Goal: Information Seeking & Learning: Learn about a topic

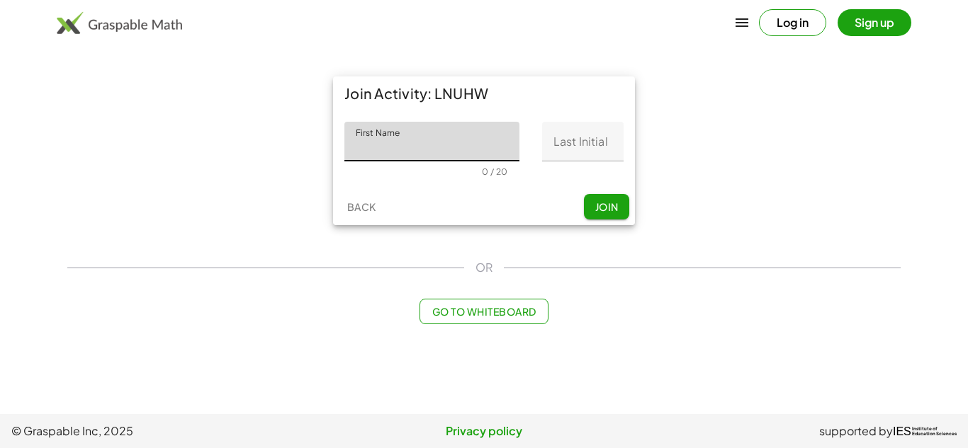
type input "*"
type input "**********"
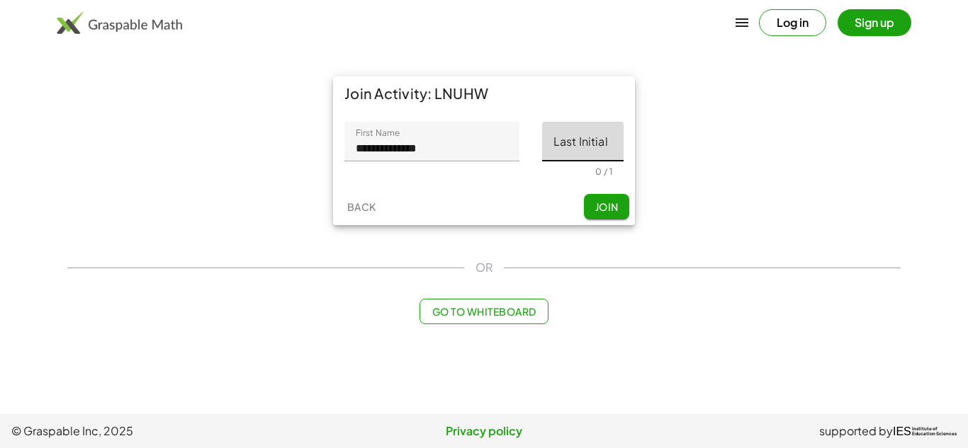
paste input "*"
type input "*"
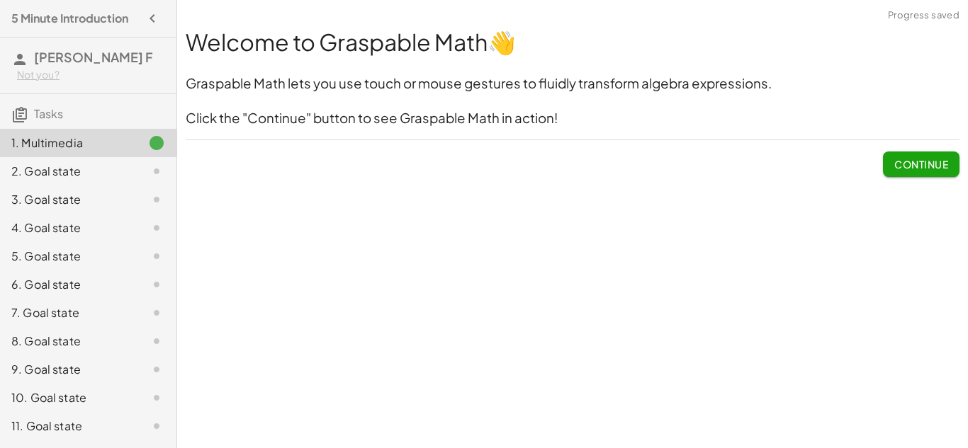
click at [923, 154] on button "Continue" at bounding box center [921, 165] width 77 height 26
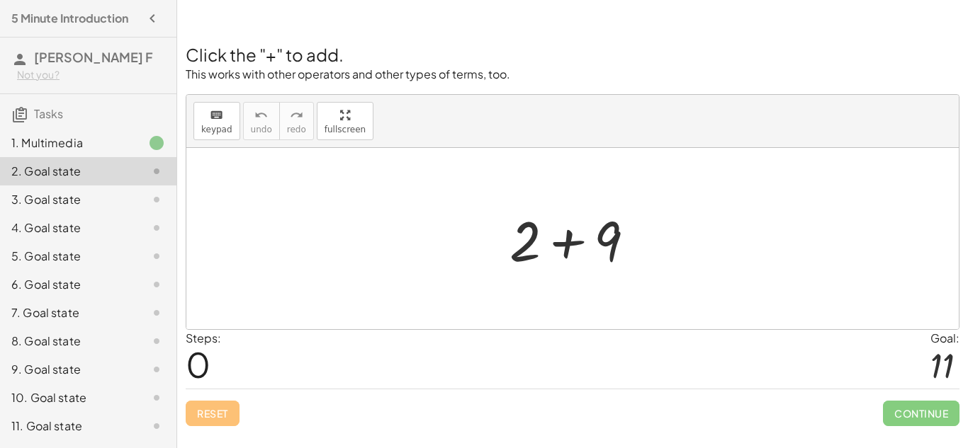
click at [81, 300] on div "7. Goal state" at bounding box center [88, 313] width 176 height 28
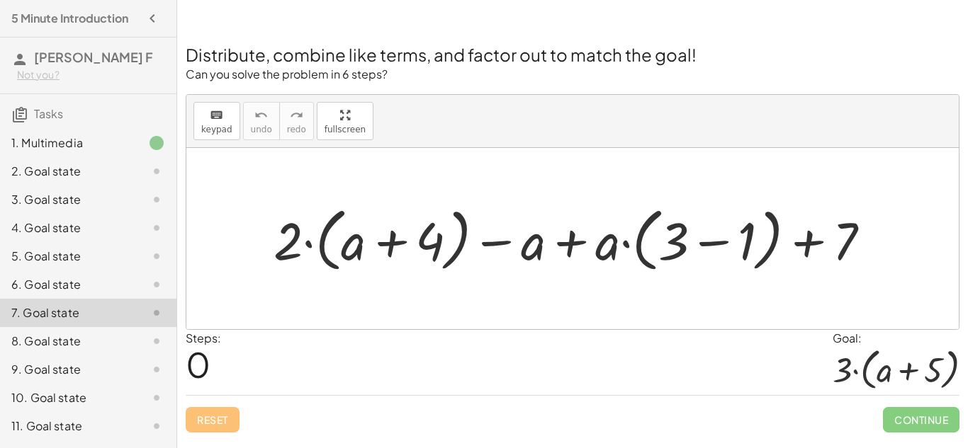
click at [283, 251] on div at bounding box center [577, 238] width 622 height 77
click at [205, 132] on span "keypad" at bounding box center [216, 130] width 31 height 10
drag, startPoint x: 362, startPoint y: 252, endPoint x: 342, endPoint y: 253, distance: 19.8
click at [342, 253] on div at bounding box center [353, 241] width 25 height 62
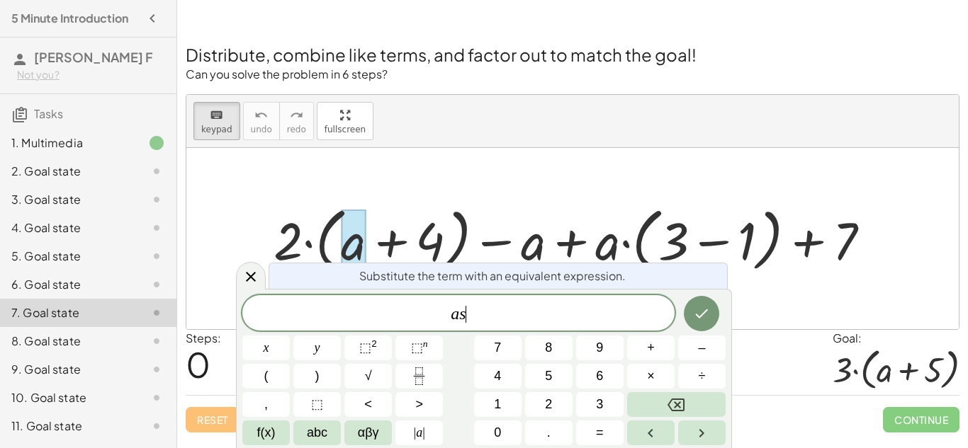
scroll to position [2, 0]
click at [323, 247] on div at bounding box center [577, 238] width 622 height 77
click at [261, 269] on div at bounding box center [251, 275] width 30 height 28
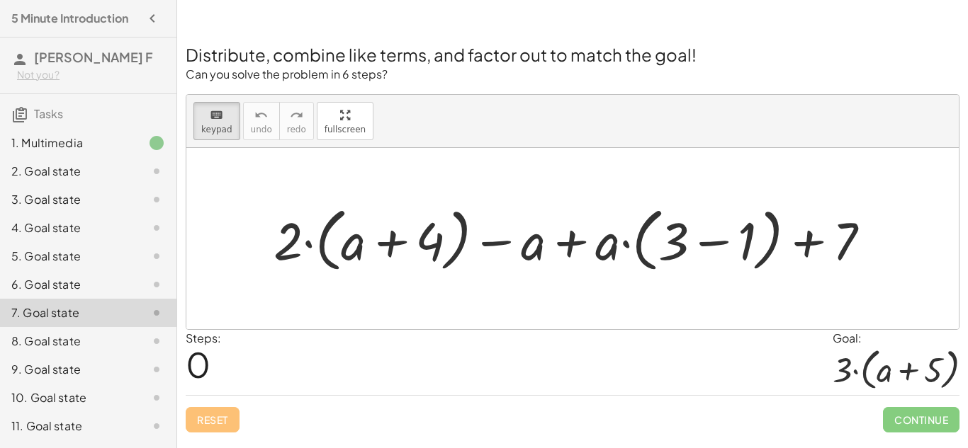
click at [315, 242] on div at bounding box center [577, 238] width 622 height 77
click at [318, 242] on div at bounding box center [577, 238] width 622 height 77
click at [305, 245] on div at bounding box center [577, 238] width 622 height 77
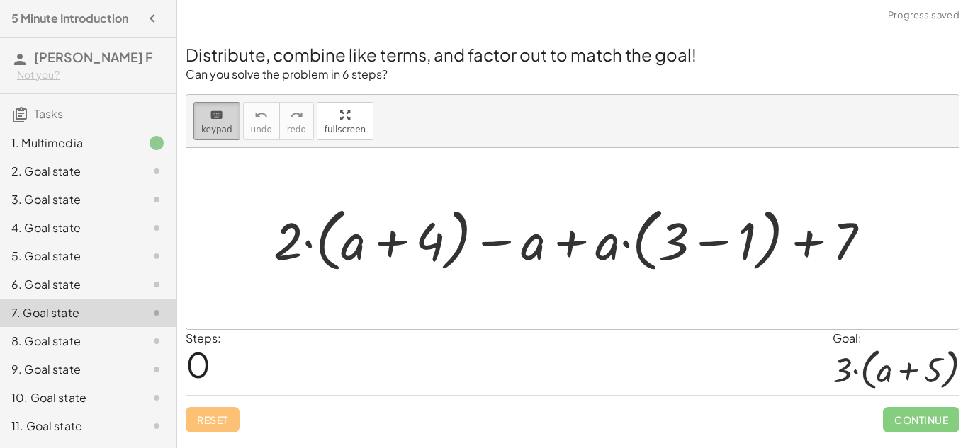
click at [215, 108] on icon "keyboard" at bounding box center [216, 115] width 13 height 17
click at [319, 242] on div at bounding box center [577, 238] width 622 height 77
click at [309, 240] on div at bounding box center [577, 238] width 622 height 77
click at [672, 262] on div at bounding box center [577, 238] width 622 height 77
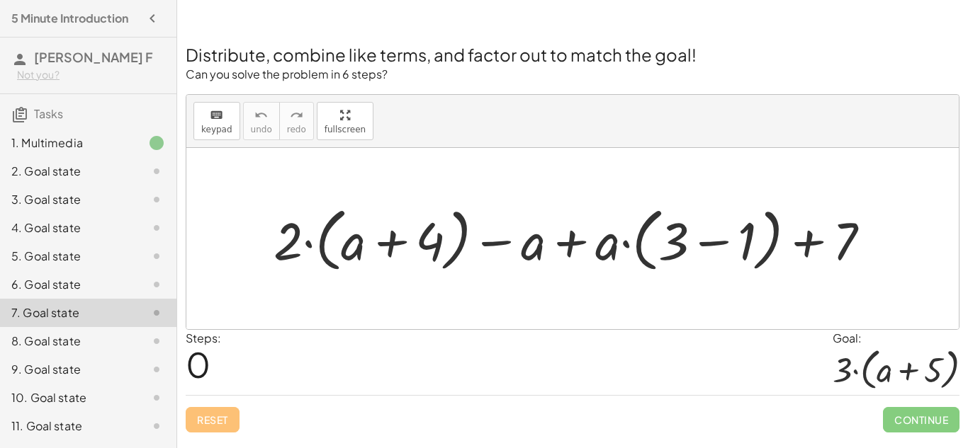
click at [530, 239] on div at bounding box center [577, 238] width 622 height 77
click at [222, 128] on span "keypad" at bounding box center [216, 130] width 31 height 10
click at [290, 241] on div at bounding box center [287, 241] width 29 height 62
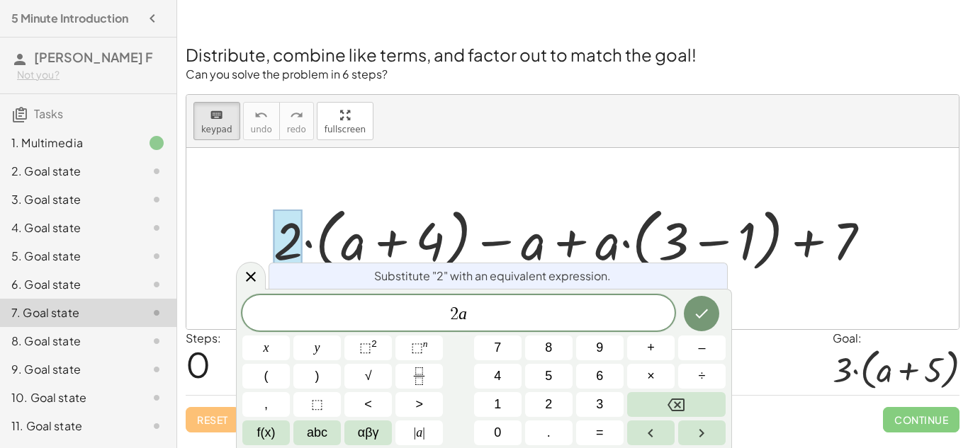
scroll to position [5, 0]
click at [687, 317] on button "Done" at bounding box center [701, 313] width 35 height 35
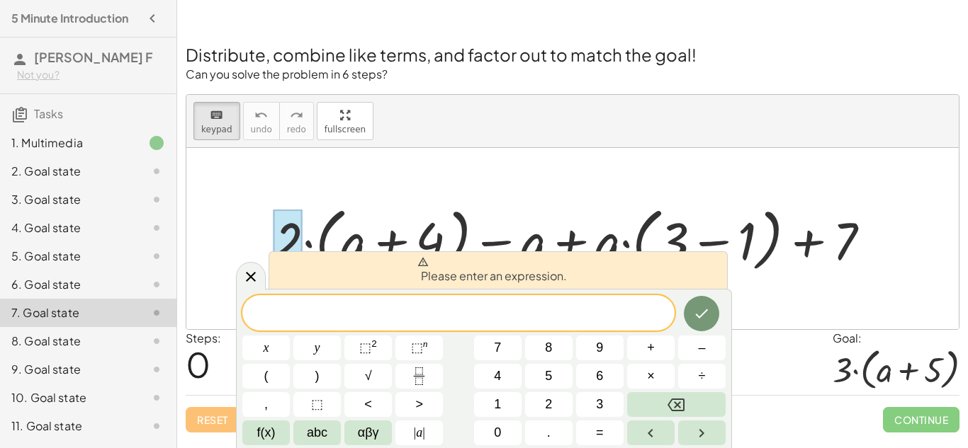
scroll to position [6, 0]
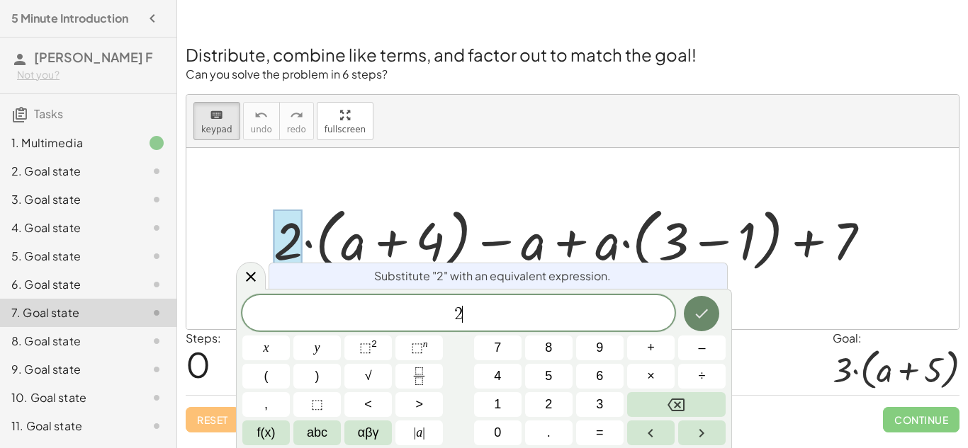
click at [711, 317] on button "Done" at bounding box center [701, 313] width 35 height 35
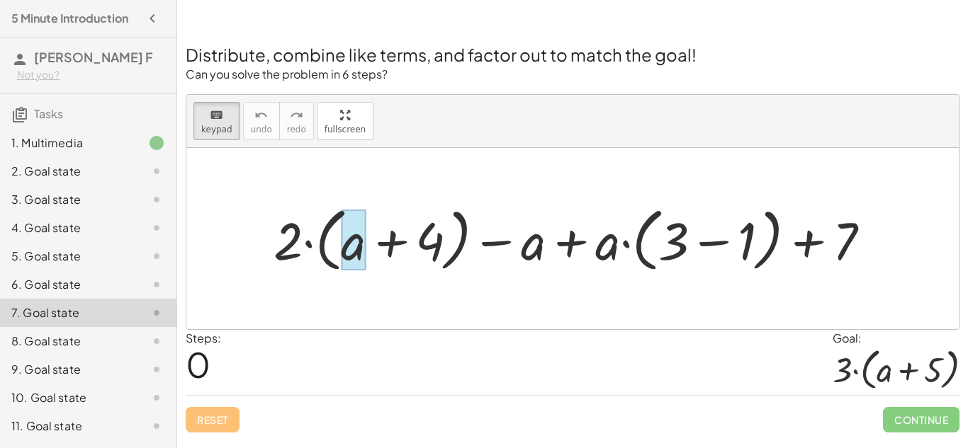
click at [348, 261] on div at bounding box center [353, 241] width 25 height 62
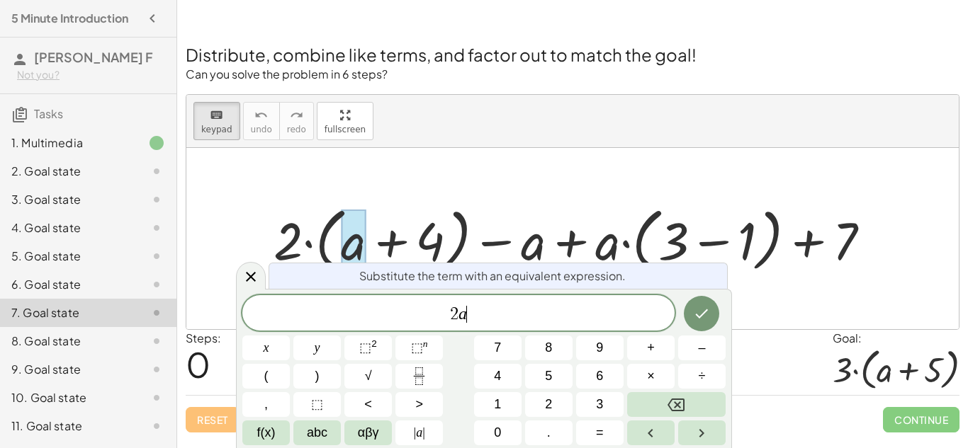
scroll to position [9, 0]
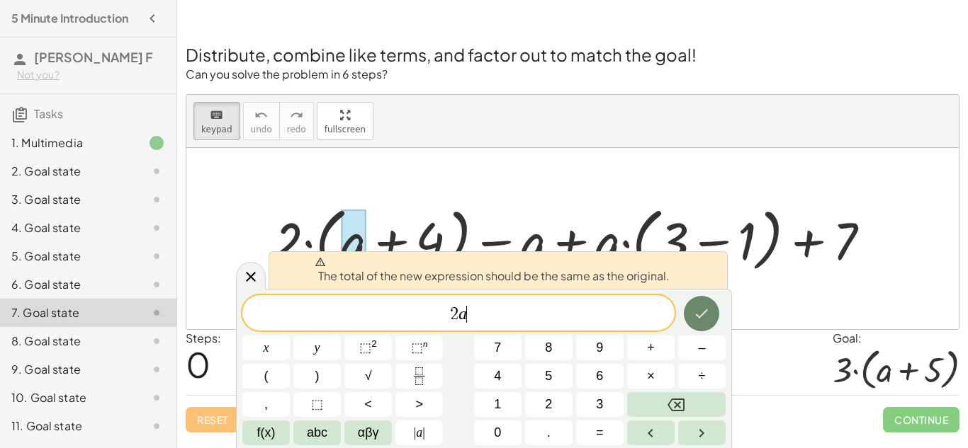
click at [695, 306] on icon "Done" at bounding box center [701, 313] width 17 height 17
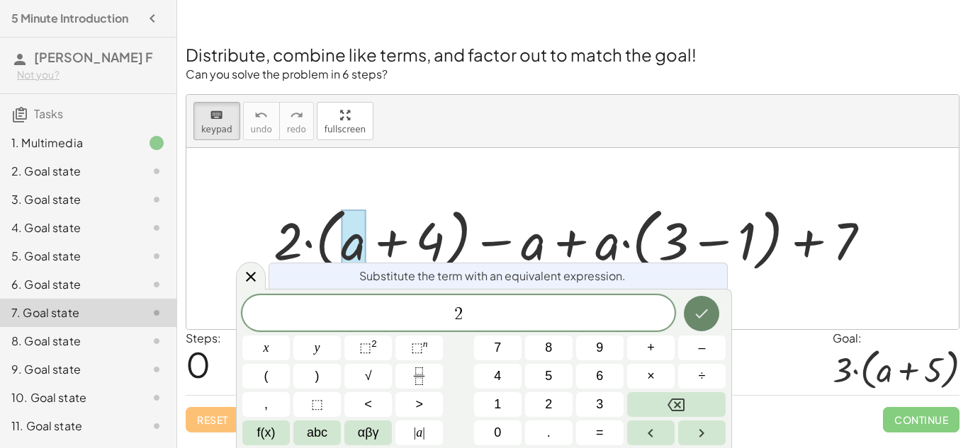
click at [699, 319] on icon "Done" at bounding box center [701, 313] width 17 height 17
click at [695, 321] on icon "Done" at bounding box center [701, 313] width 17 height 17
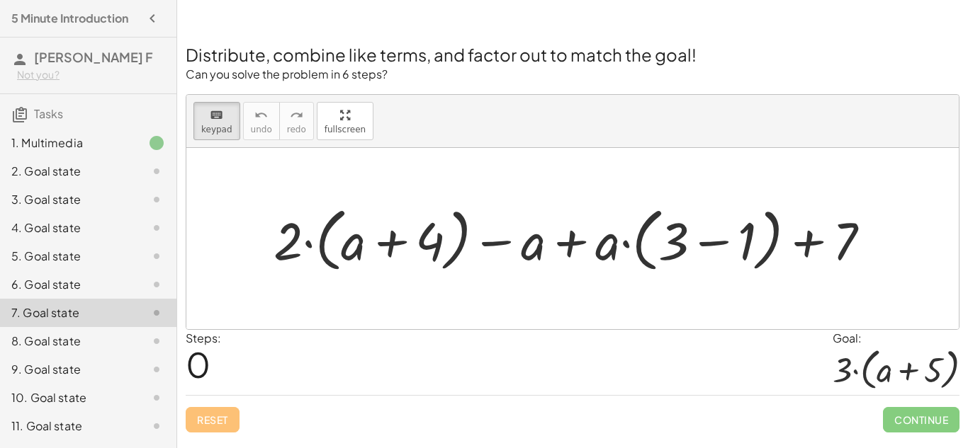
click at [882, 366] on div at bounding box center [895, 369] width 127 height 45
drag, startPoint x: 359, startPoint y: 259, endPoint x: 312, endPoint y: 248, distance: 47.9
click at [337, 127] on span "fullscreen" at bounding box center [344, 130] width 41 height 10
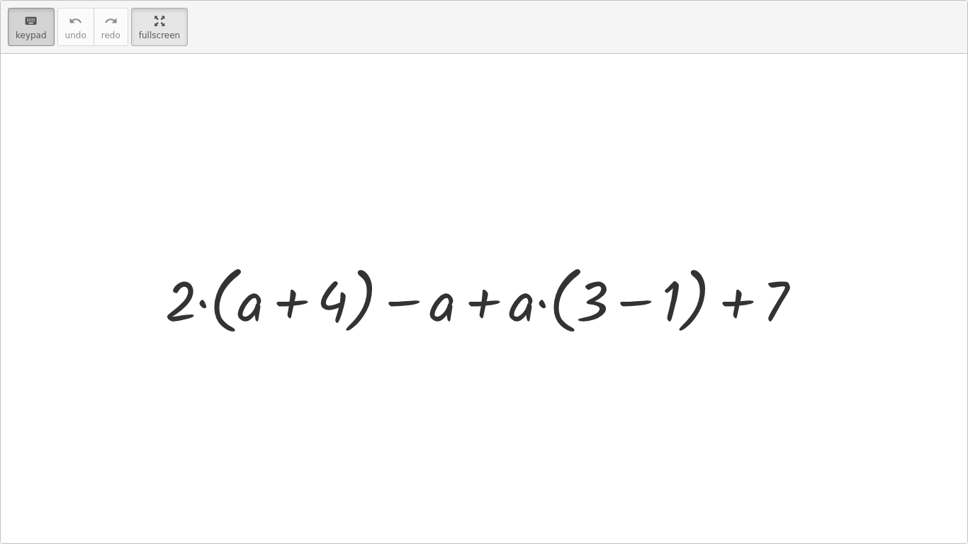
click at [26, 21] on icon "keyboard" at bounding box center [30, 21] width 13 height 17
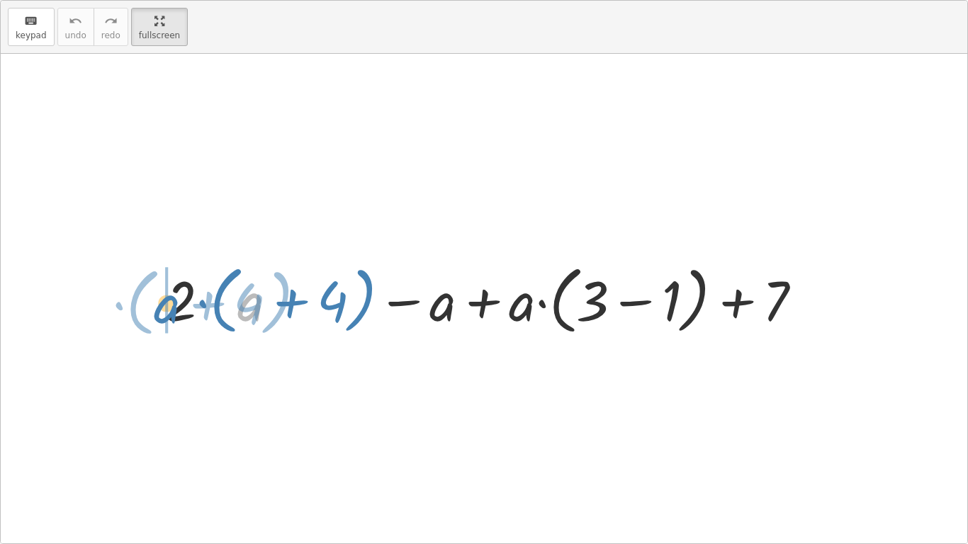
drag, startPoint x: 238, startPoint y: 310, endPoint x: 154, endPoint y: 312, distance: 83.6
click at [154, 312] on div "+ a · ( + 4 ) + · 2 · ( + a + 4 ) − a + · a · ( + 3 − 1 ) + 7" at bounding box center [484, 298] width 680 height 89
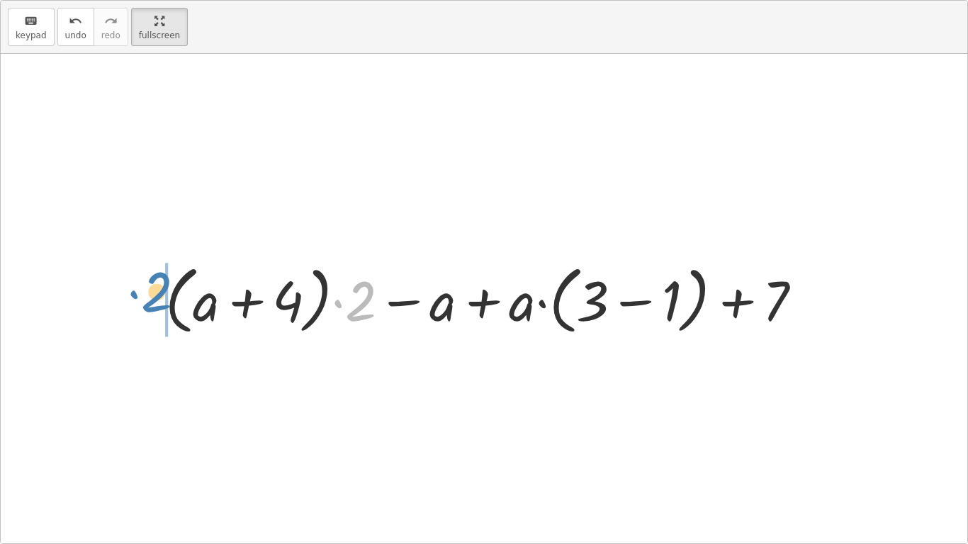
drag, startPoint x: 362, startPoint y: 307, endPoint x: 157, endPoint y: 300, distance: 204.9
click at [158, 300] on div at bounding box center [489, 298] width 662 height 81
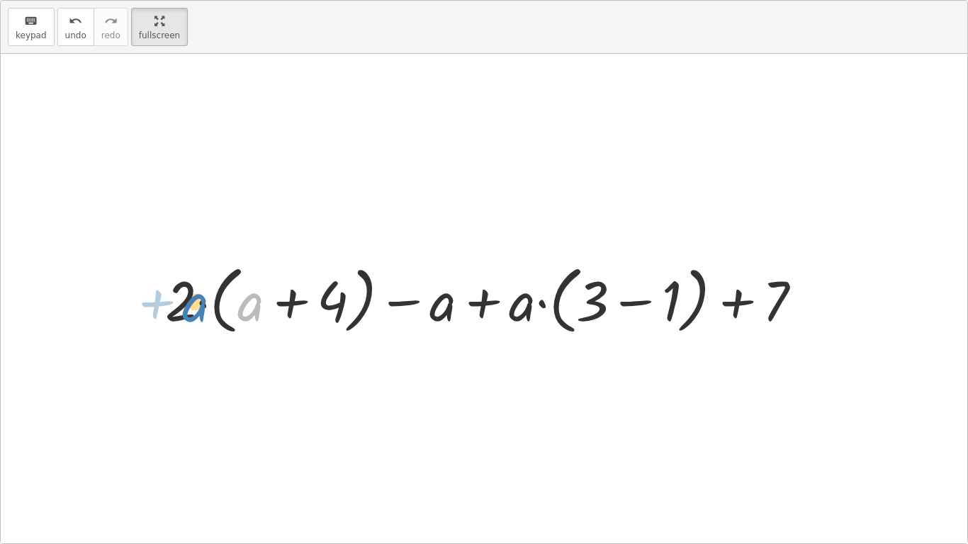
drag, startPoint x: 252, startPoint y: 313, endPoint x: 198, endPoint y: 312, distance: 54.6
click at [198, 312] on div at bounding box center [489, 298] width 662 height 81
drag, startPoint x: 254, startPoint y: 306, endPoint x: 188, endPoint y: 309, distance: 65.2
click at [188, 309] on div at bounding box center [489, 298] width 662 height 81
click at [223, 307] on div at bounding box center [489, 298] width 662 height 81
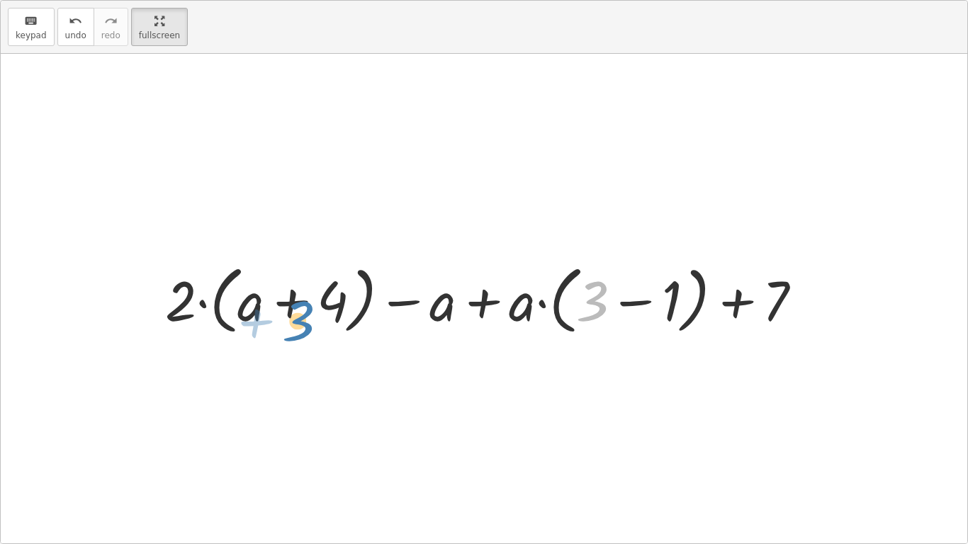
drag, startPoint x: 601, startPoint y: 309, endPoint x: 267, endPoint y: 320, distance: 334.6
click at [267, 320] on div at bounding box center [489, 298] width 662 height 81
drag, startPoint x: 438, startPoint y: 312, endPoint x: 439, endPoint y: 320, distance: 7.9
click at [439, 320] on div at bounding box center [489, 298] width 662 height 81
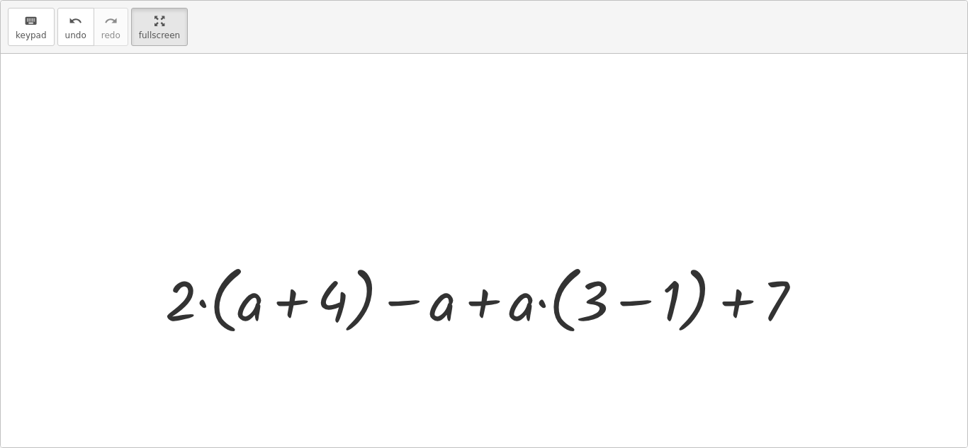
scroll to position [26, 0]
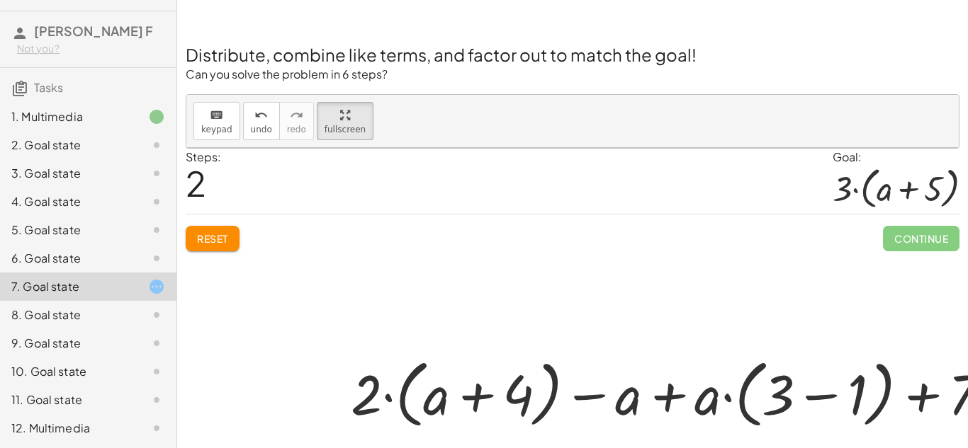
click at [86, 331] on div "9. Goal state" at bounding box center [88, 343] width 176 height 28
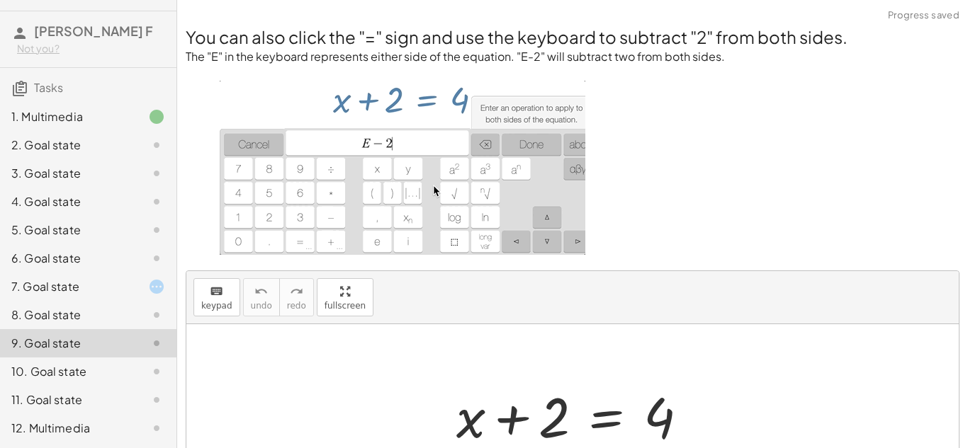
click at [77, 387] on div "11. Goal state" at bounding box center [88, 400] width 176 height 28
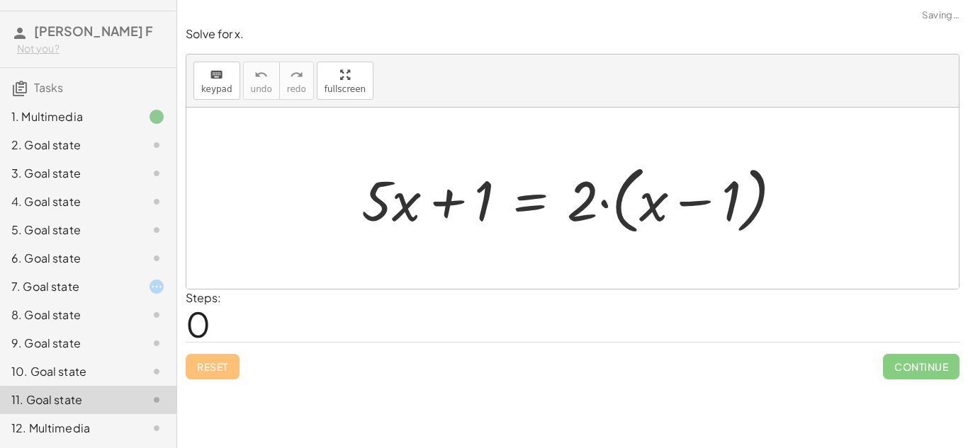
click at [122, 347] on div "9. Goal state" at bounding box center [68, 343] width 114 height 17
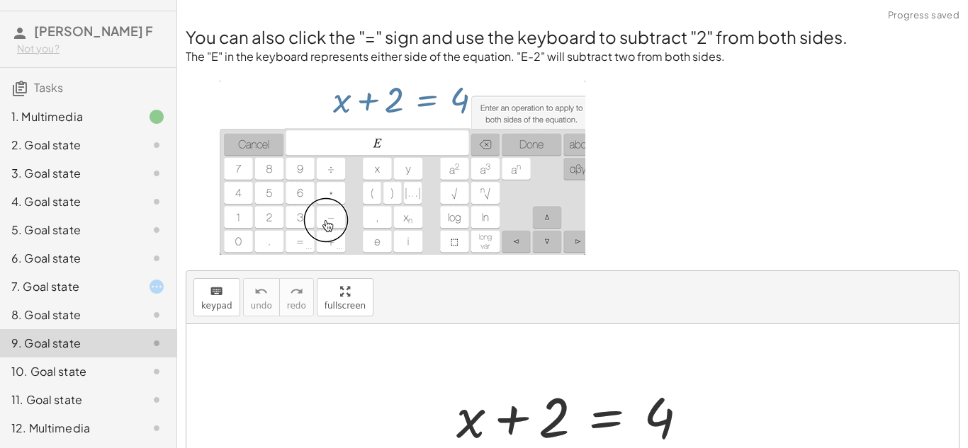
scroll to position [163, 0]
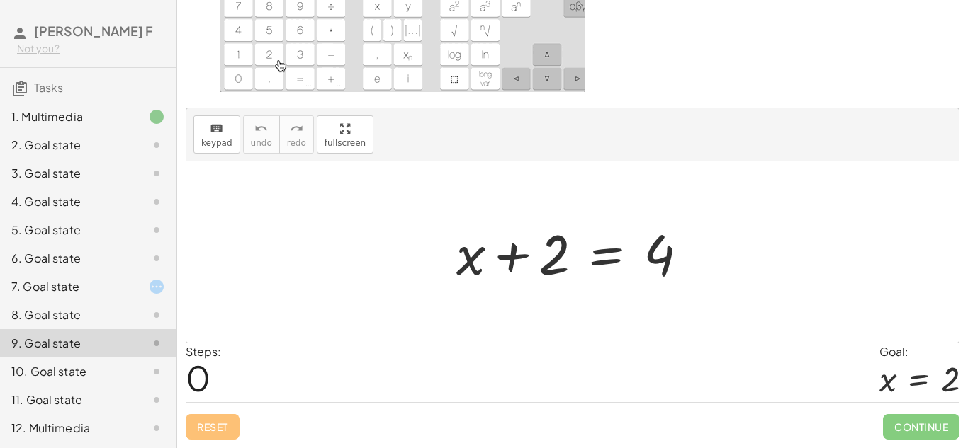
click at [55, 412] on div "11. Goal state" at bounding box center [88, 400] width 176 height 28
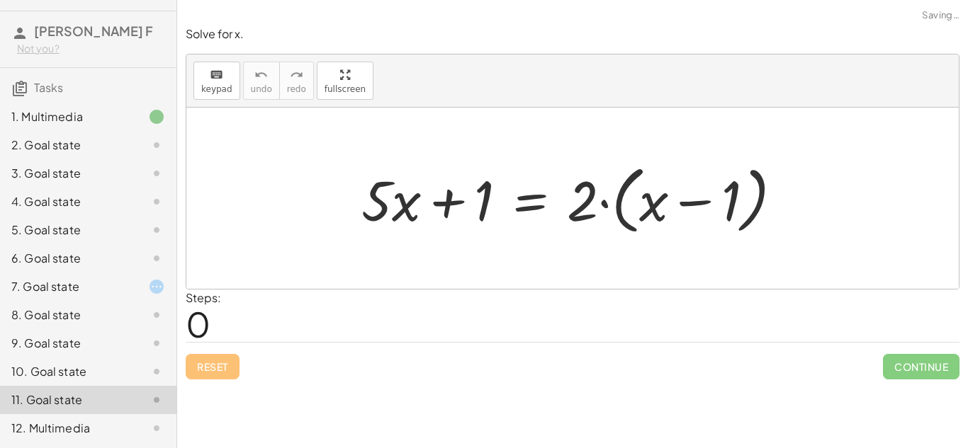
scroll to position [0, 0]
click at [118, 329] on div "8. Goal state" at bounding box center [88, 315] width 176 height 28
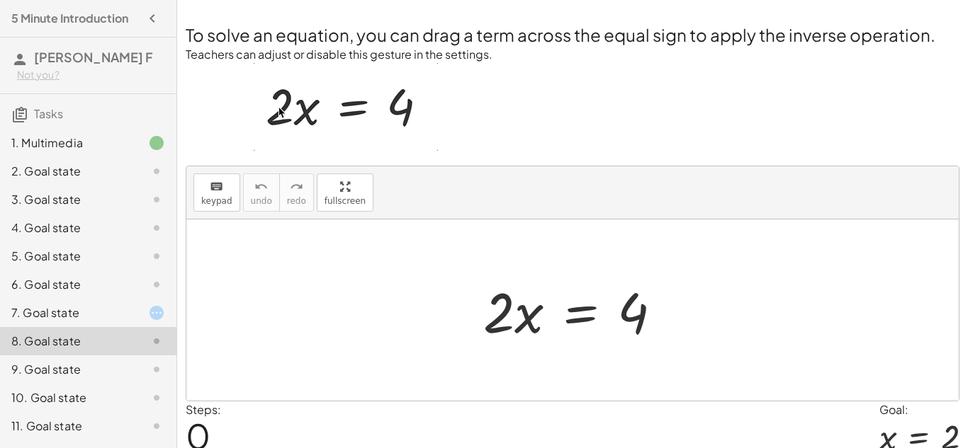
scroll to position [61, 0]
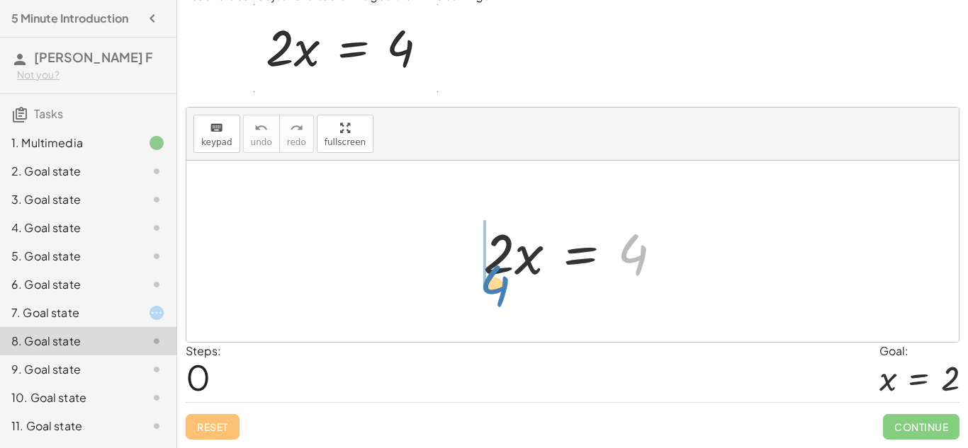
drag, startPoint x: 638, startPoint y: 247, endPoint x: 498, endPoint y: 277, distance: 143.5
click at [498, 277] on div at bounding box center [578, 251] width 204 height 73
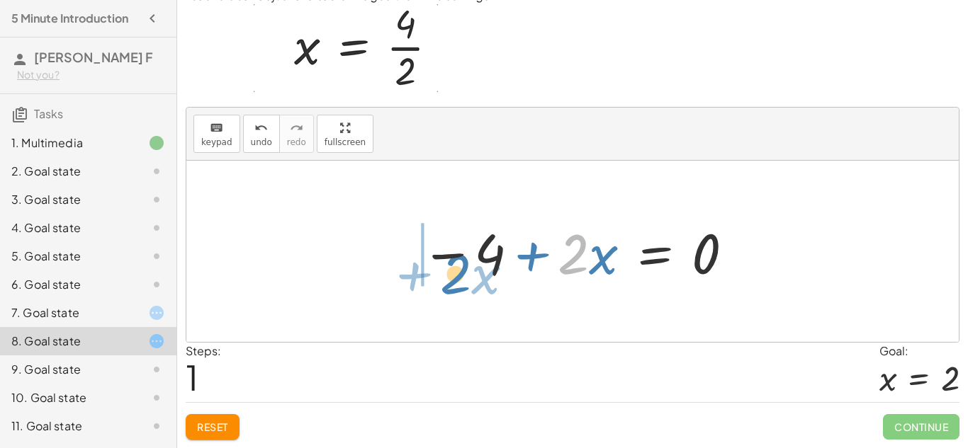
drag, startPoint x: 573, startPoint y: 256, endPoint x: 443, endPoint y: 266, distance: 130.7
click at [443, 266] on div at bounding box center [578, 251] width 329 height 73
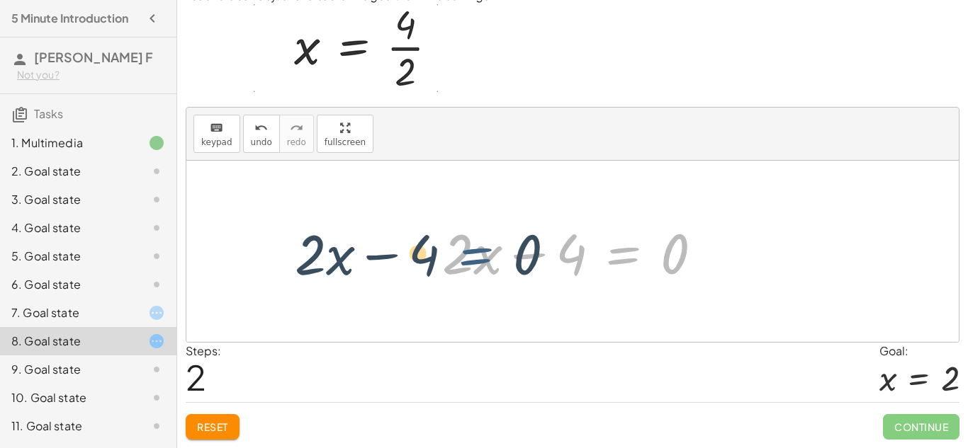
drag, startPoint x: 631, startPoint y: 264, endPoint x: 482, endPoint y: 264, distance: 148.1
click at [482, 264] on div at bounding box center [578, 251] width 286 height 73
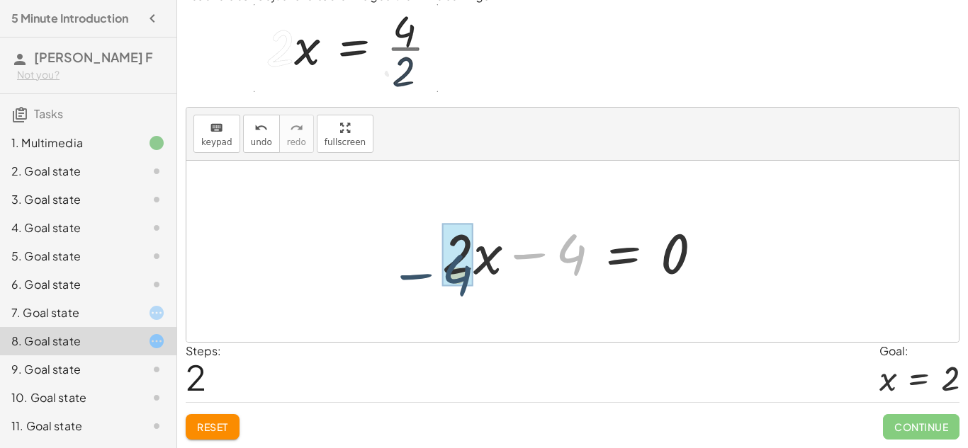
drag, startPoint x: 579, startPoint y: 269, endPoint x: 448, endPoint y: 281, distance: 130.9
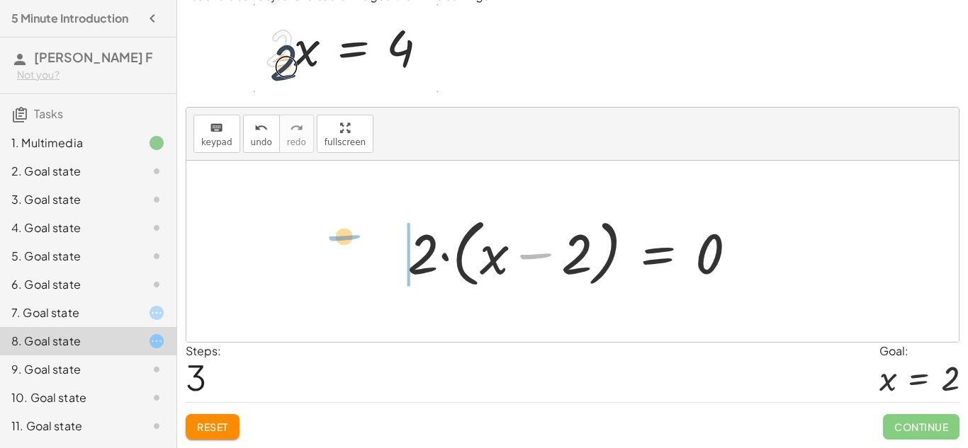
drag, startPoint x: 559, startPoint y: 277, endPoint x: 375, endPoint y: 265, distance: 183.9
click at [375, 265] on div "· 2 · x = 4 − 4 + · 2 · x = 0 + · 2 · x − 4 = 0 + · 2 · x − · 2 · 2 = 0 − 2 x =…" at bounding box center [572, 251] width 772 height 181
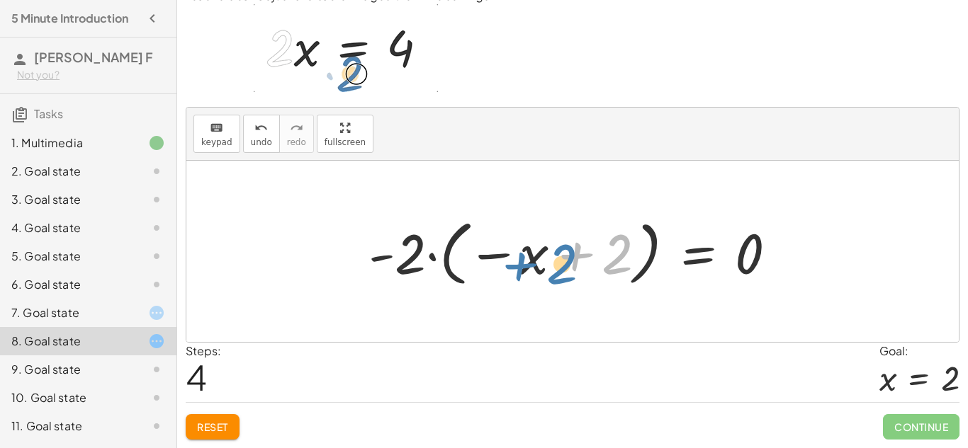
drag, startPoint x: 619, startPoint y: 256, endPoint x: 560, endPoint y: 267, distance: 60.5
click at [560, 267] on div at bounding box center [578, 252] width 434 height 79
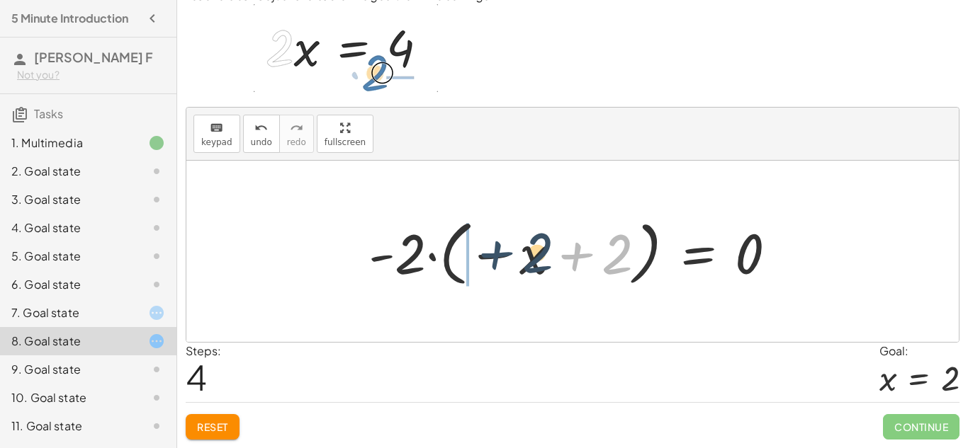
drag, startPoint x: 600, startPoint y: 252, endPoint x: 463, endPoint y: 247, distance: 137.6
click at [463, 247] on div at bounding box center [578, 252] width 434 height 79
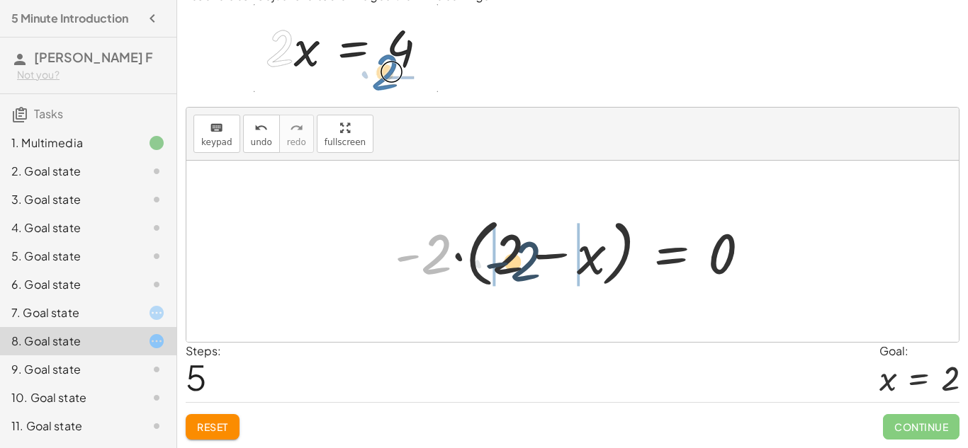
drag, startPoint x: 438, startPoint y: 260, endPoint x: 528, endPoint y: 267, distance: 91.0
click at [528, 267] on div at bounding box center [578, 251] width 380 height 81
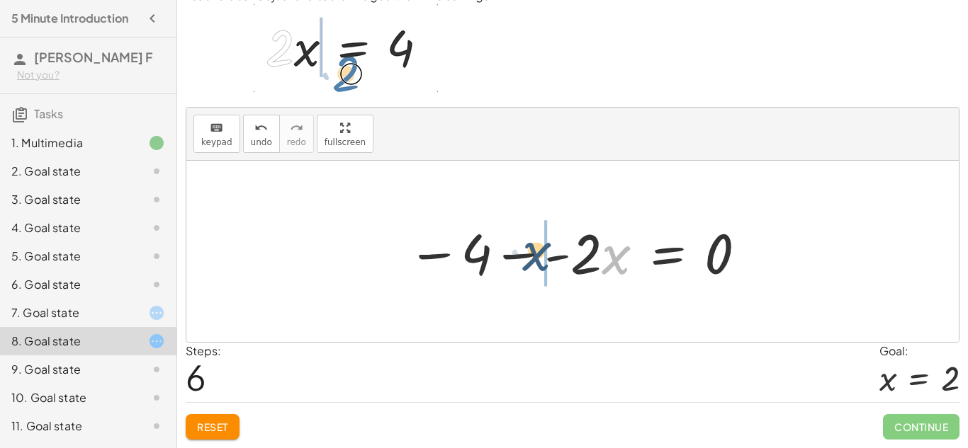
drag, startPoint x: 613, startPoint y: 263, endPoint x: 531, endPoint y: 259, distance: 81.5
click at [531, 259] on div at bounding box center [577, 251] width 355 height 73
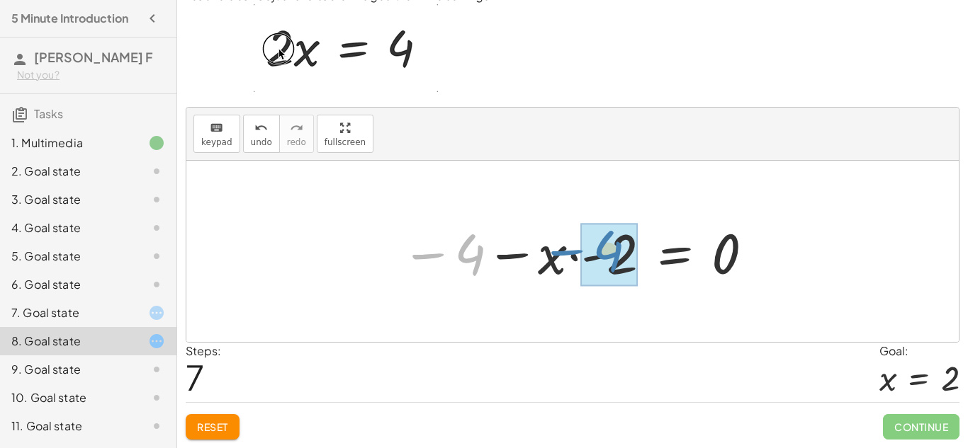
drag, startPoint x: 475, startPoint y: 255, endPoint x: 616, endPoint y: 251, distance: 140.3
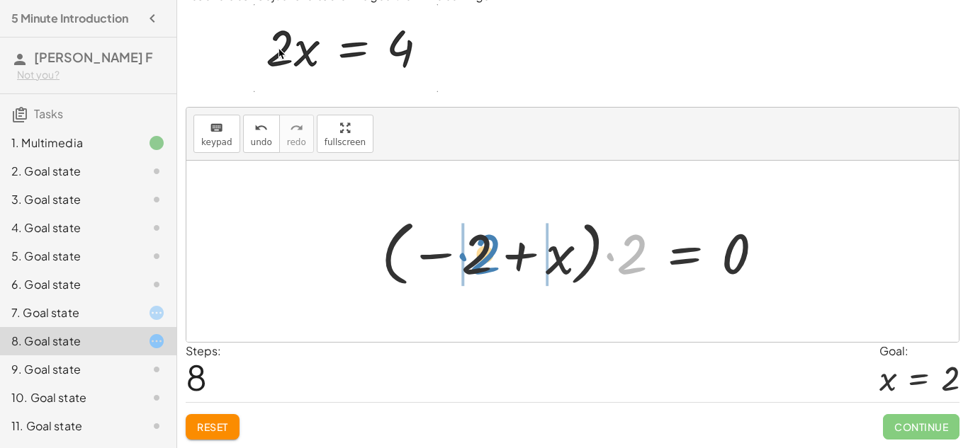
drag, startPoint x: 622, startPoint y: 259, endPoint x: 470, endPoint y: 260, distance: 151.6
click at [470, 260] on div at bounding box center [577, 252] width 407 height 79
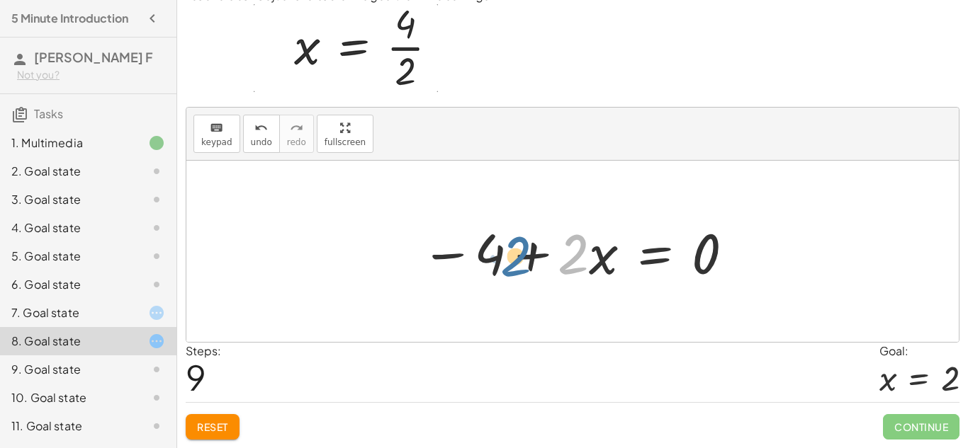
drag, startPoint x: 578, startPoint y: 269, endPoint x: 516, endPoint y: 271, distance: 62.4
click at [516, 271] on div at bounding box center [578, 251] width 329 height 73
click at [627, 253] on div at bounding box center [578, 251] width 329 height 73
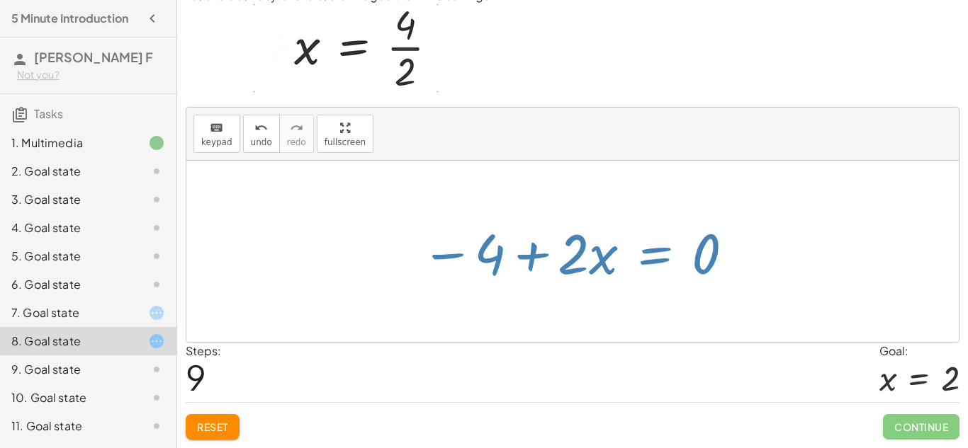
drag, startPoint x: 590, startPoint y: 262, endPoint x: 492, endPoint y: 261, distance: 97.8
click at [492, 261] on div at bounding box center [578, 251] width 329 height 73
click at [587, 172] on div at bounding box center [572, 251] width 772 height 181
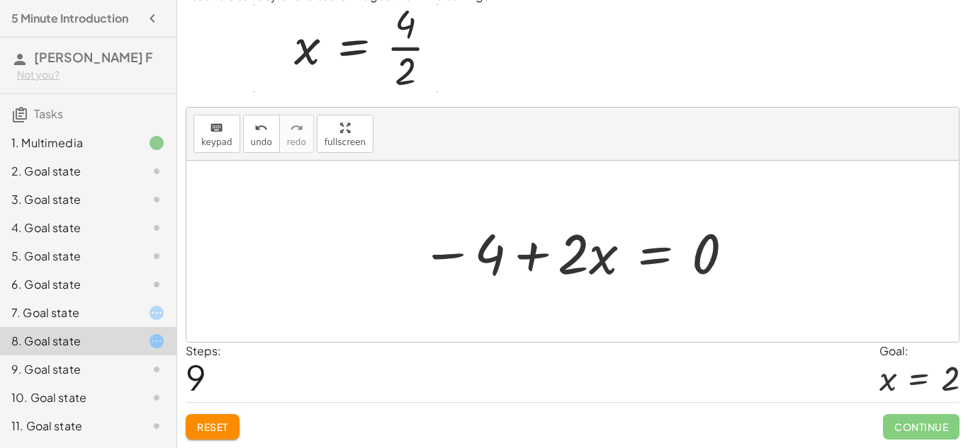
click at [575, 254] on div at bounding box center [578, 251] width 329 height 73
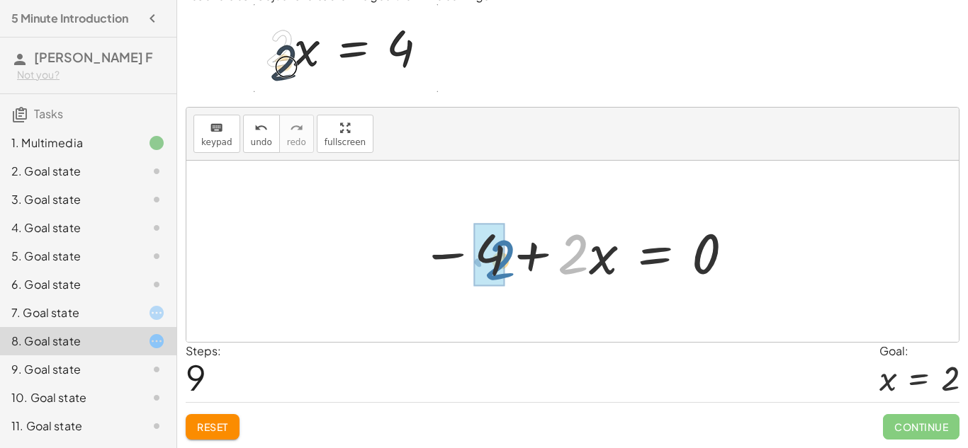
drag, startPoint x: 577, startPoint y: 257, endPoint x: 494, endPoint y: 255, distance: 82.9
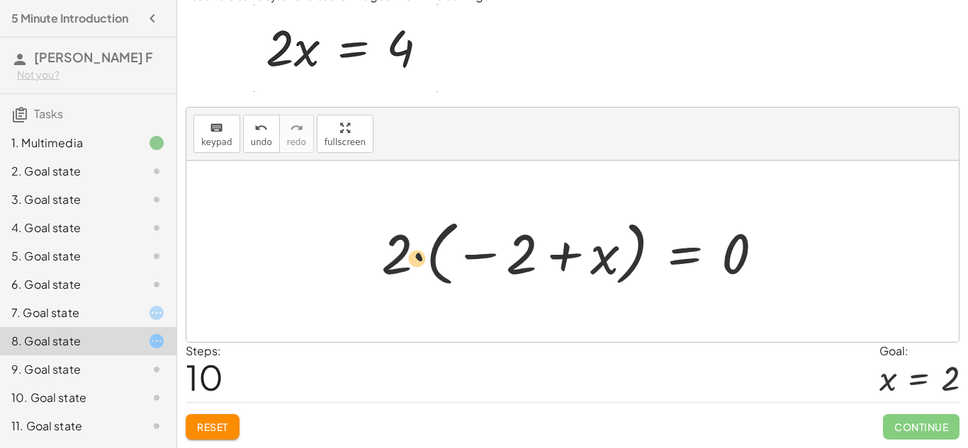
drag, startPoint x: 606, startPoint y: 256, endPoint x: 440, endPoint y: 262, distance: 166.6
click at [440, 262] on div at bounding box center [577, 252] width 407 height 79
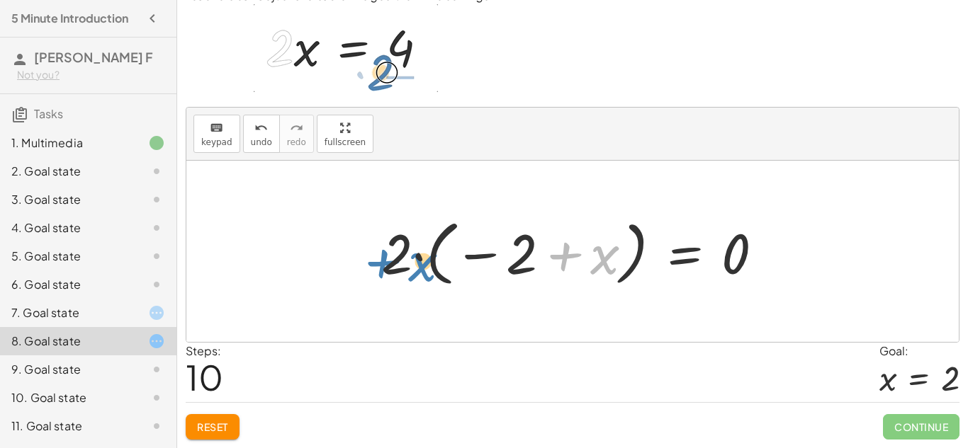
drag, startPoint x: 597, startPoint y: 266, endPoint x: 412, endPoint y: 269, distance: 185.6
click at [412, 268] on div at bounding box center [577, 252] width 407 height 79
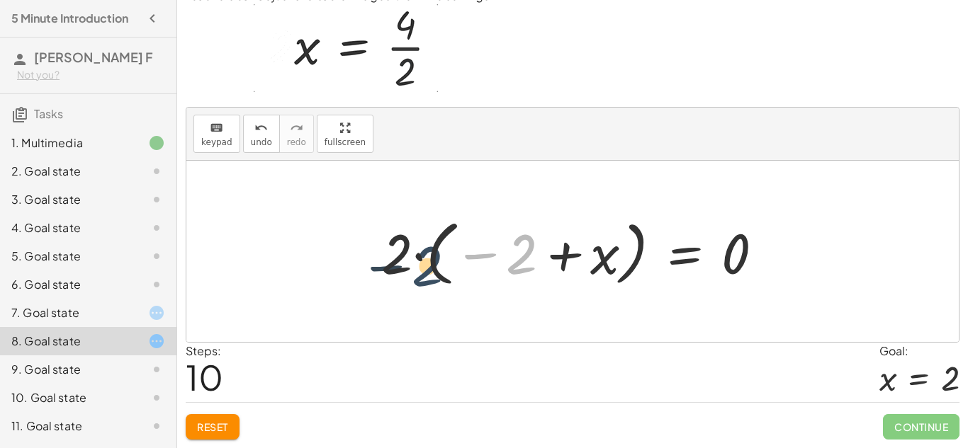
drag, startPoint x: 524, startPoint y: 263, endPoint x: 419, endPoint y: 270, distance: 104.4
click at [419, 270] on div at bounding box center [577, 252] width 407 height 79
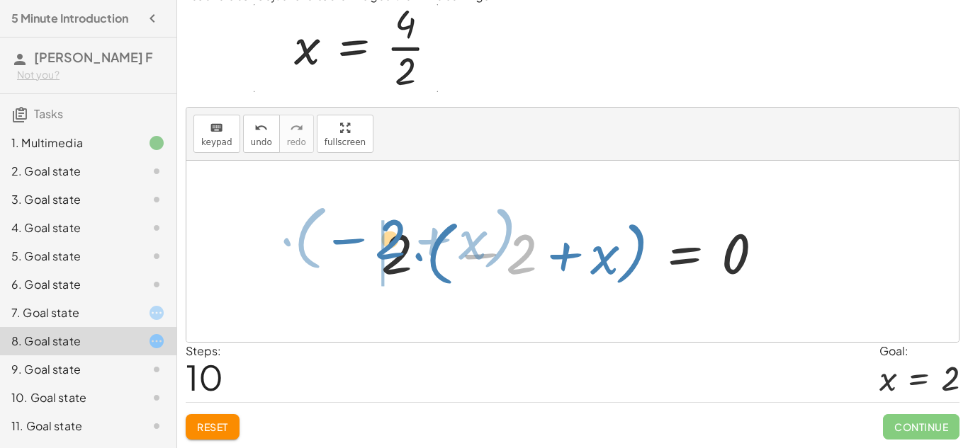
drag, startPoint x: 523, startPoint y: 254, endPoint x: 392, endPoint y: 240, distance: 131.8
click at [392, 240] on div at bounding box center [577, 252] width 407 height 79
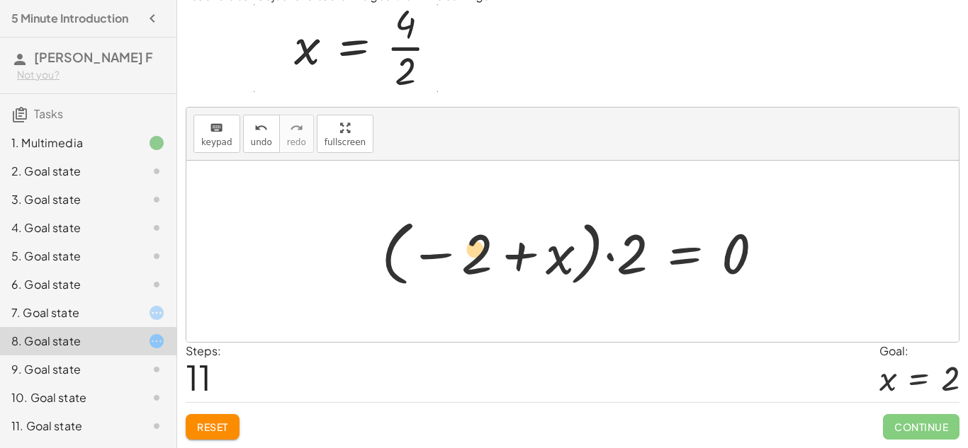
drag, startPoint x: 565, startPoint y: 256, endPoint x: 485, endPoint y: 249, distance: 81.1
click at [485, 249] on div at bounding box center [577, 252] width 407 height 79
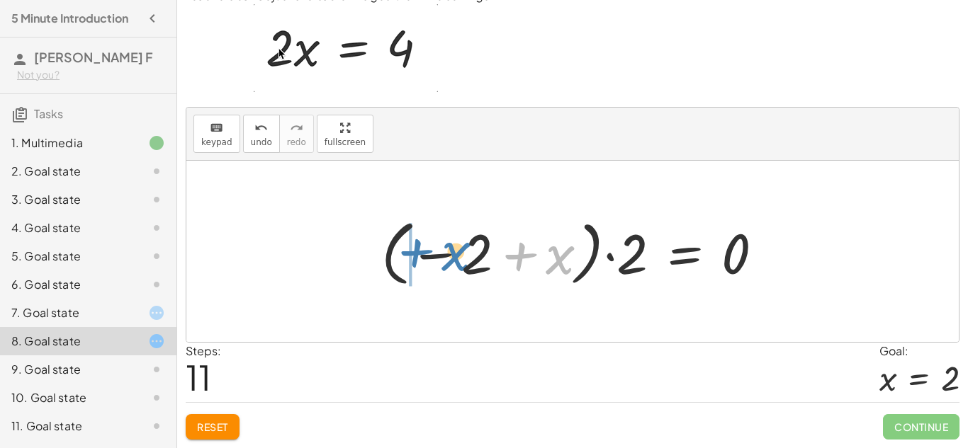
drag, startPoint x: 547, startPoint y: 263, endPoint x: 444, endPoint y: 259, distance: 102.8
click at [444, 259] on div at bounding box center [577, 252] width 407 height 79
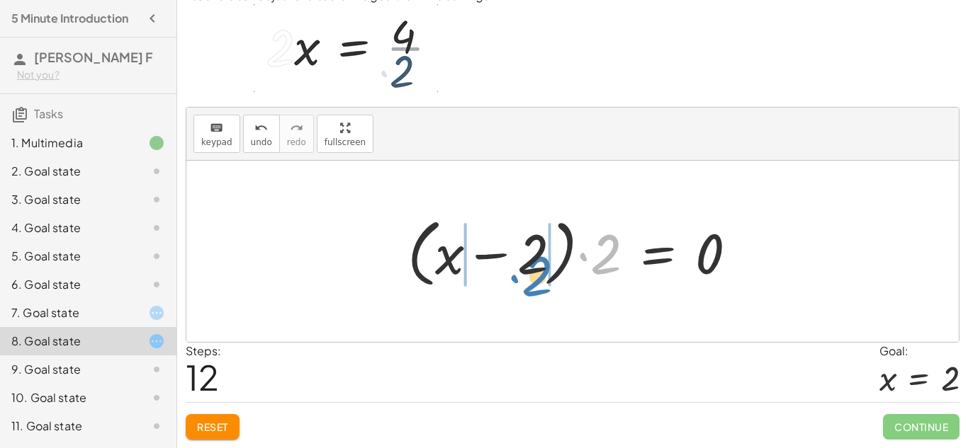
drag, startPoint x: 598, startPoint y: 261, endPoint x: 529, endPoint y: 283, distance: 71.9
click at [529, 283] on div at bounding box center [577, 251] width 355 height 81
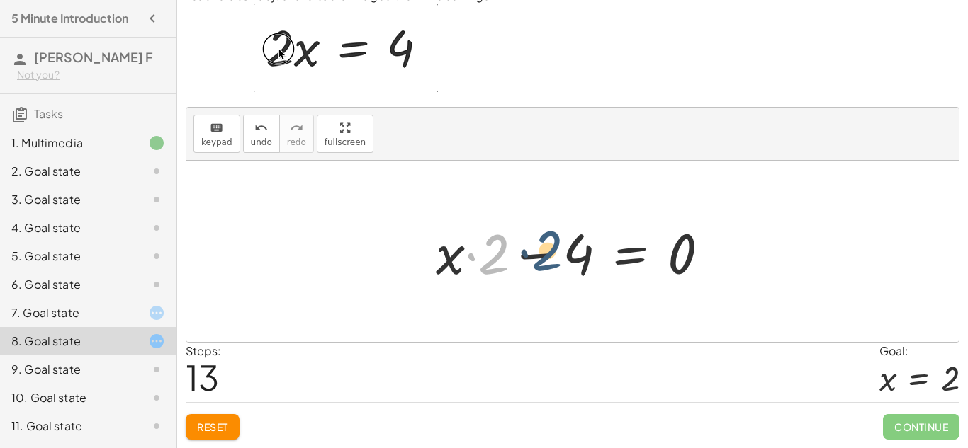
drag, startPoint x: 496, startPoint y: 259, endPoint x: 555, endPoint y: 256, distance: 59.6
click at [555, 256] on div at bounding box center [578, 251] width 299 height 73
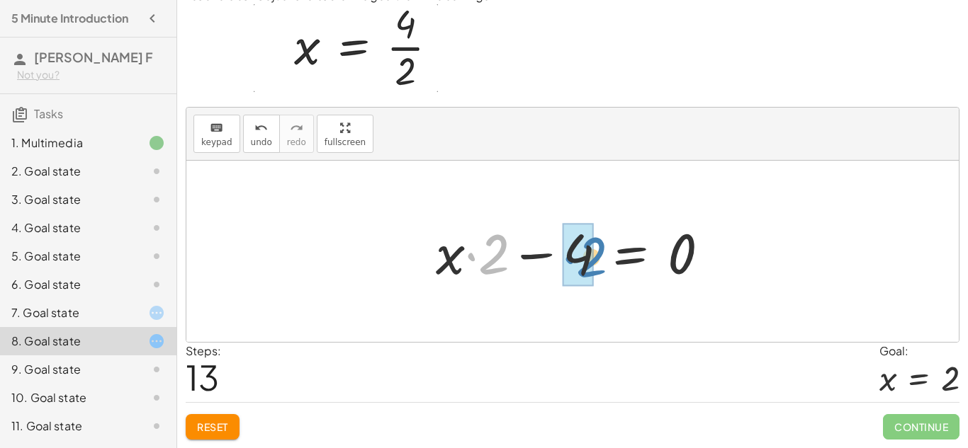
drag, startPoint x: 495, startPoint y: 254, endPoint x: 589, endPoint y: 256, distance: 94.3
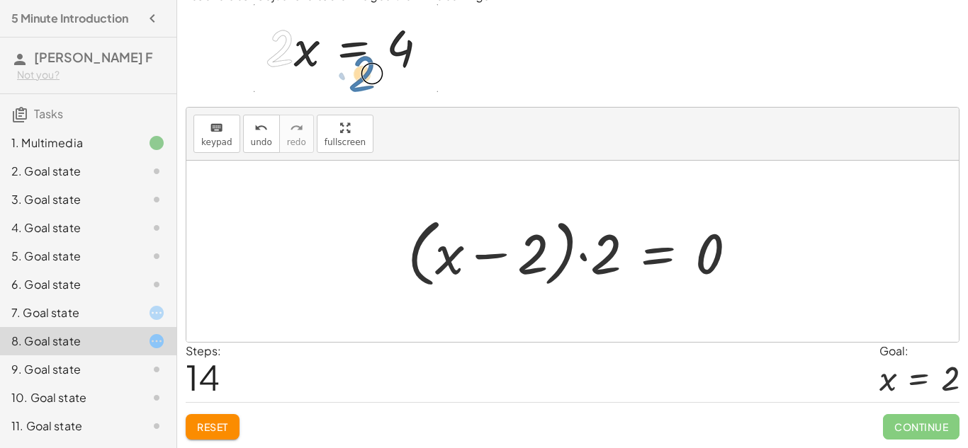
click at [836, 414] on div "Reset Continue" at bounding box center [573, 421] width 774 height 38
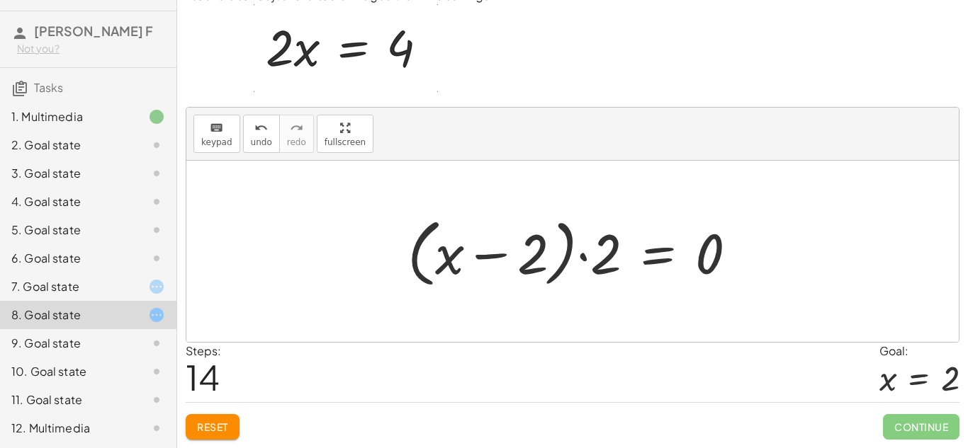
click at [32, 215] on div "4. Goal state" at bounding box center [88, 202] width 176 height 28
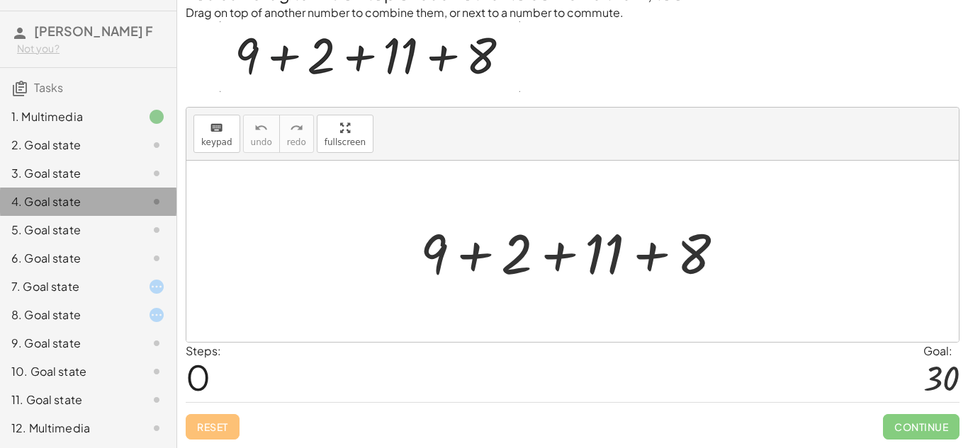
scroll to position [44, 0]
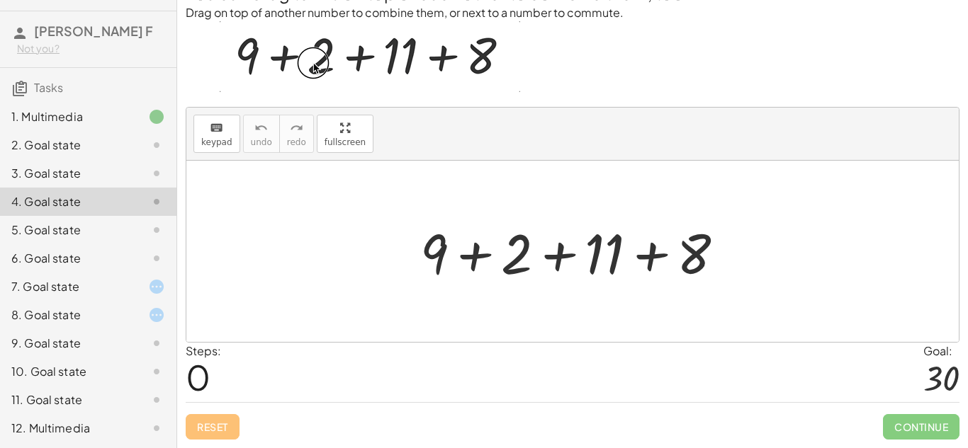
click at [19, 366] on div "10. Goal state" at bounding box center [68, 371] width 114 height 17
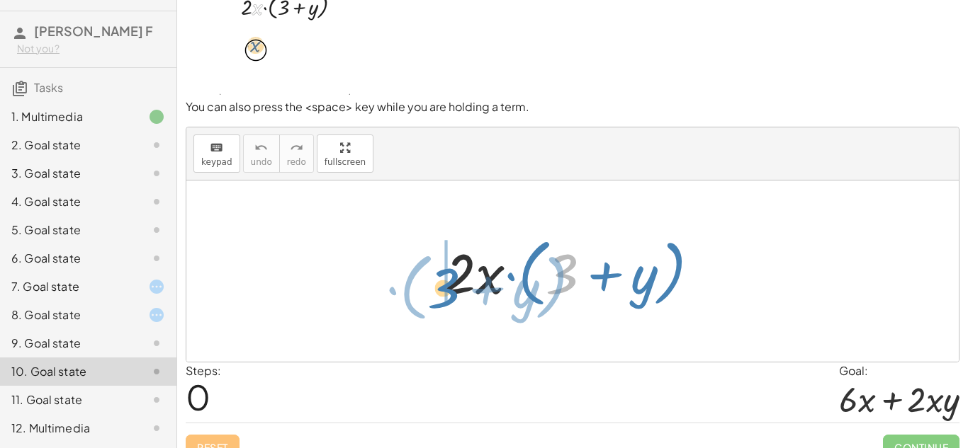
drag, startPoint x: 570, startPoint y: 274, endPoint x: 449, endPoint y: 288, distance: 121.3
click at [449, 288] on div at bounding box center [577, 271] width 281 height 81
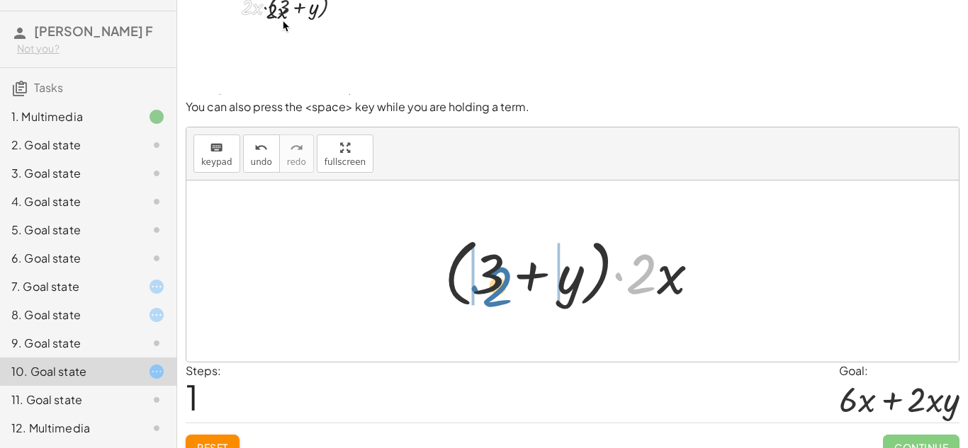
drag, startPoint x: 648, startPoint y: 278, endPoint x: 504, endPoint y: 289, distance: 145.0
click at [504, 289] on div at bounding box center [577, 271] width 281 height 81
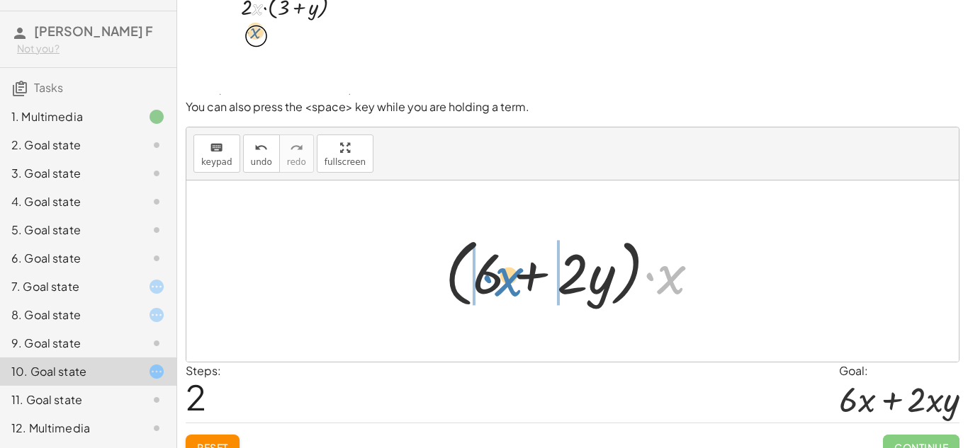
drag, startPoint x: 677, startPoint y: 281, endPoint x: 512, endPoint y: 284, distance: 165.1
click at [512, 284] on div at bounding box center [578, 271] width 280 height 81
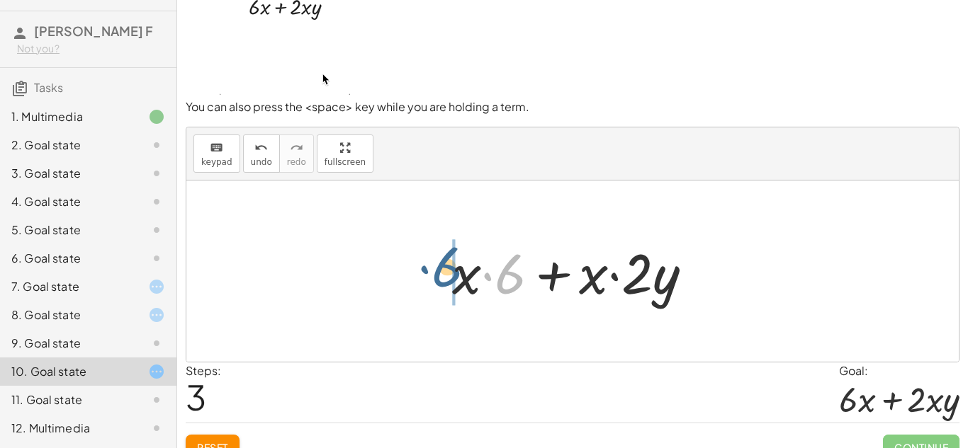
drag, startPoint x: 514, startPoint y: 288, endPoint x: 450, endPoint y: 281, distance: 64.9
click at [450, 281] on div at bounding box center [578, 271] width 266 height 73
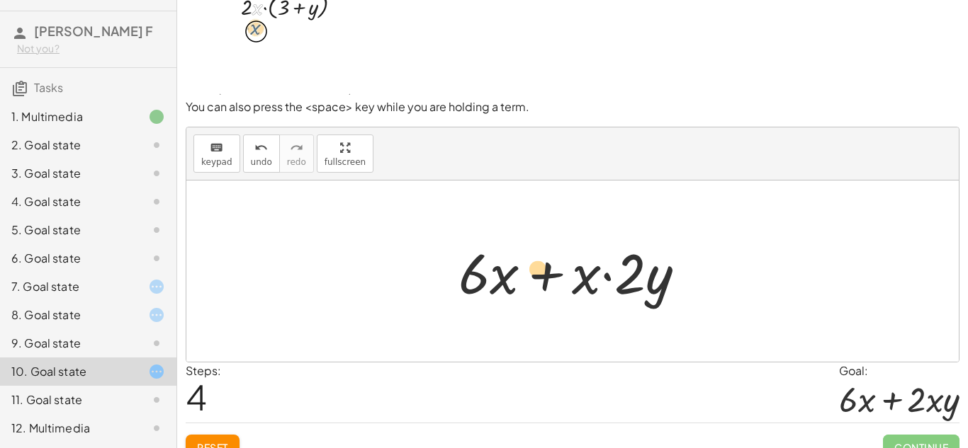
drag, startPoint x: 628, startPoint y: 277, endPoint x: 537, endPoint y: 268, distance: 91.1
click at [537, 268] on div at bounding box center [577, 271] width 253 height 73
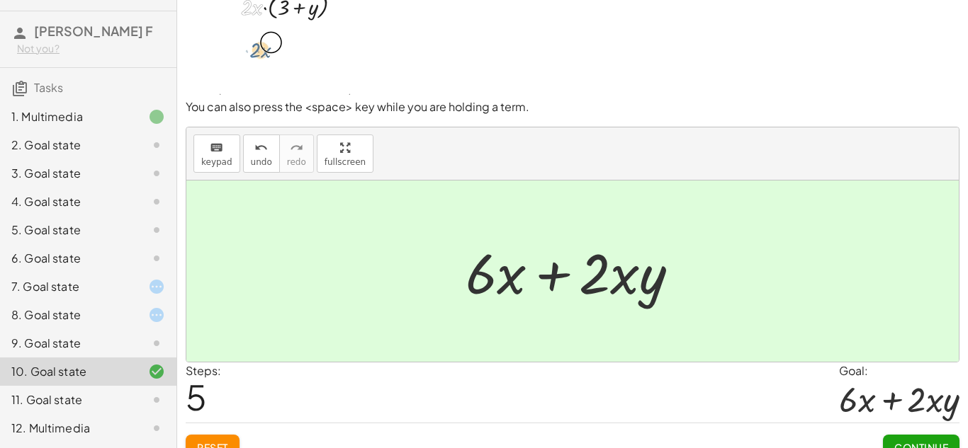
click at [915, 446] on span "Continue" at bounding box center [921, 447] width 54 height 13
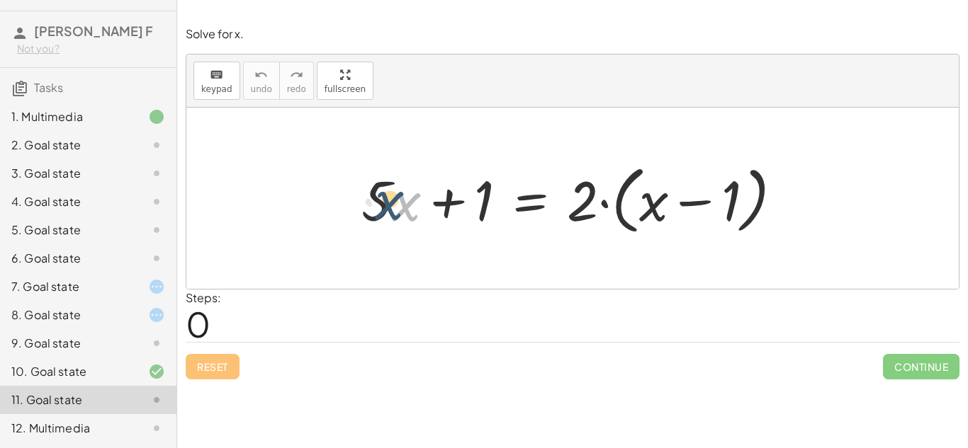
drag, startPoint x: 395, startPoint y: 213, endPoint x: 376, endPoint y: 210, distance: 18.6
click at [376, 210] on div at bounding box center [577, 198] width 447 height 81
click at [96, 434] on div "12. Multimedia" at bounding box center [68, 428] width 114 height 17
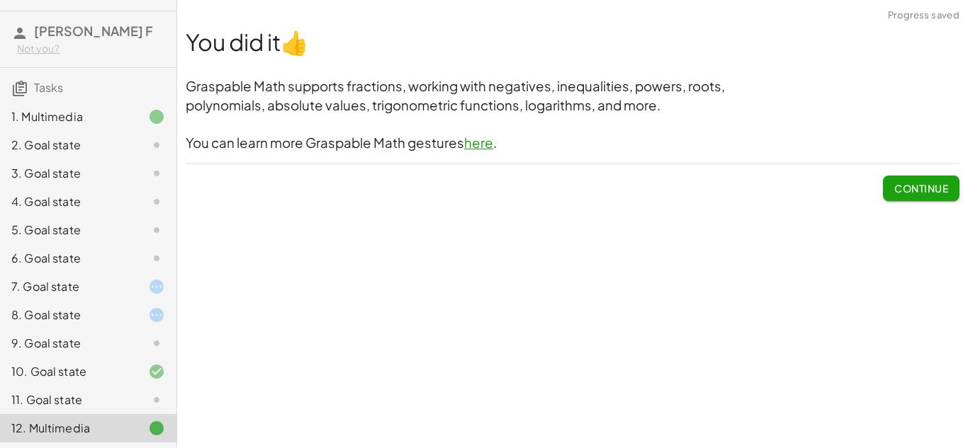
click at [136, 328] on div "8. Goal state" at bounding box center [88, 315] width 176 height 28
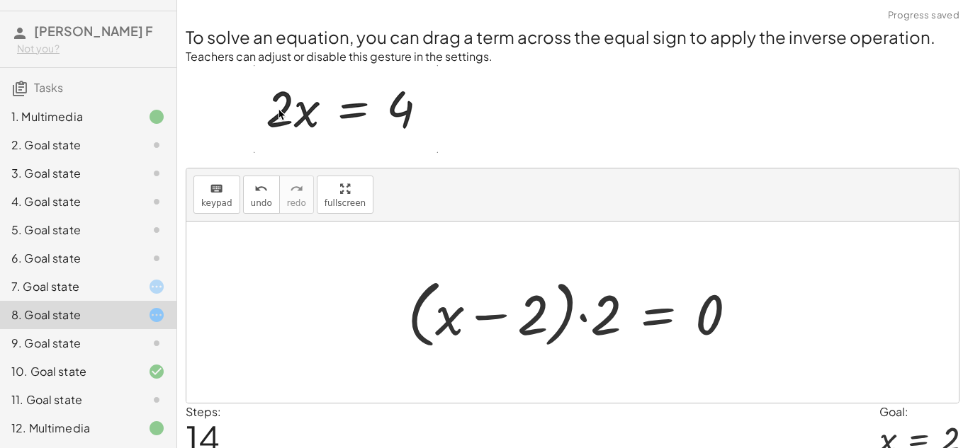
scroll to position [61, 0]
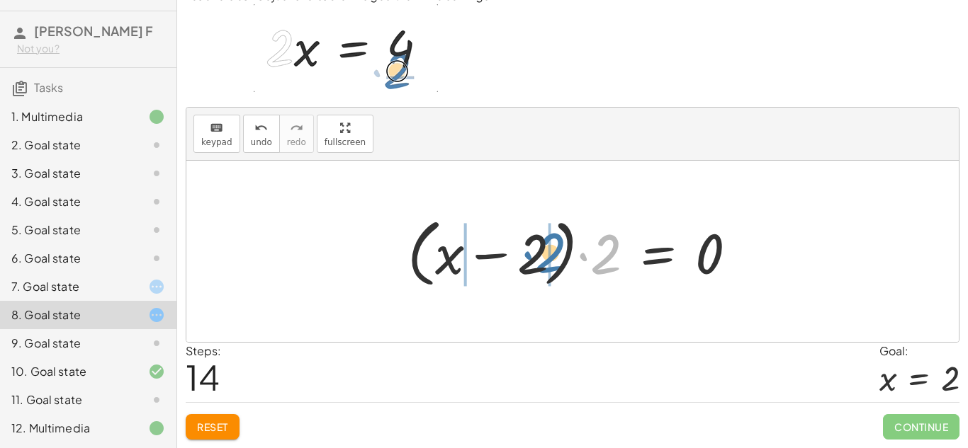
drag, startPoint x: 614, startPoint y: 253, endPoint x: 554, endPoint y: 251, distance: 59.5
click at [554, 251] on div at bounding box center [577, 251] width 355 height 81
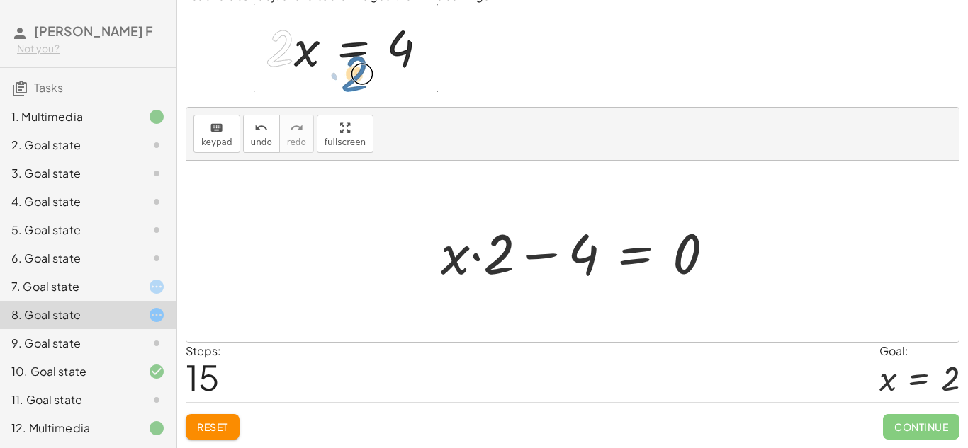
click at [554, 251] on div at bounding box center [583, 251] width 299 height 73
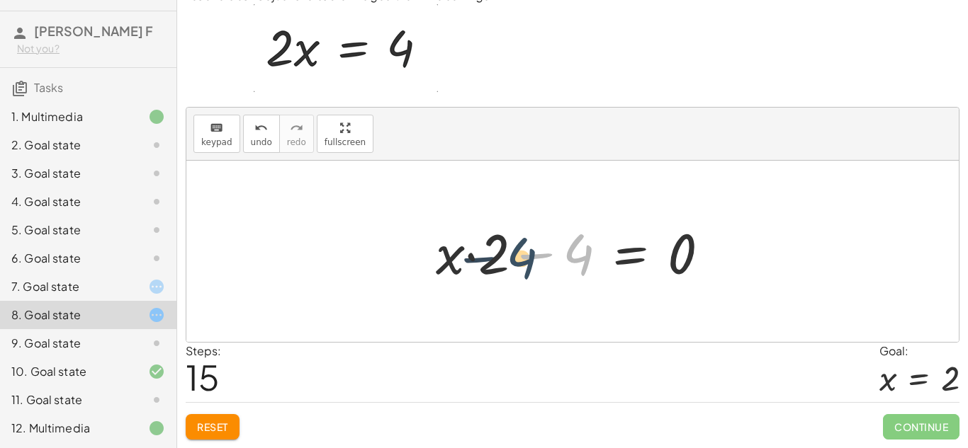
drag, startPoint x: 584, startPoint y: 256, endPoint x: 516, endPoint y: 261, distance: 68.1
click at [516, 261] on div at bounding box center [578, 251] width 299 height 73
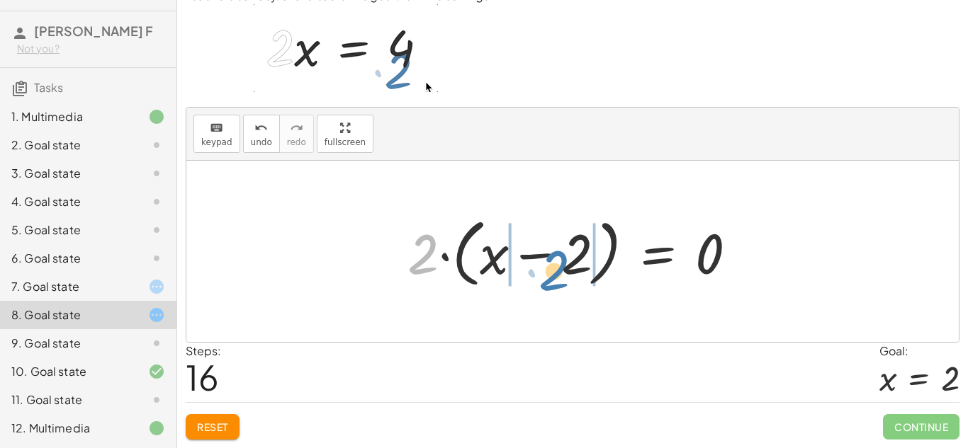
drag, startPoint x: 405, startPoint y: 266, endPoint x: 544, endPoint y: 283, distance: 140.6
click at [544, 283] on div at bounding box center [577, 251] width 355 height 81
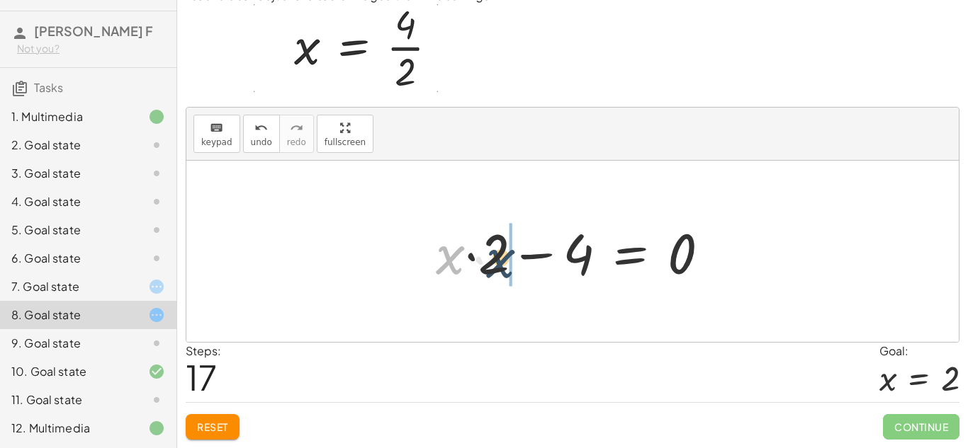
drag, startPoint x: 451, startPoint y: 261, endPoint x: 506, endPoint y: 265, distance: 54.7
click at [506, 265] on div at bounding box center [578, 251] width 299 height 73
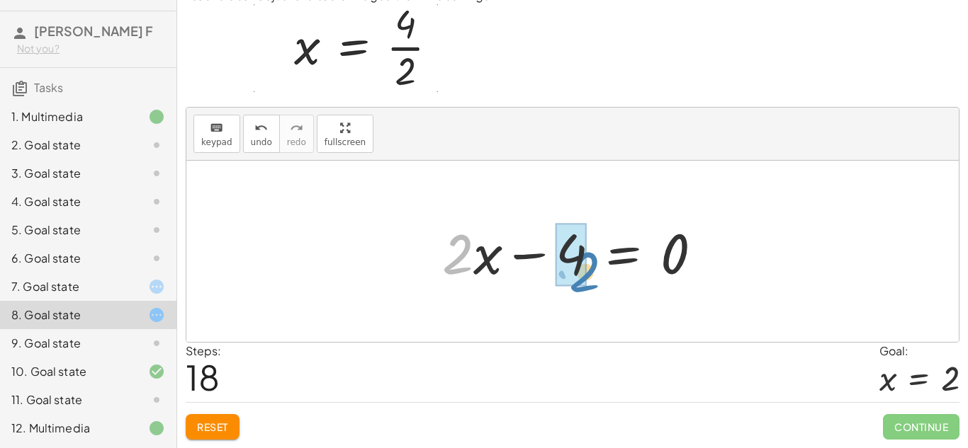
drag, startPoint x: 460, startPoint y: 256, endPoint x: 587, endPoint y: 273, distance: 128.0
click at [587, 273] on div at bounding box center [578, 251] width 286 height 73
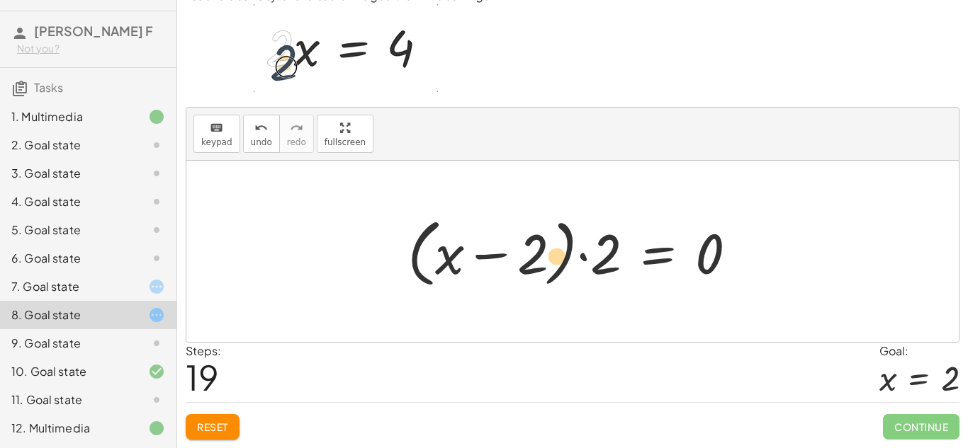
drag, startPoint x: 597, startPoint y: 269, endPoint x: 549, endPoint y: 271, distance: 48.2
click at [549, 271] on div at bounding box center [577, 251] width 355 height 81
drag, startPoint x: 451, startPoint y: 258, endPoint x: 553, endPoint y: 266, distance: 101.7
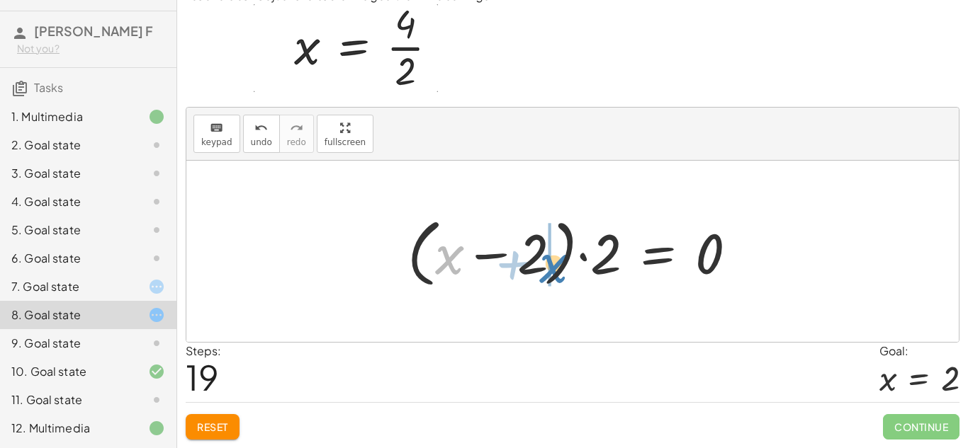
click at [553, 266] on div at bounding box center [577, 251] width 355 height 81
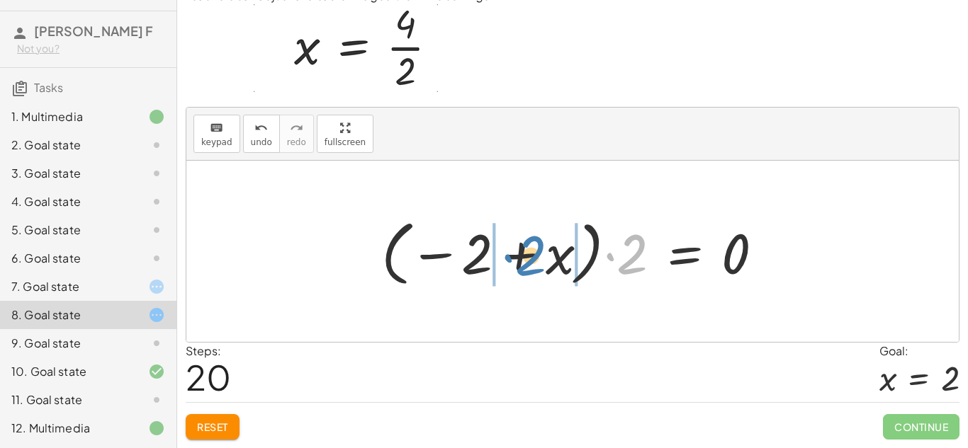
drag, startPoint x: 632, startPoint y: 268, endPoint x: 535, endPoint y: 271, distance: 97.1
click at [535, 271] on div at bounding box center [577, 252] width 407 height 79
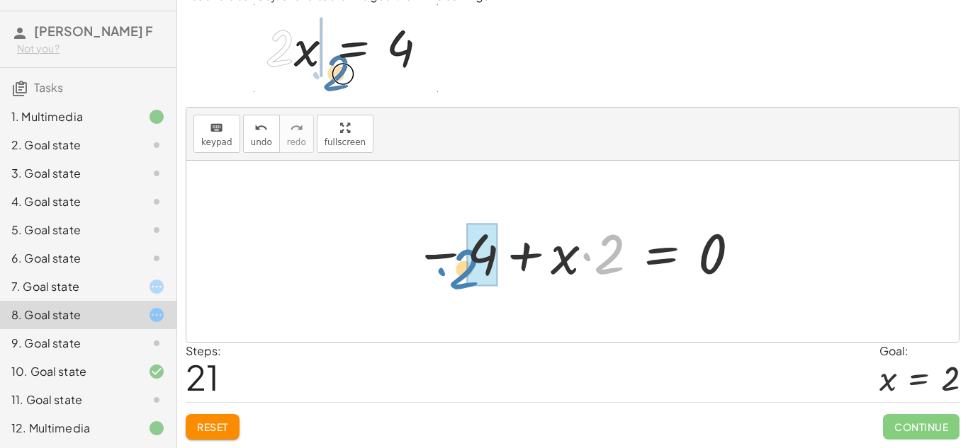
drag, startPoint x: 601, startPoint y: 275, endPoint x: 455, endPoint y: 288, distance: 147.3
click at [455, 288] on div "· 2 · x = 4 − 4 + · 2 · x = 0 + · 2 · x − 4 = 0 + · 2 · x − · 2 · 2 = 0 · 2 · (…" at bounding box center [572, 252] width 360 height 80
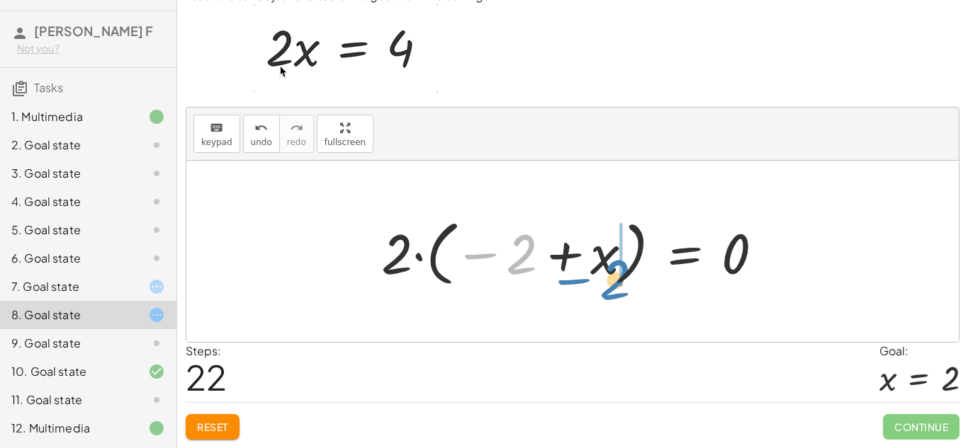
drag, startPoint x: 528, startPoint y: 254, endPoint x: 623, endPoint y: 276, distance: 97.3
click at [623, 276] on div at bounding box center [577, 252] width 407 height 79
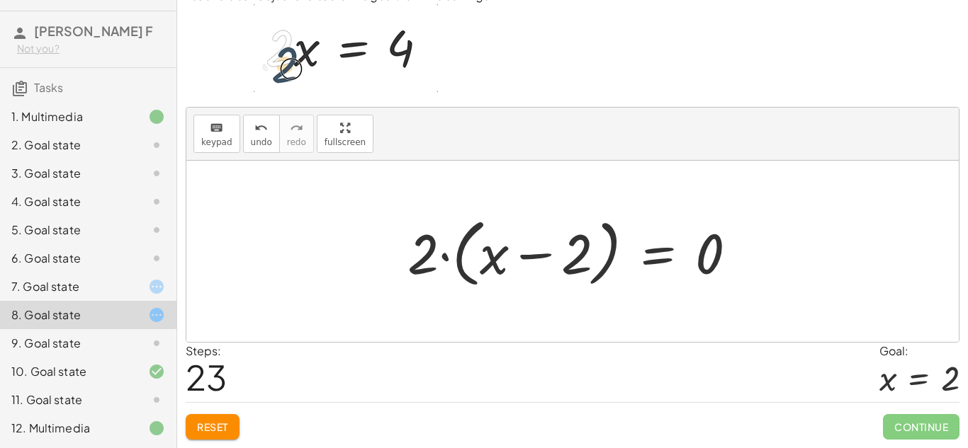
click at [448, 259] on div at bounding box center [577, 251] width 355 height 81
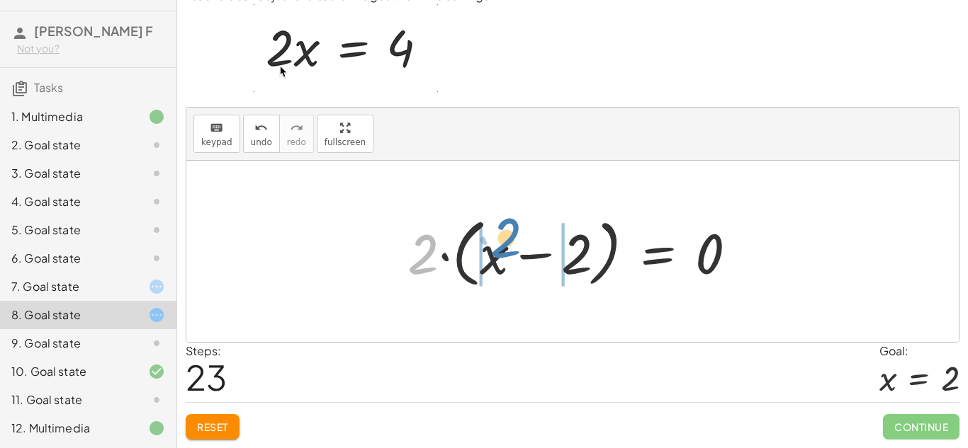
drag, startPoint x: 429, startPoint y: 254, endPoint x: 509, endPoint y: 249, distance: 80.3
click at [509, 249] on div at bounding box center [577, 251] width 355 height 81
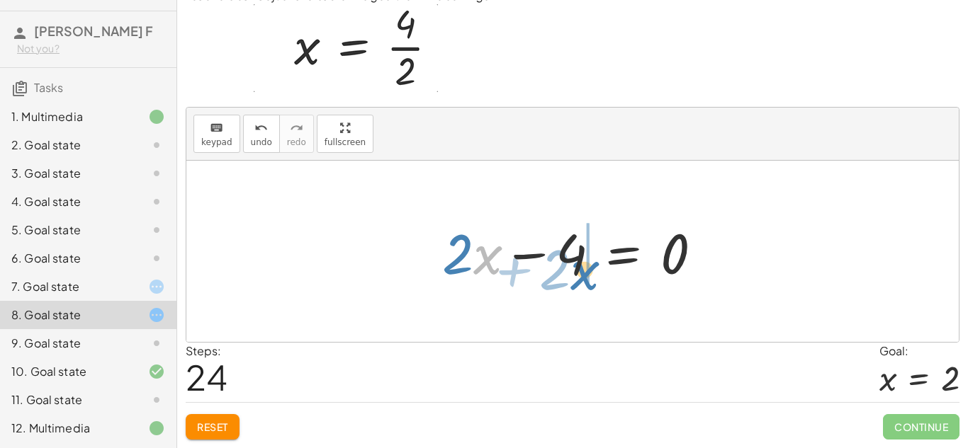
drag, startPoint x: 482, startPoint y: 261, endPoint x: 586, endPoint y: 276, distance: 105.2
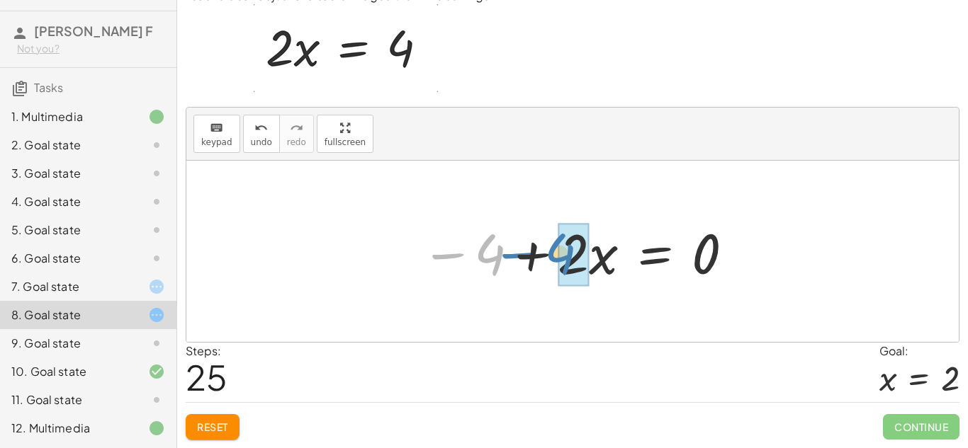
drag, startPoint x: 489, startPoint y: 264, endPoint x: 563, endPoint y: 264, distance: 74.4
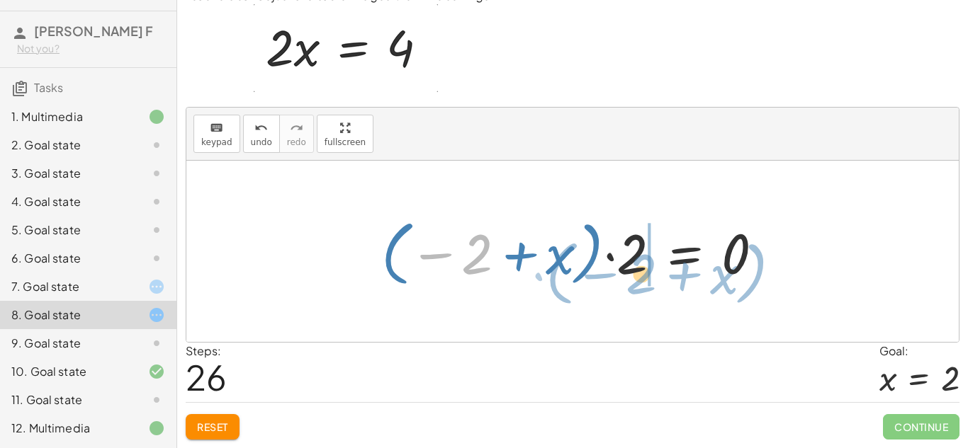
drag, startPoint x: 475, startPoint y: 256, endPoint x: 639, endPoint y: 276, distance: 165.6
click at [639, 276] on div at bounding box center [577, 252] width 407 height 79
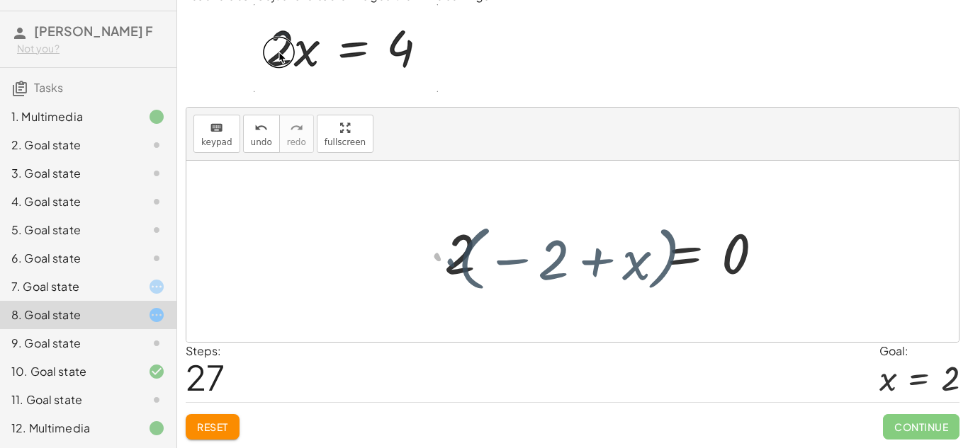
click at [639, 276] on div at bounding box center [577, 252] width 407 height 79
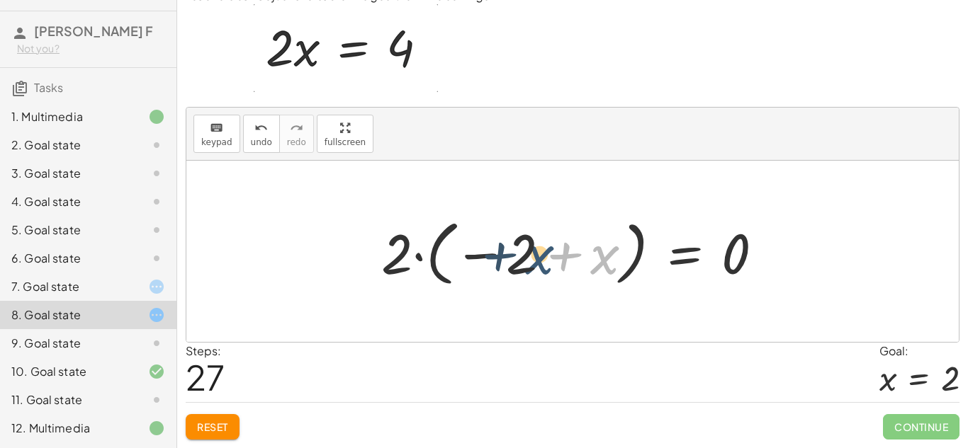
drag, startPoint x: 601, startPoint y: 270, endPoint x: 529, endPoint y: 269, distance: 71.6
click at [529, 269] on div at bounding box center [577, 252] width 407 height 79
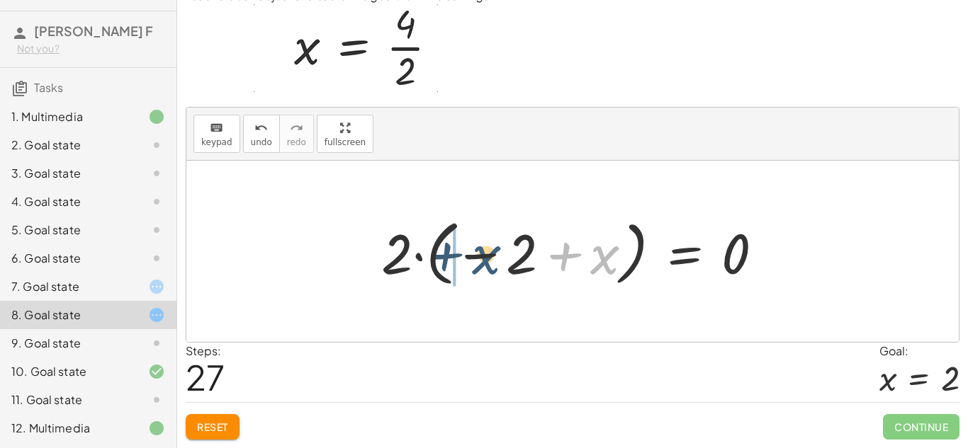
drag, startPoint x: 610, startPoint y: 269, endPoint x: 485, endPoint y: 270, distance: 125.4
click at [485, 270] on div at bounding box center [577, 252] width 407 height 79
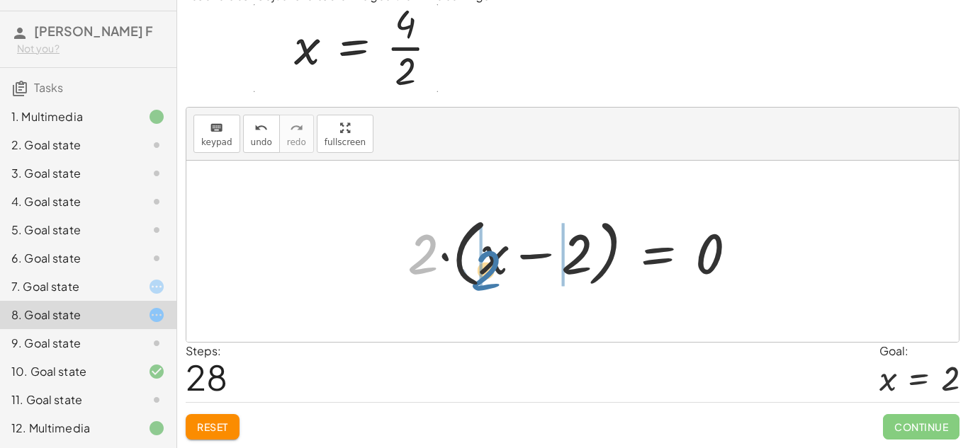
drag, startPoint x: 425, startPoint y: 264, endPoint x: 491, endPoint y: 276, distance: 67.1
click at [491, 276] on div at bounding box center [577, 251] width 355 height 81
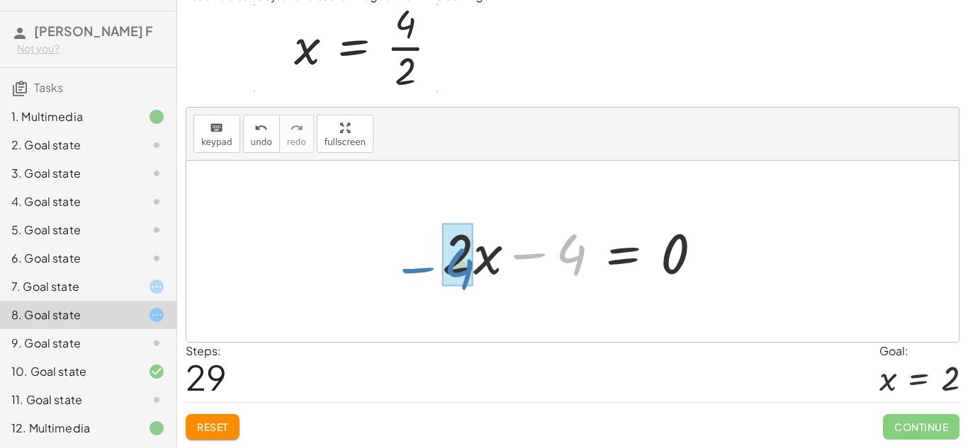
drag, startPoint x: 574, startPoint y: 266, endPoint x: 460, endPoint y: 275, distance: 113.7
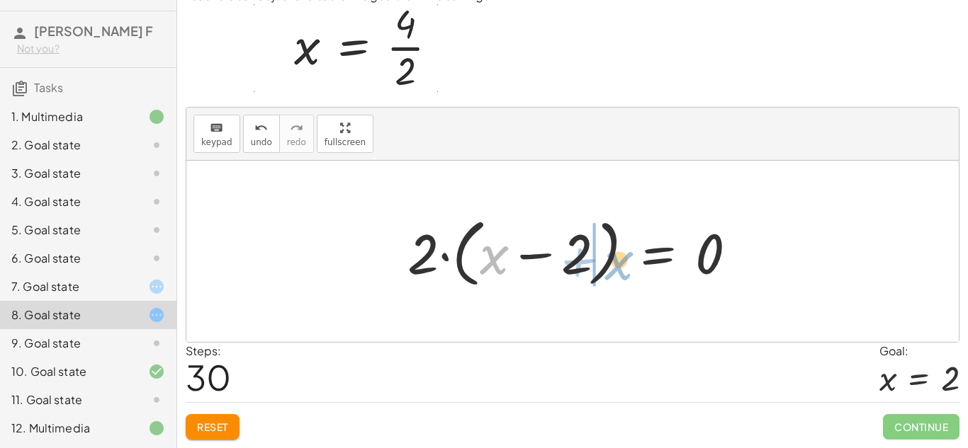
drag, startPoint x: 492, startPoint y: 267, endPoint x: 609, endPoint y: 272, distance: 117.7
click at [609, 272] on div at bounding box center [577, 251] width 355 height 81
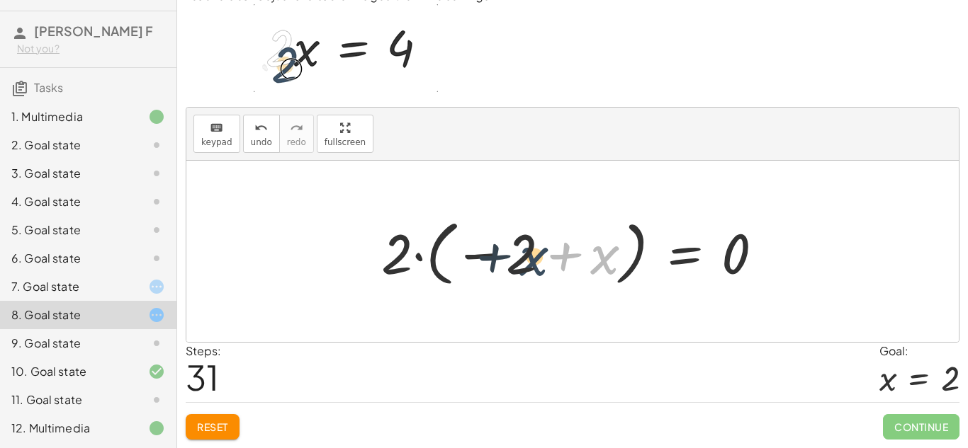
drag, startPoint x: 593, startPoint y: 273, endPoint x: 519, endPoint y: 274, distance: 74.4
click at [519, 274] on div at bounding box center [577, 252] width 407 height 79
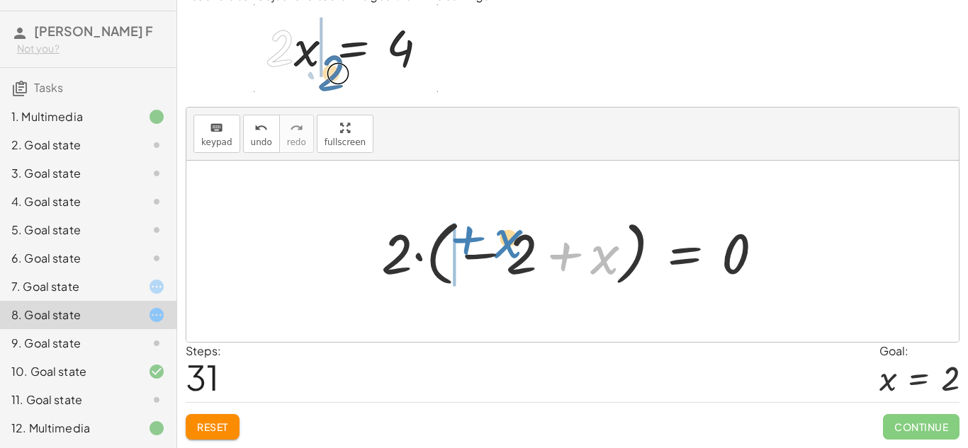
drag, startPoint x: 592, startPoint y: 259, endPoint x: 495, endPoint y: 244, distance: 98.2
click at [495, 244] on div at bounding box center [577, 252] width 407 height 79
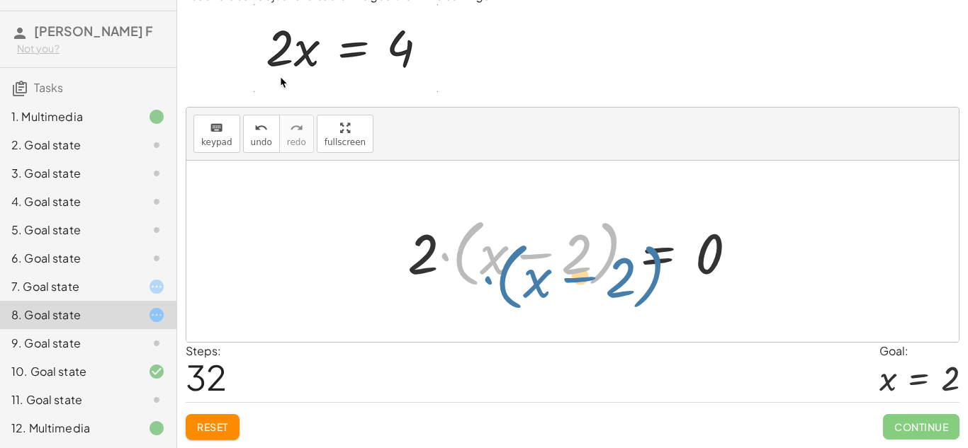
drag, startPoint x: 441, startPoint y: 257, endPoint x: 446, endPoint y: 264, distance: 8.6
click at [446, 264] on div at bounding box center [577, 251] width 355 height 81
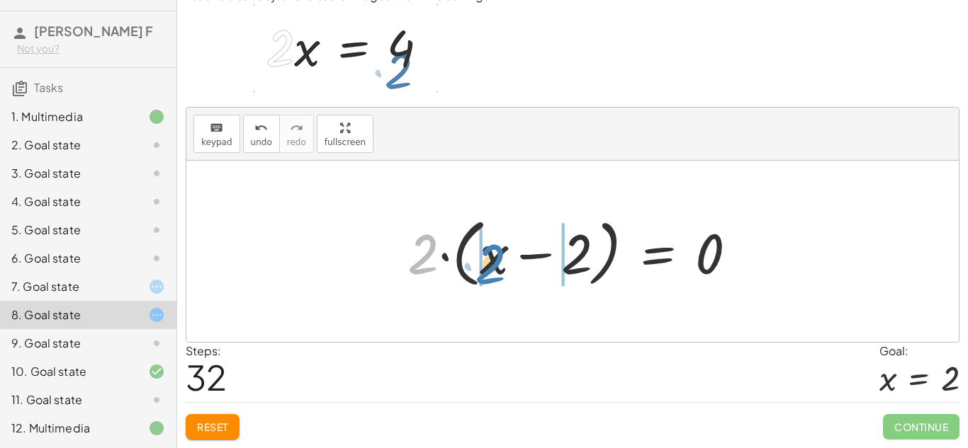
drag, startPoint x: 413, startPoint y: 260, endPoint x: 480, endPoint y: 269, distance: 67.2
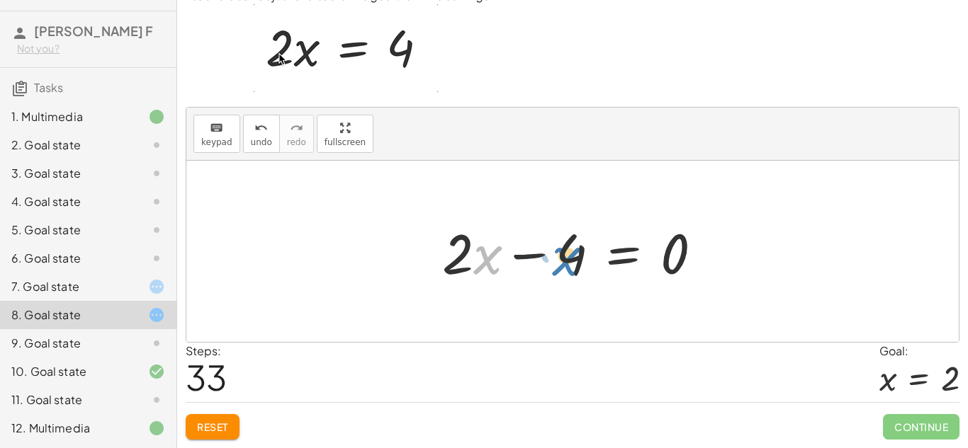
drag, startPoint x: 490, startPoint y: 261, endPoint x: 570, endPoint y: 262, distance: 80.8
click at [570, 262] on div at bounding box center [578, 251] width 286 height 73
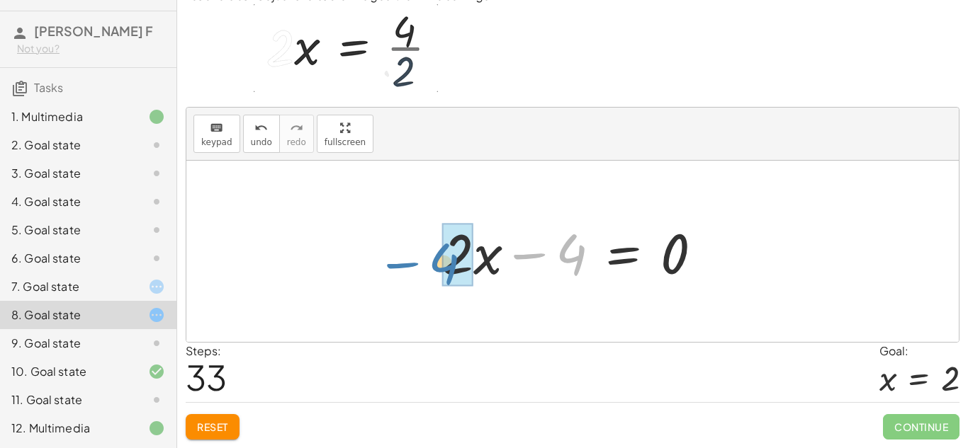
drag, startPoint x: 559, startPoint y: 257, endPoint x: 431, endPoint y: 266, distance: 127.9
click at [431, 266] on div "· 2 · x = 4 − 4 + · 2 · x = 0 + · 2 · x − 4 = 0 + · 2 · x − · 2 · 2 = 0 · 2 · (…" at bounding box center [572, 252] width 303 height 80
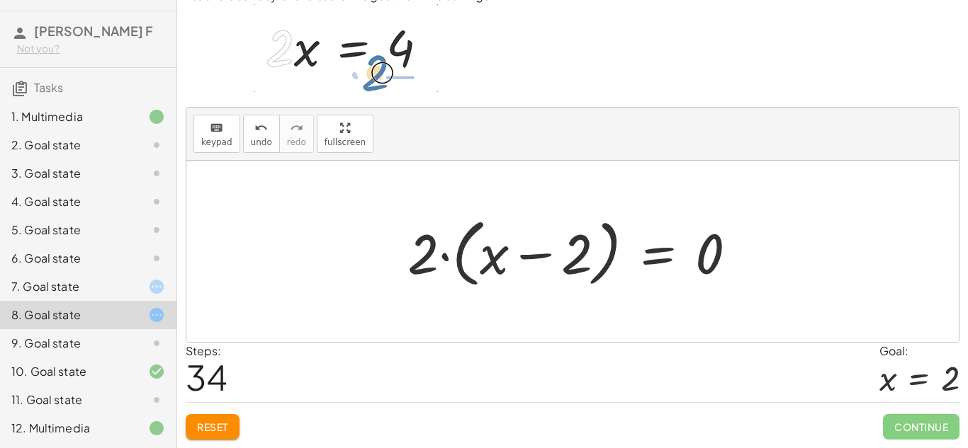
click at [227, 413] on div "Reset Continue" at bounding box center [573, 421] width 774 height 38
click at [224, 428] on span "Reset" at bounding box center [212, 427] width 31 height 13
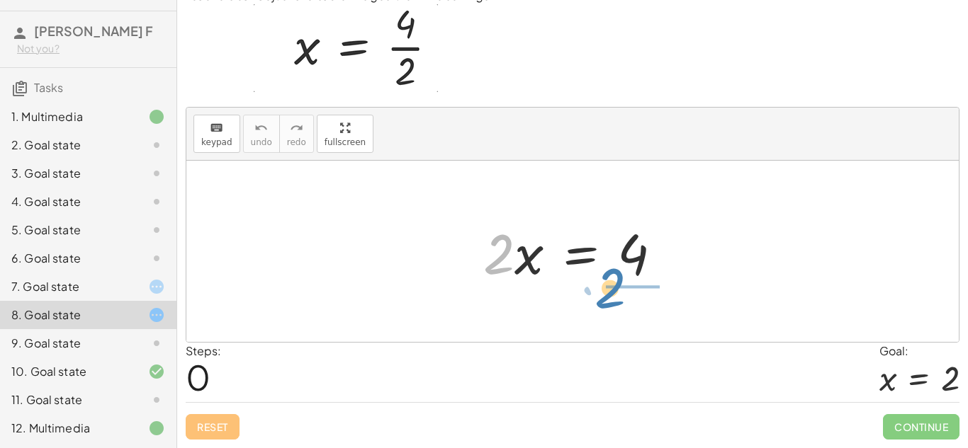
drag, startPoint x: 497, startPoint y: 255, endPoint x: 616, endPoint y: 280, distance: 120.9
click at [616, 280] on div at bounding box center [578, 251] width 204 height 73
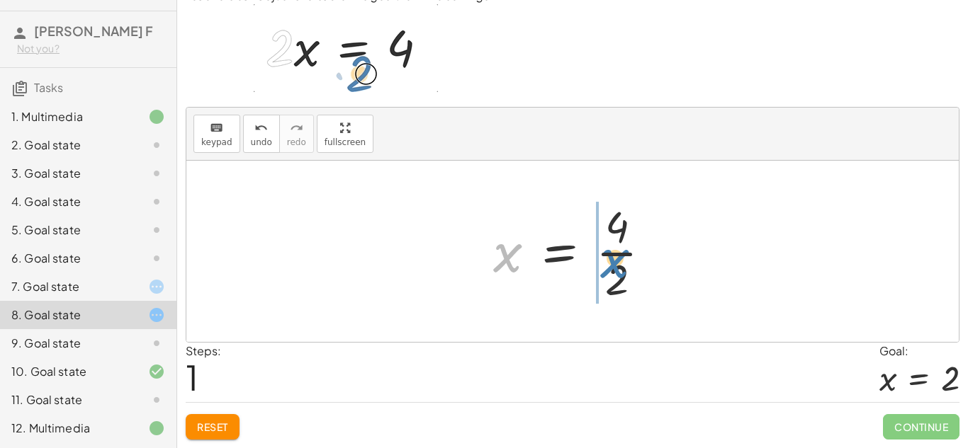
drag, startPoint x: 513, startPoint y: 254, endPoint x: 627, endPoint y: 259, distance: 114.2
click at [627, 259] on div at bounding box center [577, 251] width 183 height 109
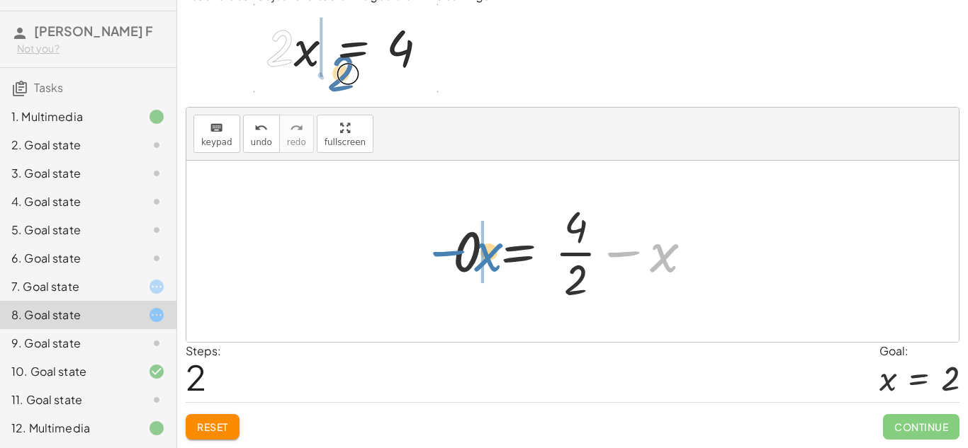
drag, startPoint x: 662, startPoint y: 259, endPoint x: 483, endPoint y: 258, distance: 178.5
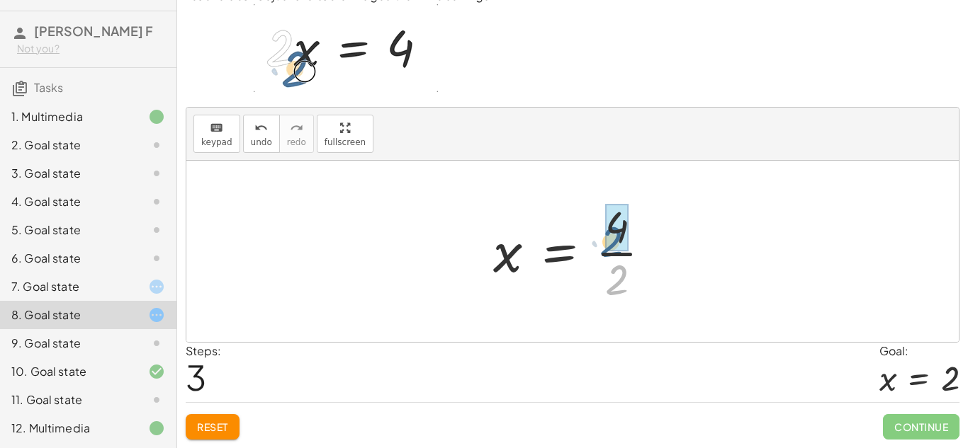
drag, startPoint x: 618, startPoint y: 281, endPoint x: 613, endPoint y: 239, distance: 41.5
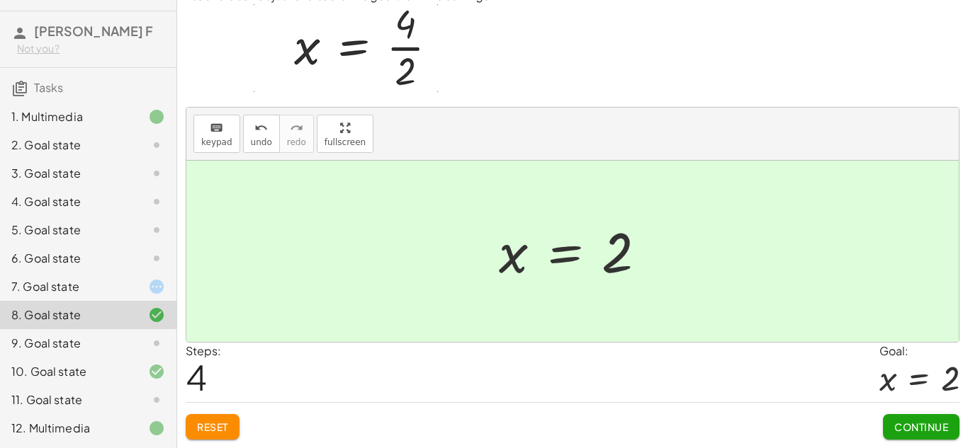
click at [937, 422] on span "Continue" at bounding box center [921, 427] width 54 height 13
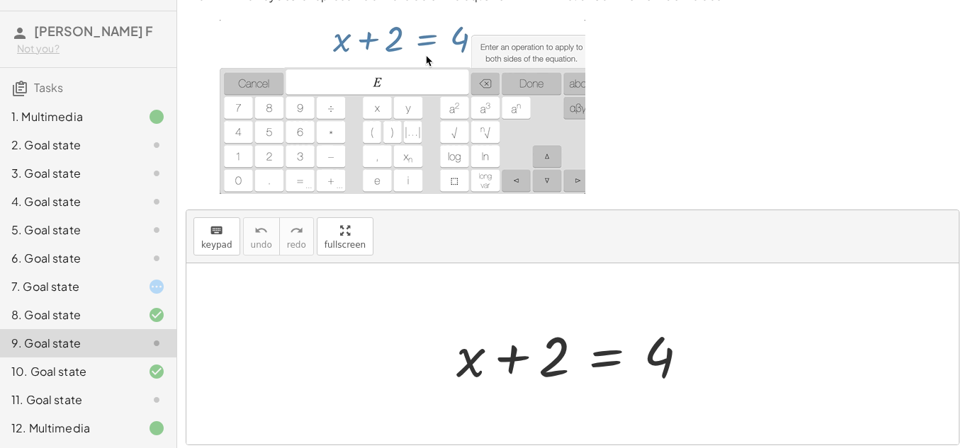
scroll to position [163, 0]
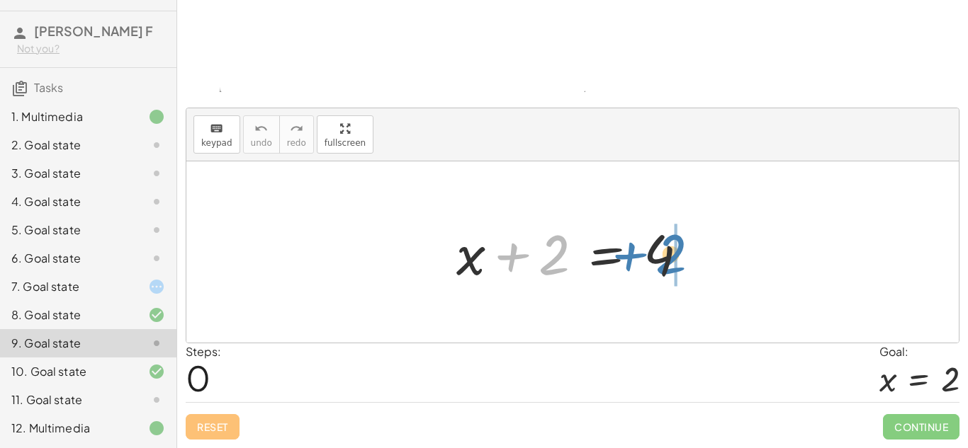
drag, startPoint x: 546, startPoint y: 271, endPoint x: 667, endPoint y: 271, distance: 120.4
click at [667, 271] on div at bounding box center [577, 252] width 257 height 73
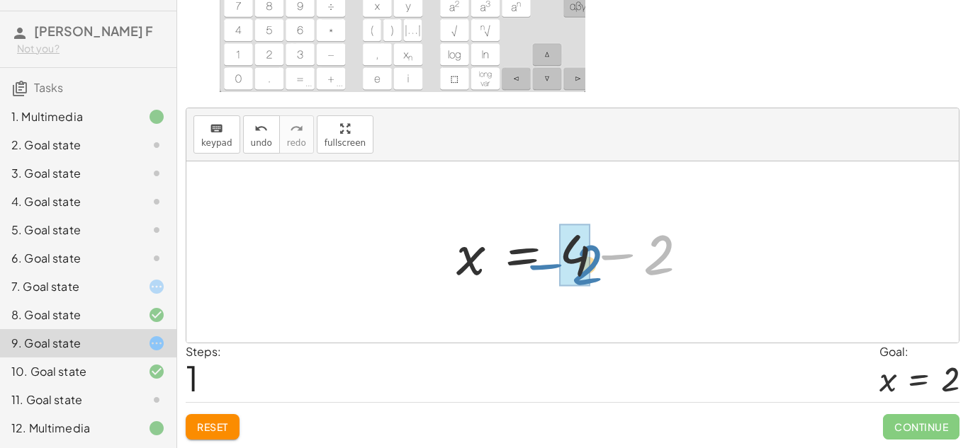
drag, startPoint x: 659, startPoint y: 268, endPoint x: 586, endPoint y: 278, distance: 73.6
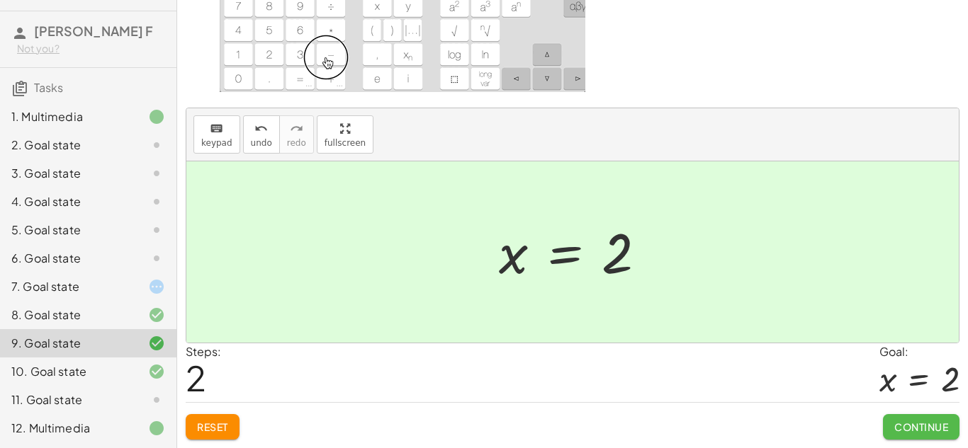
click at [908, 422] on span "Continue" at bounding box center [921, 427] width 54 height 13
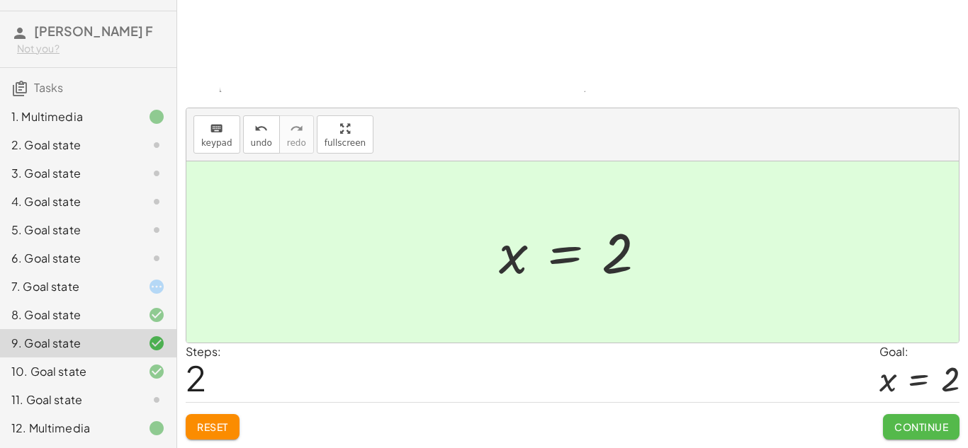
scroll to position [64, 0]
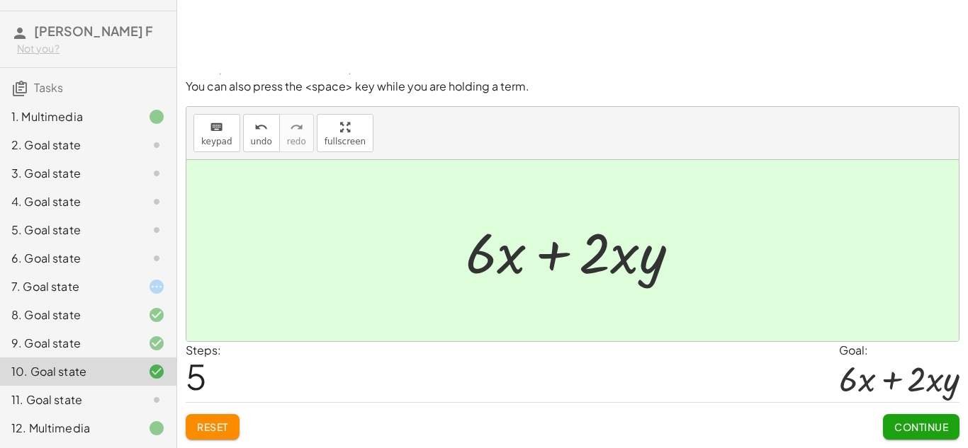
click at [118, 411] on div "11. Goal state" at bounding box center [88, 400] width 176 height 28
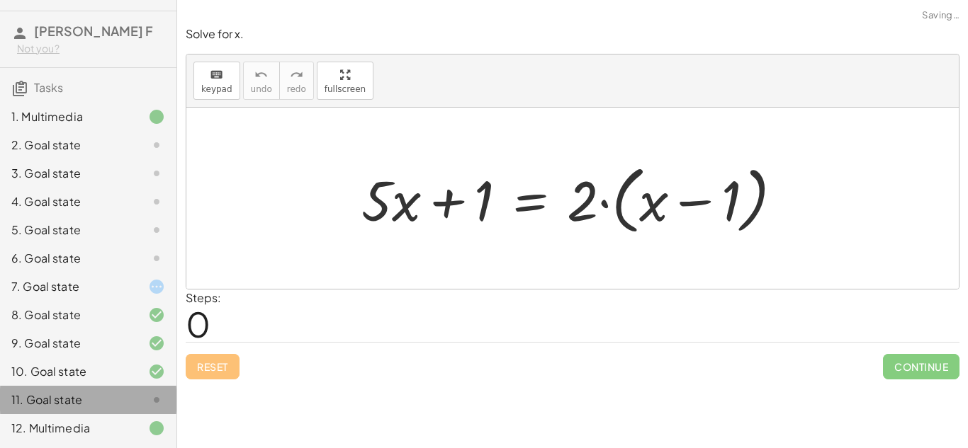
scroll to position [0, 0]
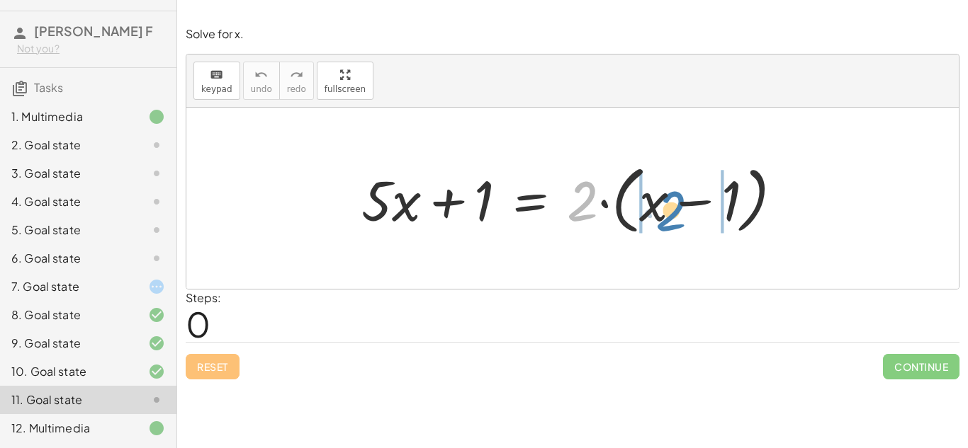
drag, startPoint x: 575, startPoint y: 220, endPoint x: 667, endPoint y: 230, distance: 92.6
click at [667, 230] on div at bounding box center [577, 198] width 447 height 81
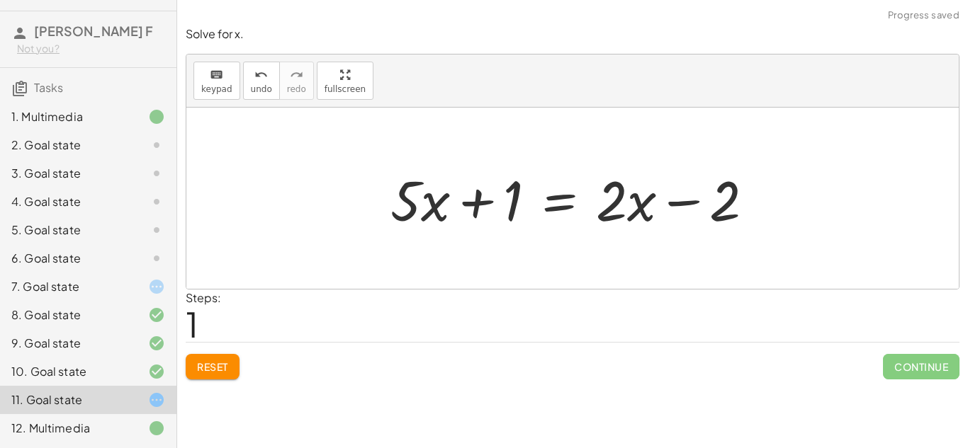
click at [198, 376] on button "Reset" at bounding box center [213, 367] width 54 height 26
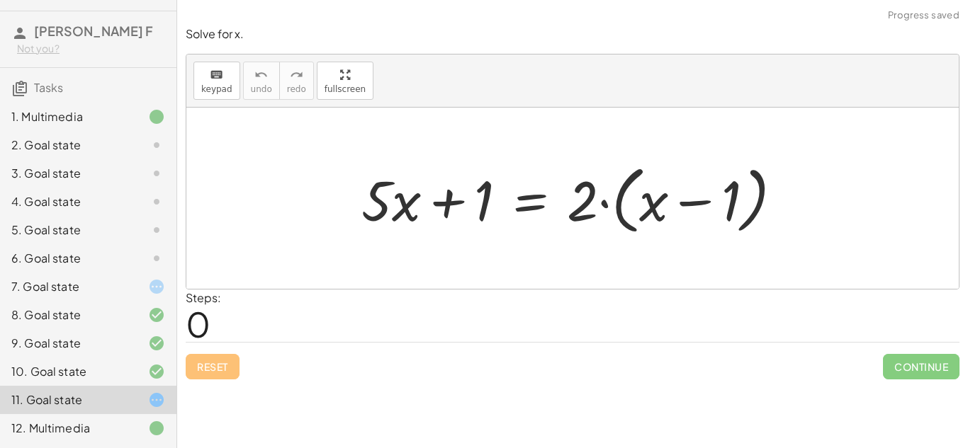
click at [151, 156] on div "2. Goal state" at bounding box center [88, 145] width 176 height 28
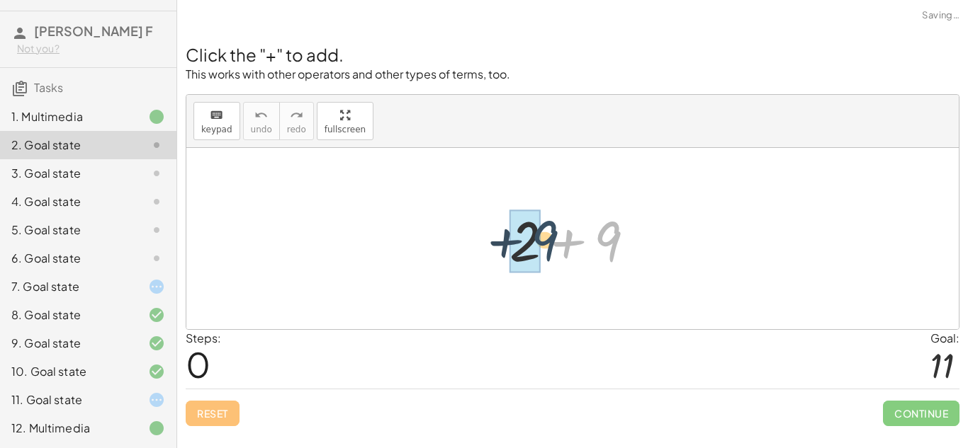
drag, startPoint x: 616, startPoint y: 242, endPoint x: 550, endPoint y: 241, distance: 65.9
click at [550, 241] on div at bounding box center [577, 239] width 151 height 73
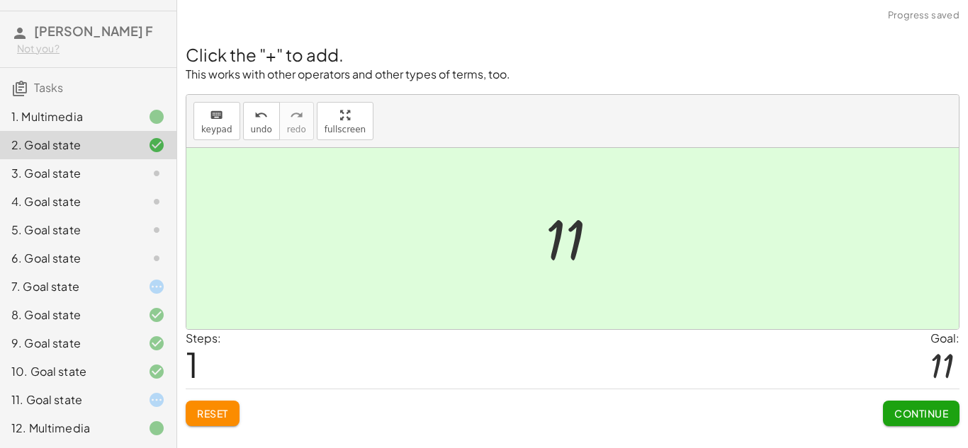
click at [933, 419] on span "Continue" at bounding box center [921, 413] width 54 height 13
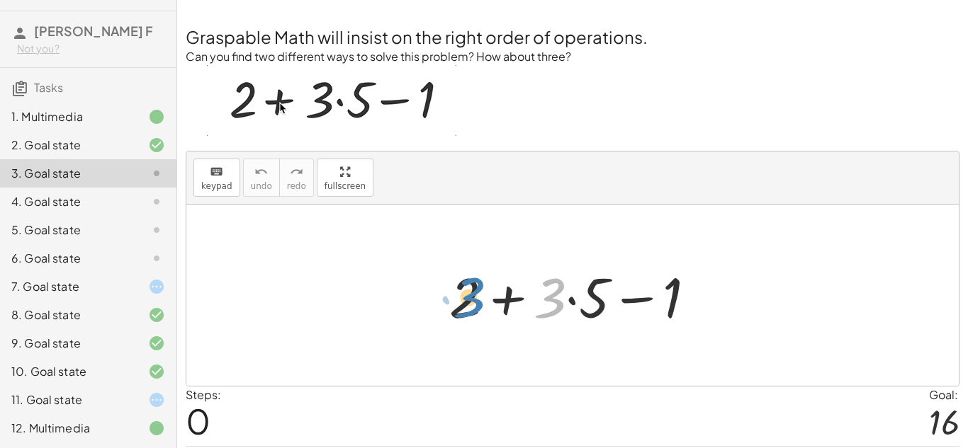
drag, startPoint x: 556, startPoint y: 309, endPoint x: 469, endPoint y: 308, distance: 87.1
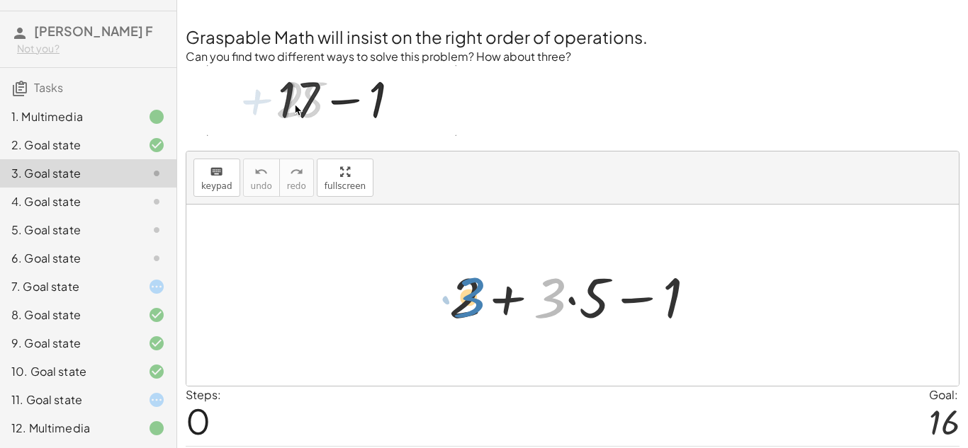
click at [469, 308] on div at bounding box center [578, 295] width 272 height 73
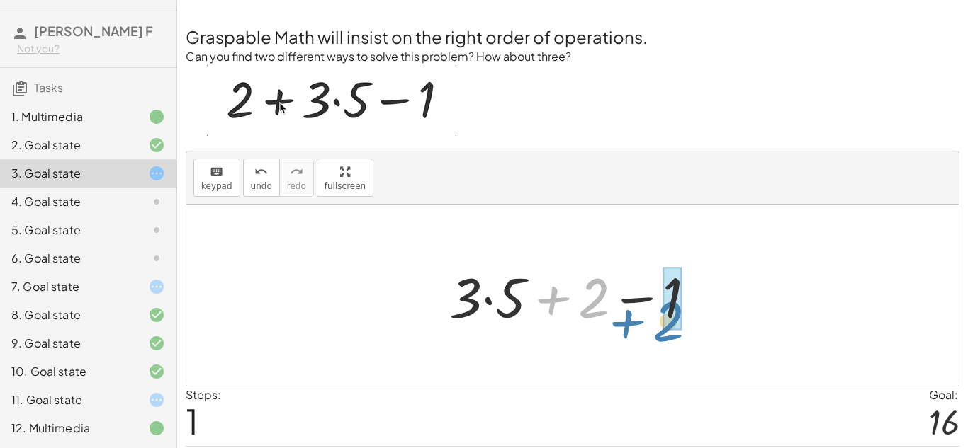
drag, startPoint x: 589, startPoint y: 306, endPoint x: 667, endPoint y: 330, distance: 81.6
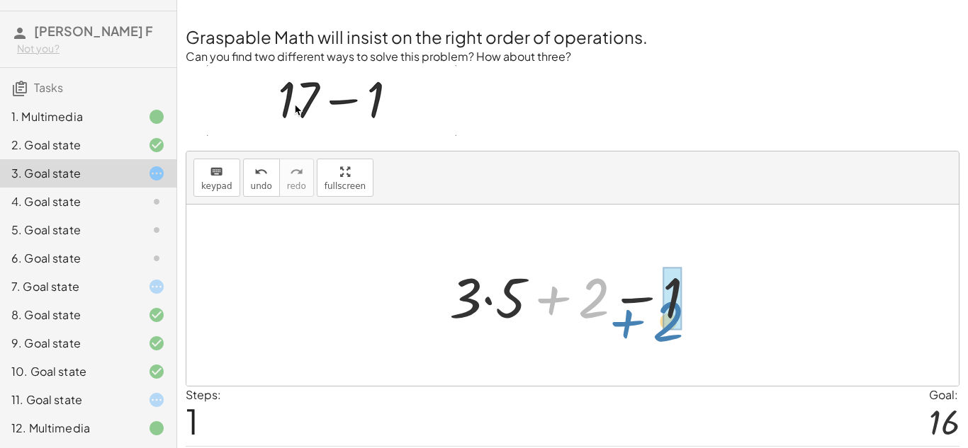
click at [667, 330] on div at bounding box center [578, 295] width 272 height 73
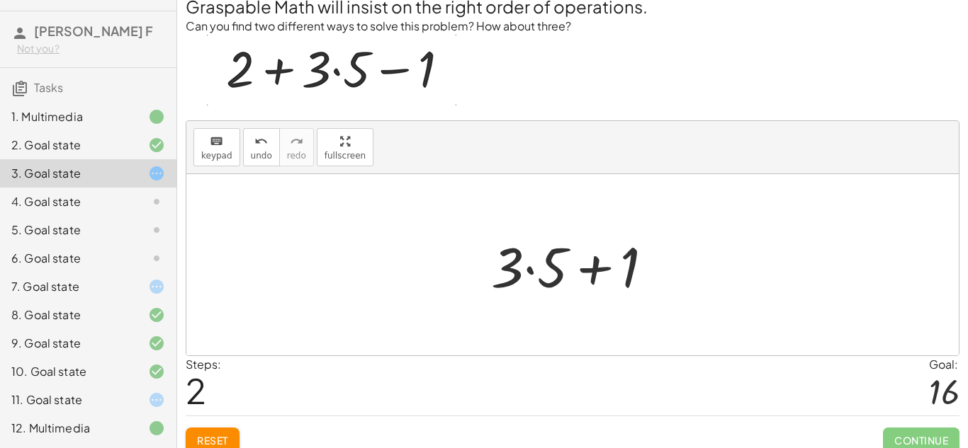
scroll to position [44, 0]
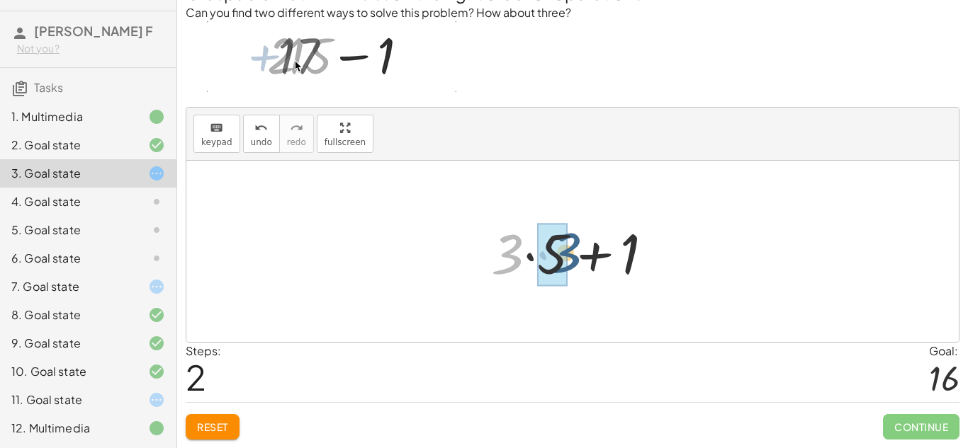
drag, startPoint x: 514, startPoint y: 251, endPoint x: 563, endPoint y: 251, distance: 48.9
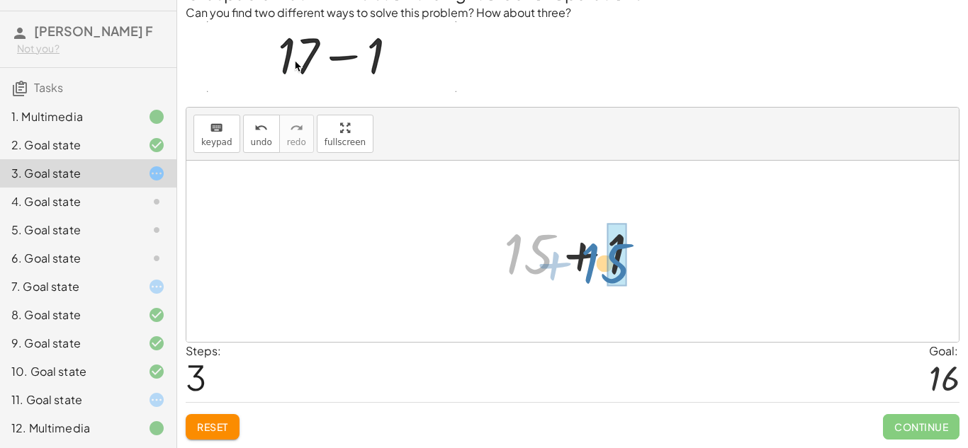
drag, startPoint x: 524, startPoint y: 268, endPoint x: 603, endPoint y: 278, distance: 79.2
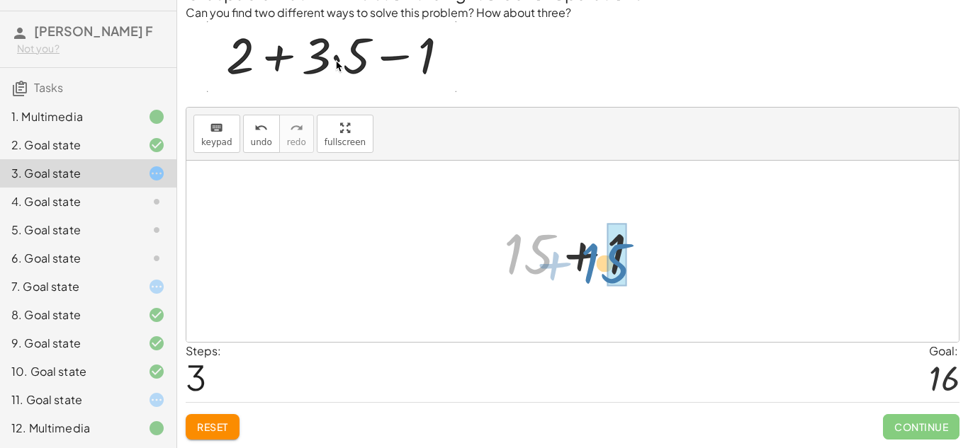
click at [603, 278] on div at bounding box center [578, 251] width 162 height 73
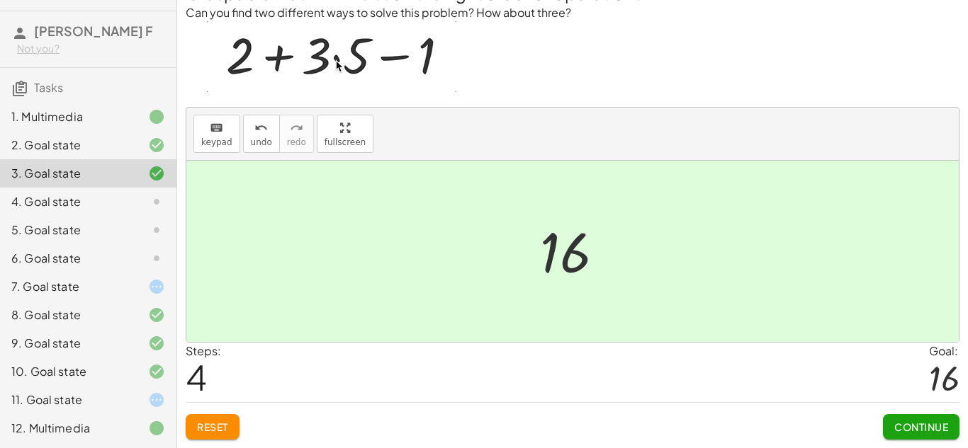
click at [910, 416] on button "Continue" at bounding box center [921, 427] width 77 height 26
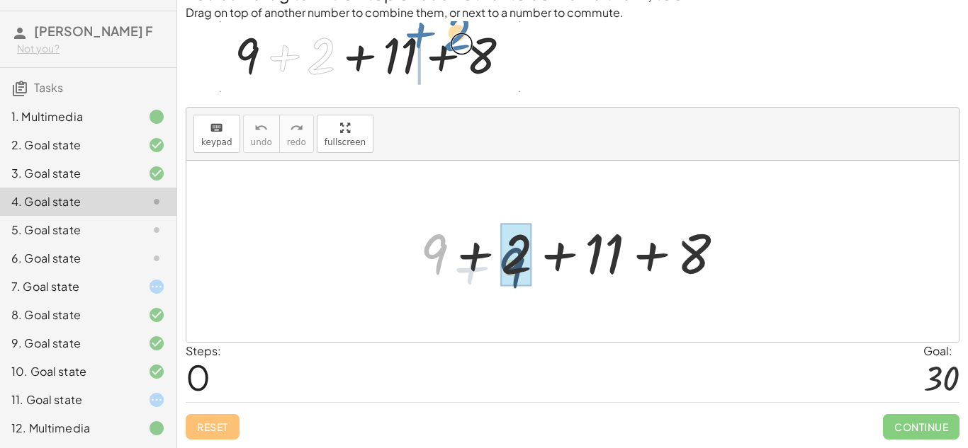
drag, startPoint x: 440, startPoint y: 246, endPoint x: 523, endPoint y: 261, distance: 84.2
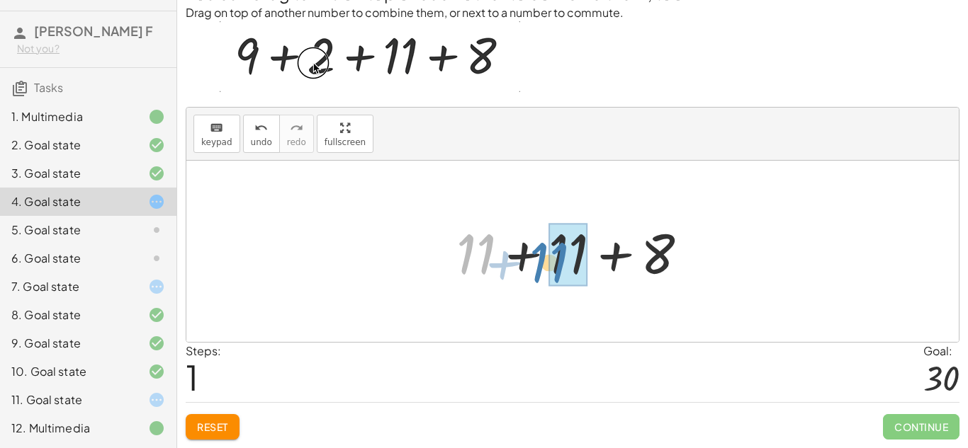
drag, startPoint x: 471, startPoint y: 247, endPoint x: 548, endPoint y: 256, distance: 77.0
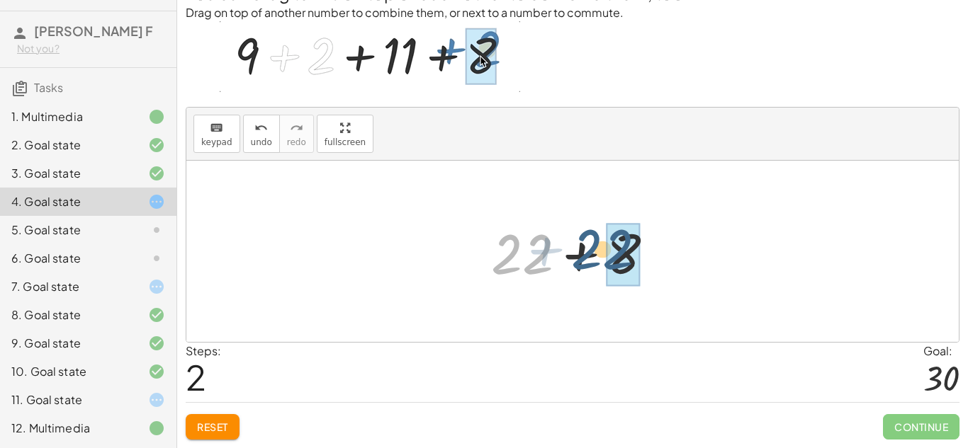
drag, startPoint x: 527, startPoint y: 257, endPoint x: 612, endPoint y: 253, distance: 85.1
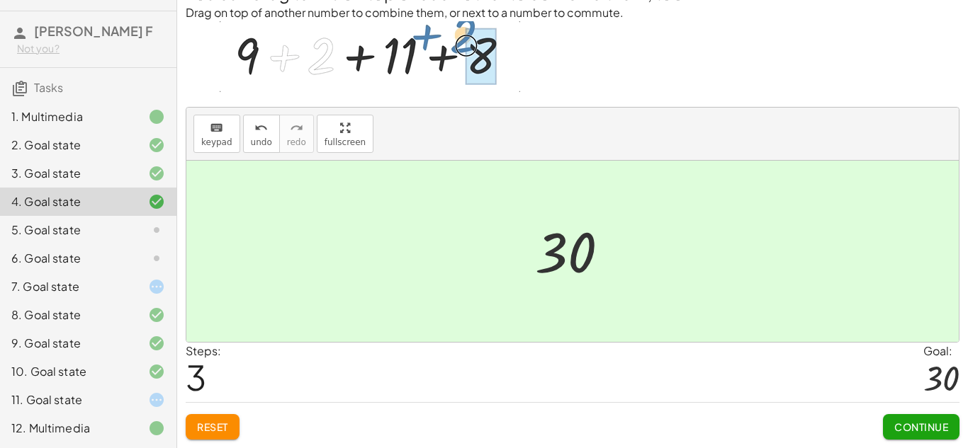
click at [909, 431] on span "Continue" at bounding box center [921, 427] width 54 height 13
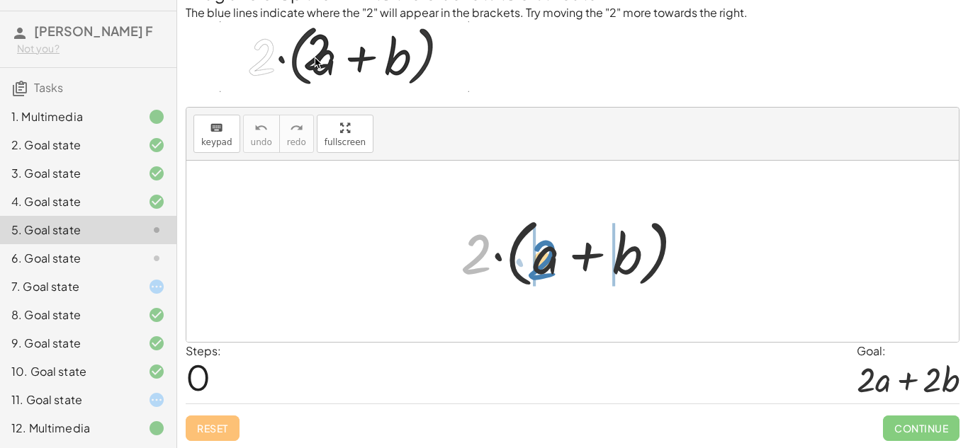
drag, startPoint x: 477, startPoint y: 256, endPoint x: 533, endPoint y: 259, distance: 56.1
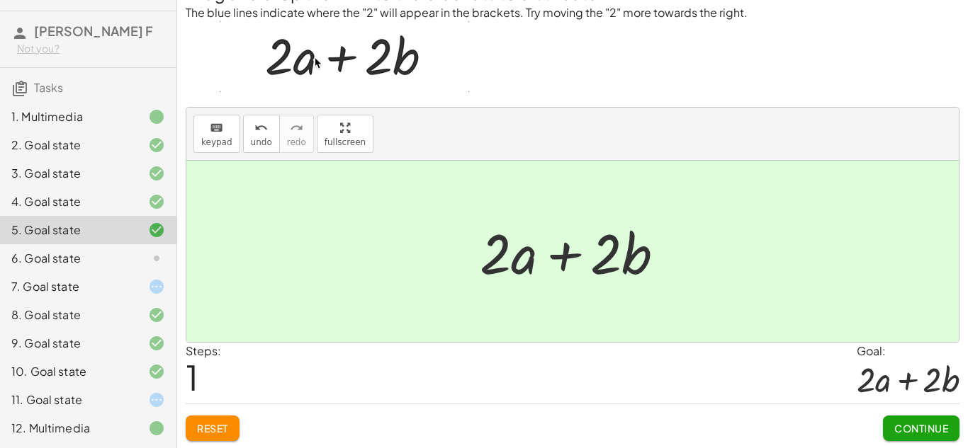
click at [900, 437] on button "Continue" at bounding box center [921, 429] width 77 height 26
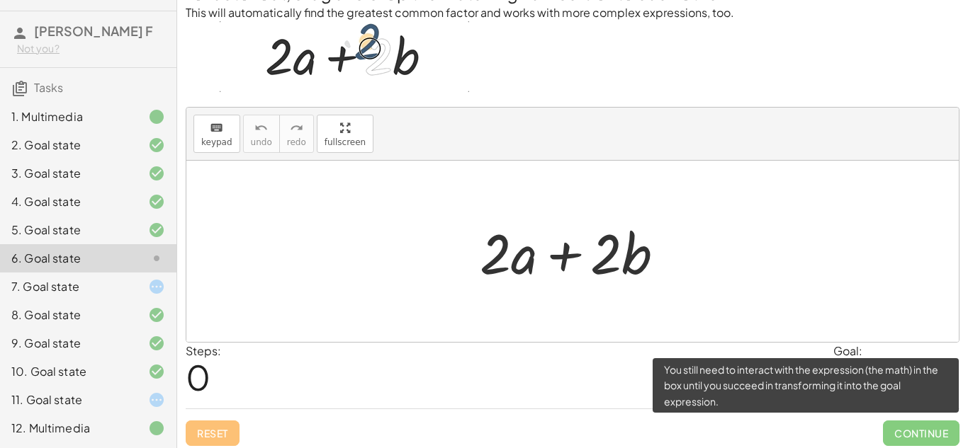
click at [890, 426] on span "Continue" at bounding box center [921, 434] width 77 height 26
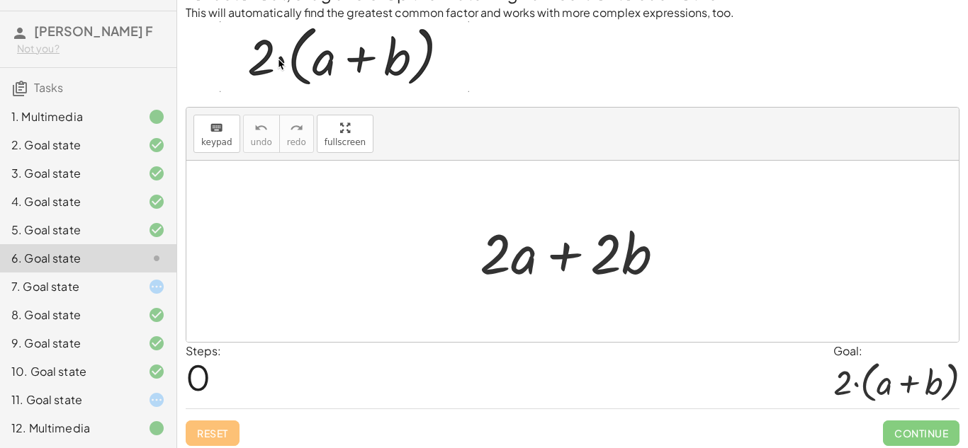
click at [144, 294] on div at bounding box center [145, 286] width 40 height 17
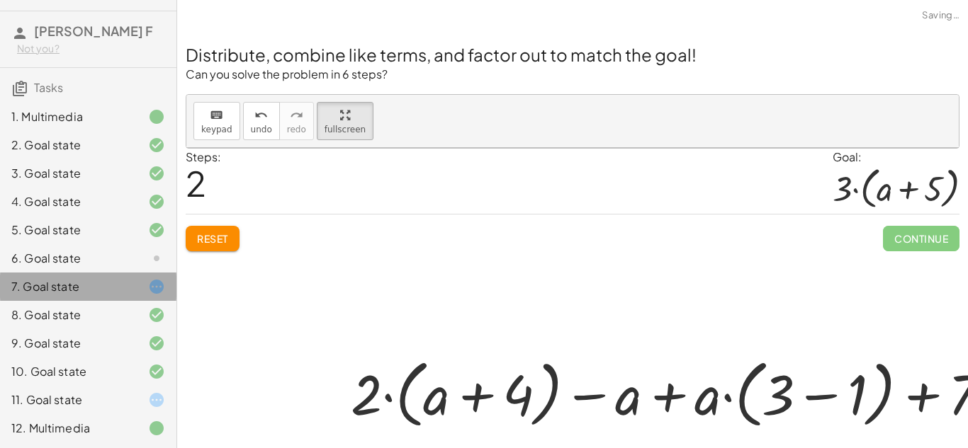
scroll to position [0, 0]
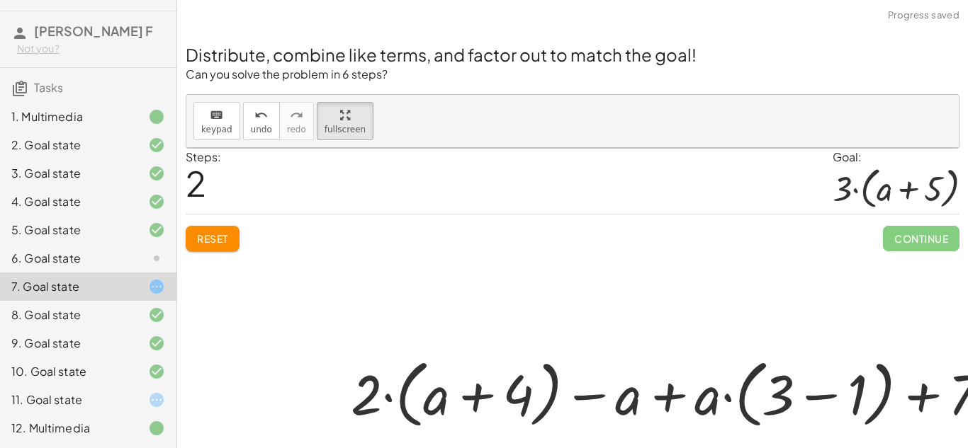
click at [152, 264] on icon at bounding box center [156, 258] width 17 height 17
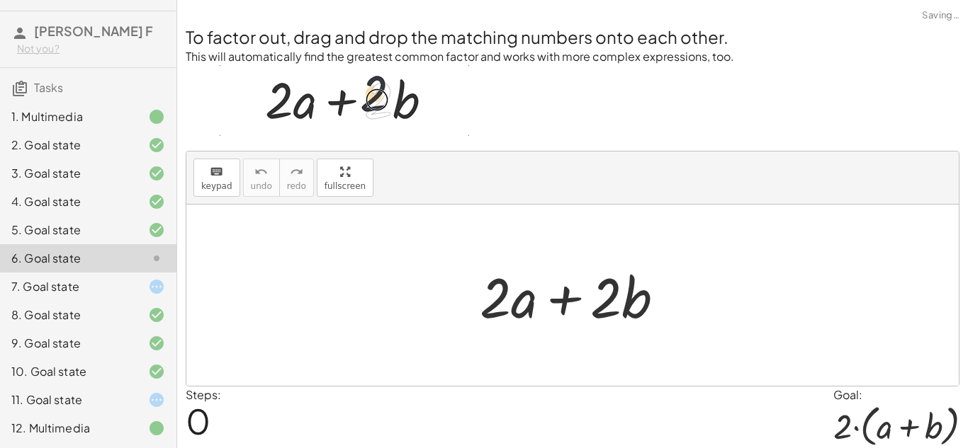
scroll to position [50, 0]
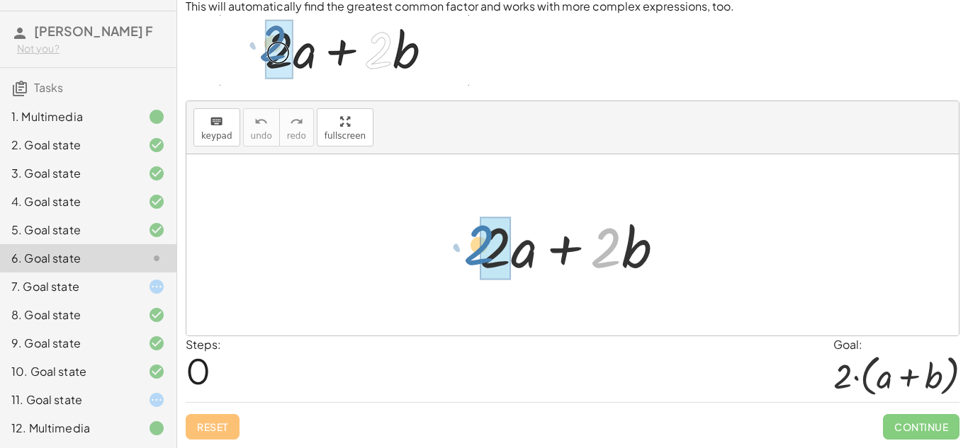
drag, startPoint x: 592, startPoint y: 261, endPoint x: 465, endPoint y: 258, distance: 126.8
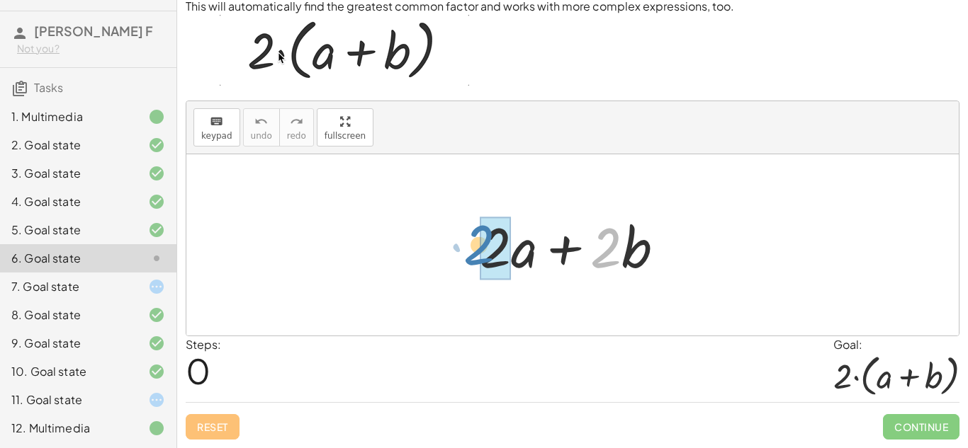
click at [465, 258] on div "· 2 + · b + · 2 · a + · 2 · b" at bounding box center [572, 245] width 228 height 80
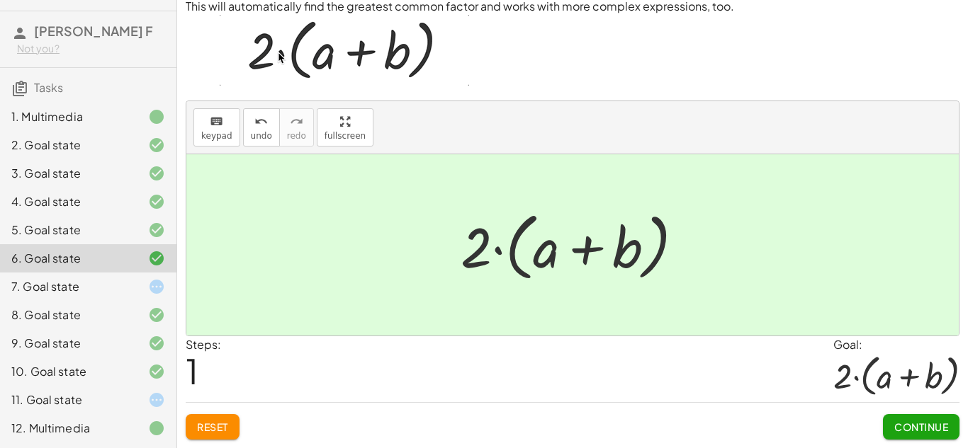
click at [916, 429] on span "Continue" at bounding box center [921, 427] width 54 height 13
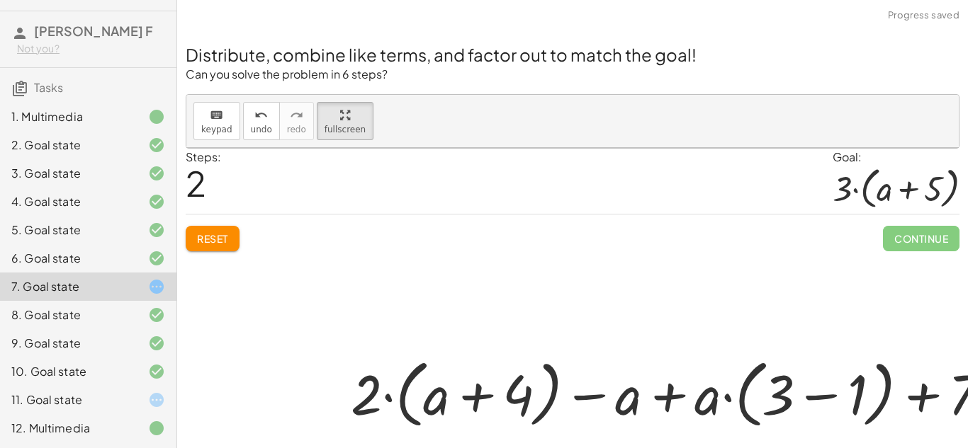
scroll to position [108, 0]
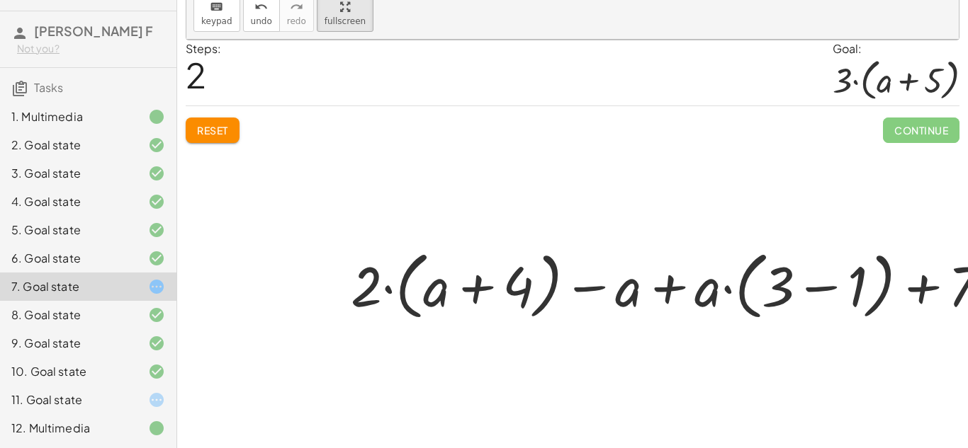
click at [134, 345] on div at bounding box center [145, 343] width 40 height 17
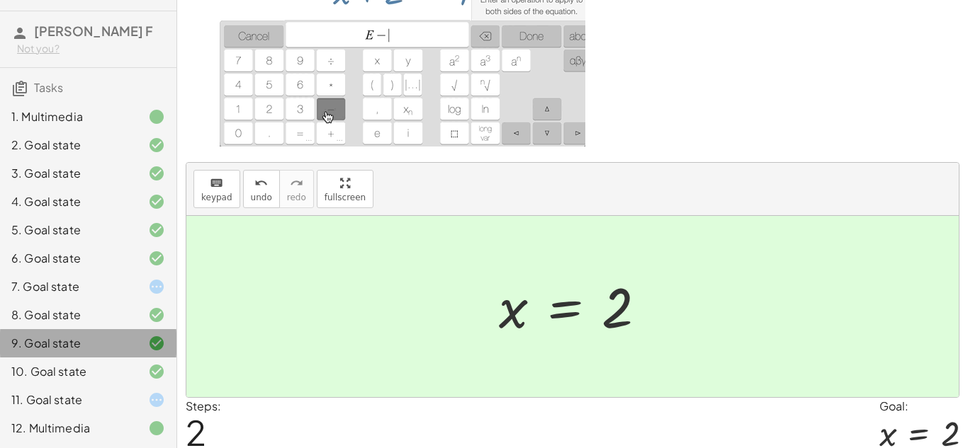
scroll to position [0, 0]
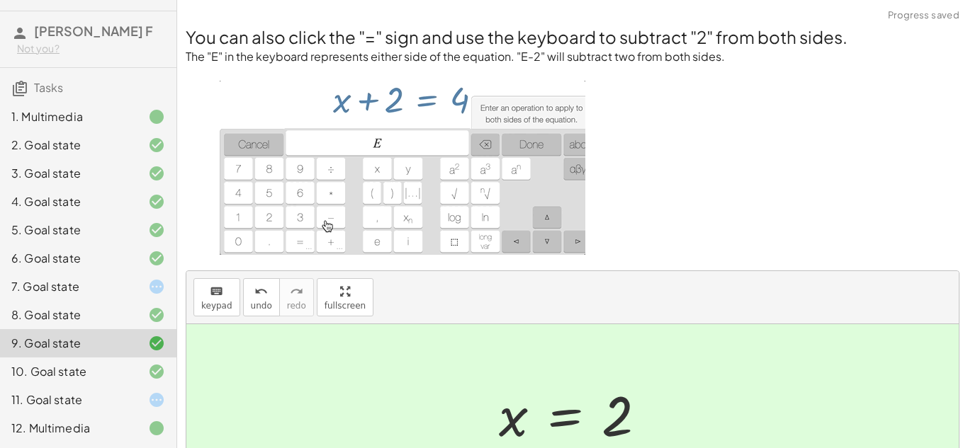
click at [142, 297] on div "7. Goal state" at bounding box center [88, 287] width 176 height 28
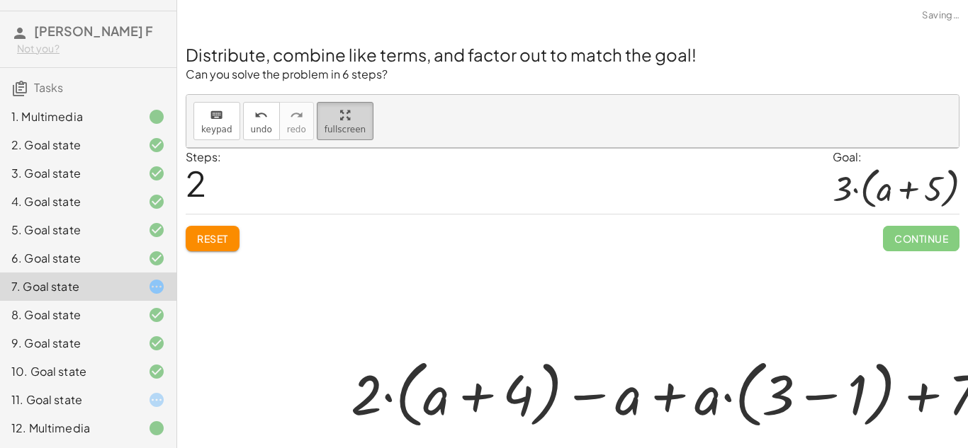
click at [354, 125] on span "fullscreen" at bounding box center [344, 130] width 41 height 10
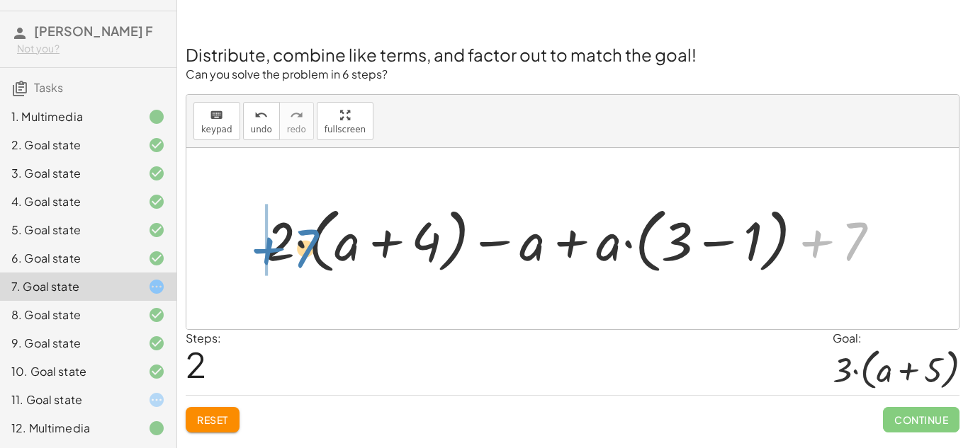
drag, startPoint x: 851, startPoint y: 243, endPoint x: 299, endPoint y: 249, distance: 551.9
click at [299, 249] on div at bounding box center [578, 239] width 640 height 79
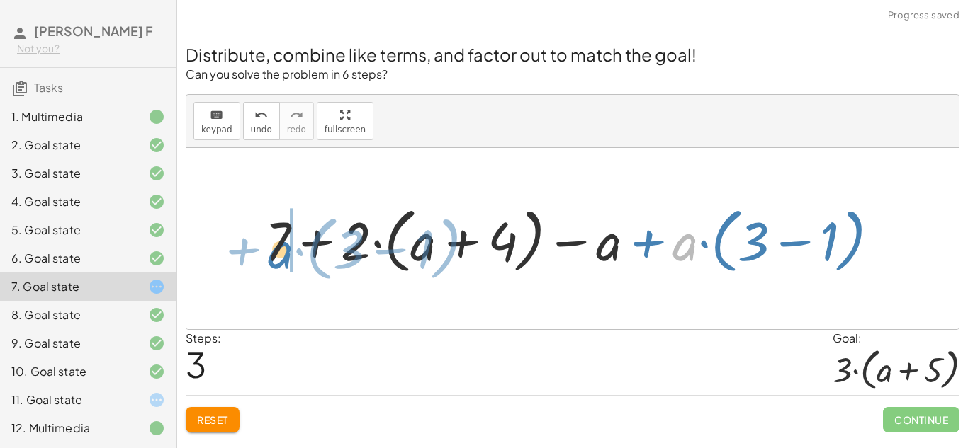
drag, startPoint x: 676, startPoint y: 240, endPoint x: 268, endPoint y: 242, distance: 408.1
click at [268, 242] on div at bounding box center [578, 239] width 640 height 79
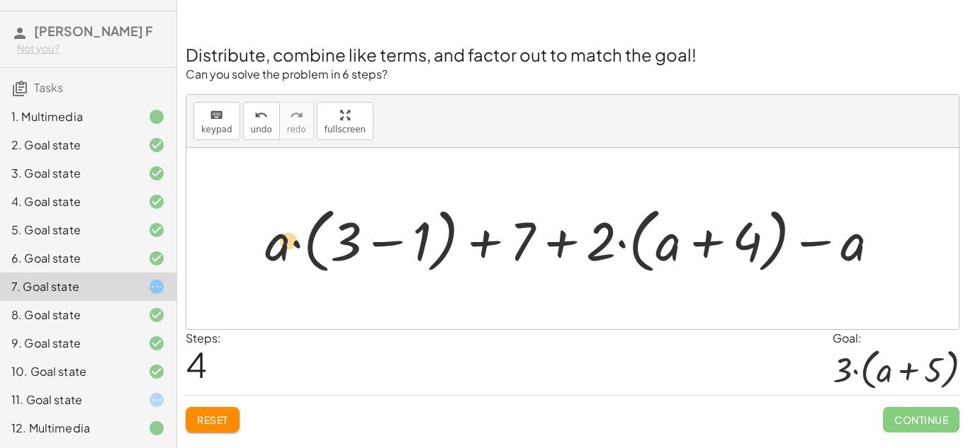
drag, startPoint x: 350, startPoint y: 244, endPoint x: 291, endPoint y: 242, distance: 58.8
click at [291, 242] on div at bounding box center [578, 239] width 640 height 79
drag, startPoint x: 263, startPoint y: 249, endPoint x: 336, endPoint y: 247, distance: 73.0
click at [336, 247] on div at bounding box center [578, 239] width 640 height 79
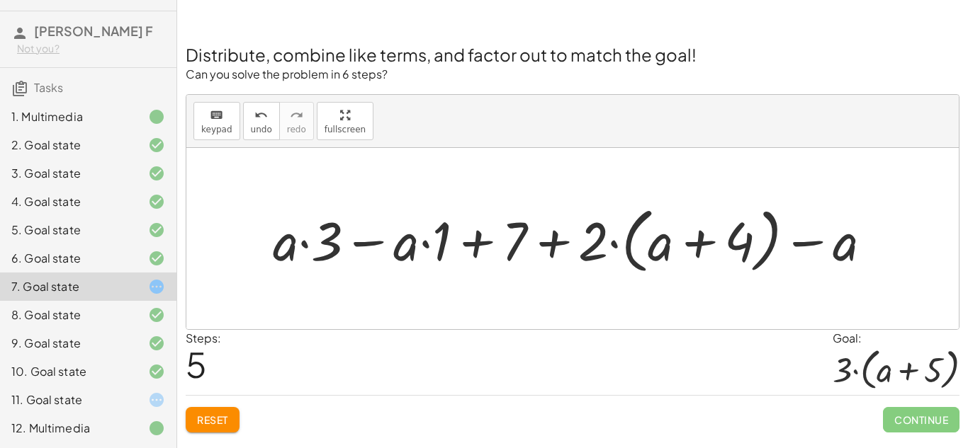
click at [217, 405] on div "Reset Continue" at bounding box center [573, 414] width 774 height 38
click at [224, 429] on button "Reset" at bounding box center [213, 420] width 54 height 26
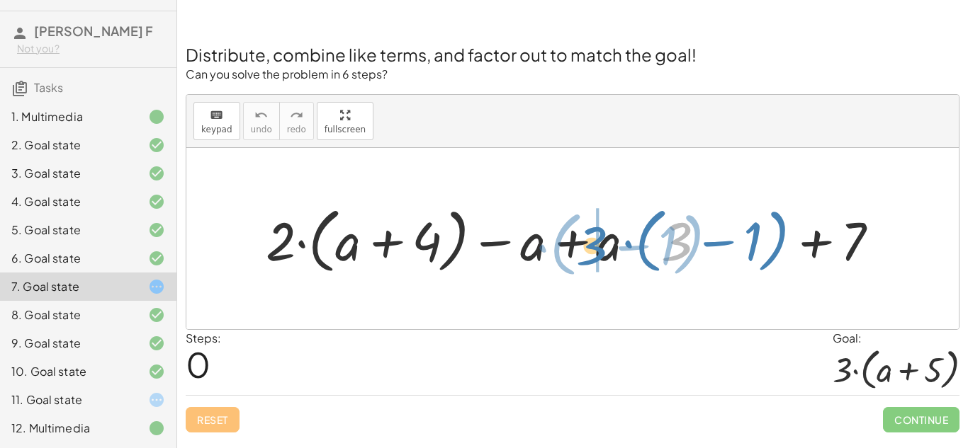
drag, startPoint x: 681, startPoint y: 254, endPoint x: 597, endPoint y: 260, distance: 83.8
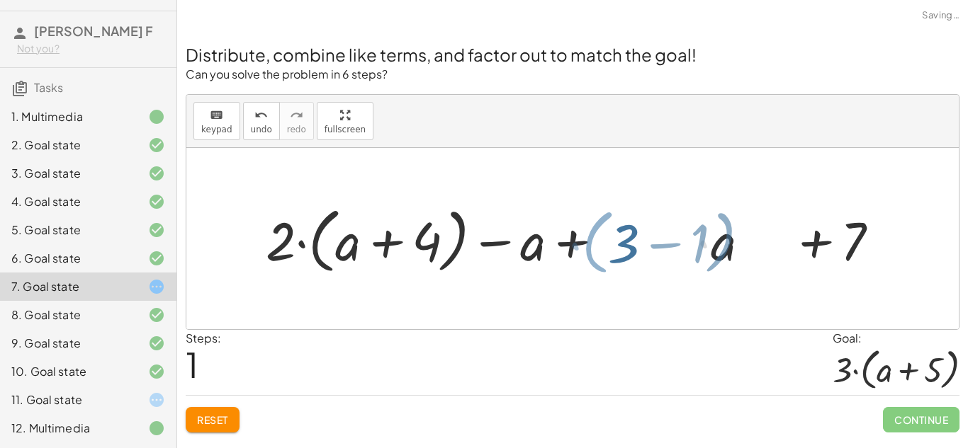
click at [597, 260] on div at bounding box center [578, 239] width 638 height 79
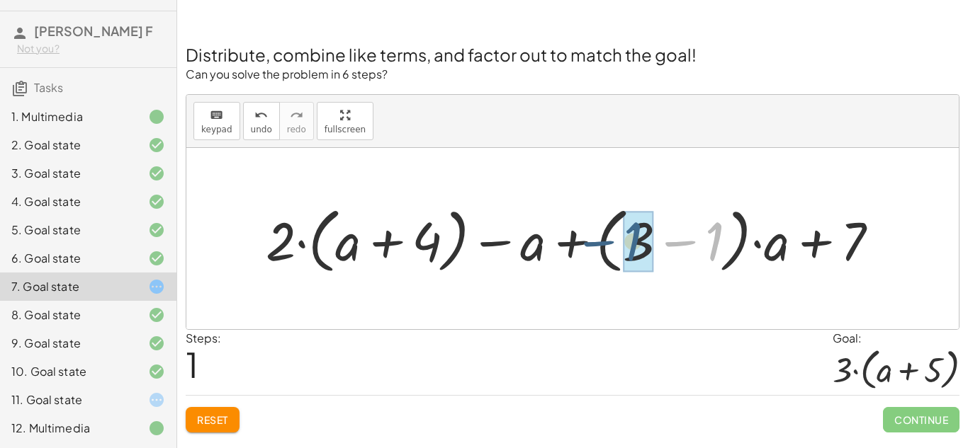
drag, startPoint x: 716, startPoint y: 242, endPoint x: 632, endPoint y: 243, distance: 83.6
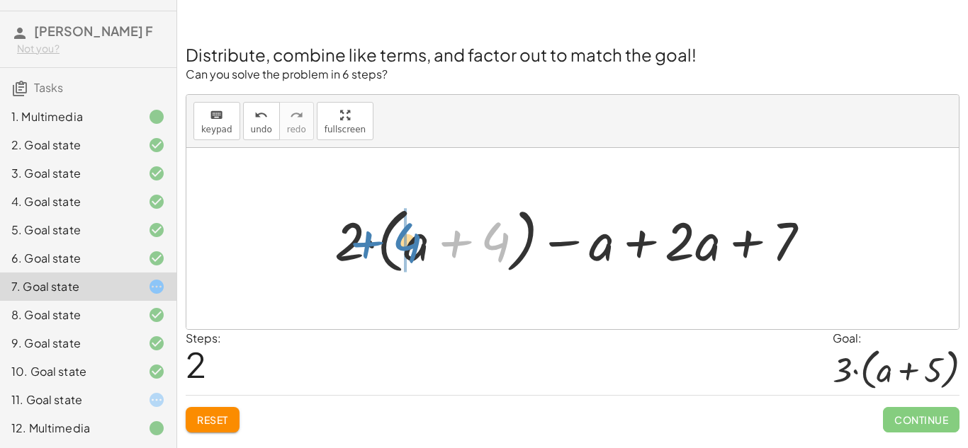
drag, startPoint x: 490, startPoint y: 251, endPoint x: 409, endPoint y: 255, distance: 81.6
click at [409, 255] on div at bounding box center [577, 239] width 501 height 79
drag, startPoint x: 346, startPoint y: 255, endPoint x: 405, endPoint y: 258, distance: 59.6
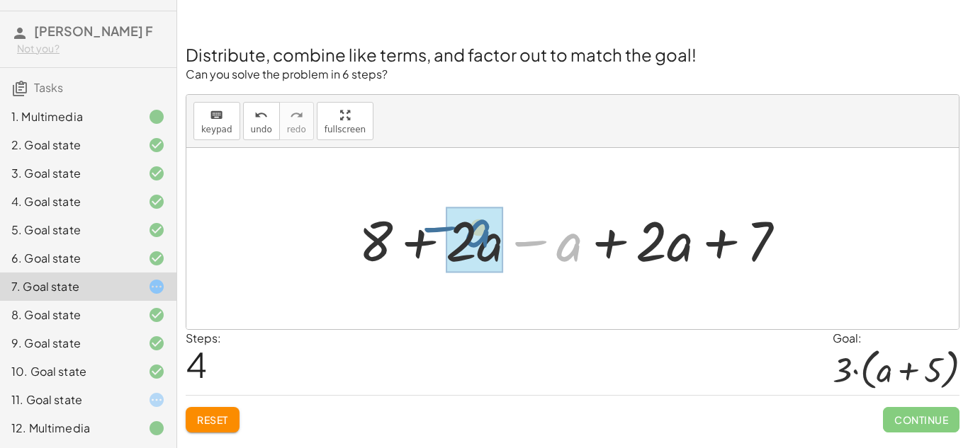
drag, startPoint x: 577, startPoint y: 244, endPoint x: 480, endPoint y: 234, distance: 97.6
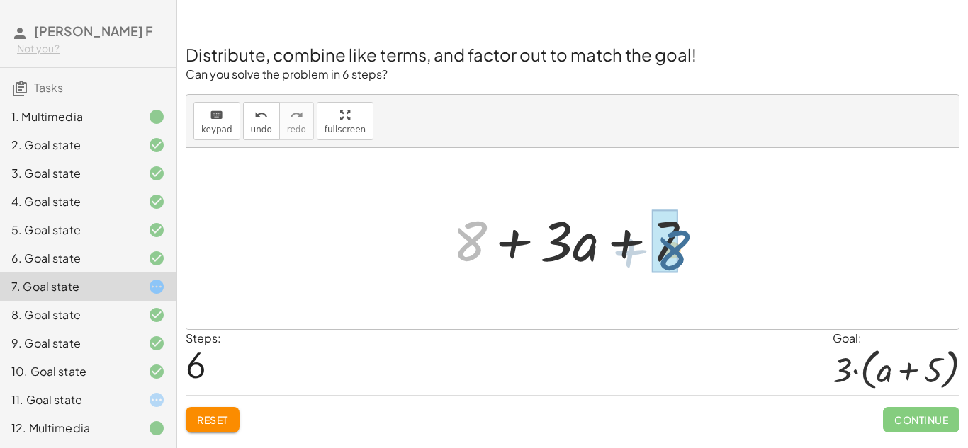
drag, startPoint x: 477, startPoint y: 249, endPoint x: 681, endPoint y: 258, distance: 203.5
click at [681, 258] on div at bounding box center [578, 239] width 264 height 73
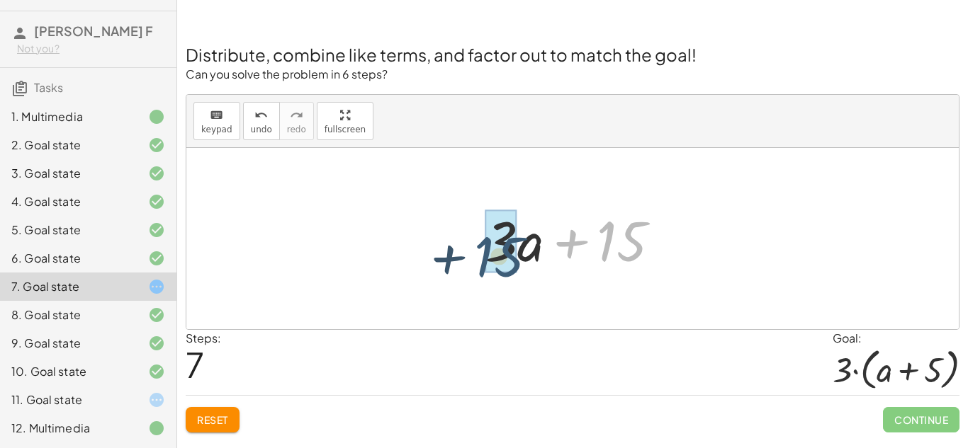
drag, startPoint x: 629, startPoint y: 244, endPoint x: 510, endPoint y: 254, distance: 119.5
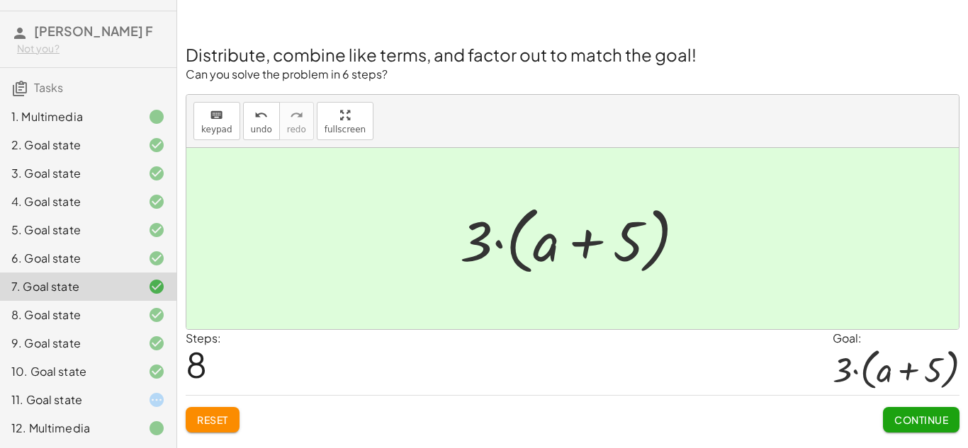
click at [920, 431] on button "Continue" at bounding box center [921, 420] width 77 height 26
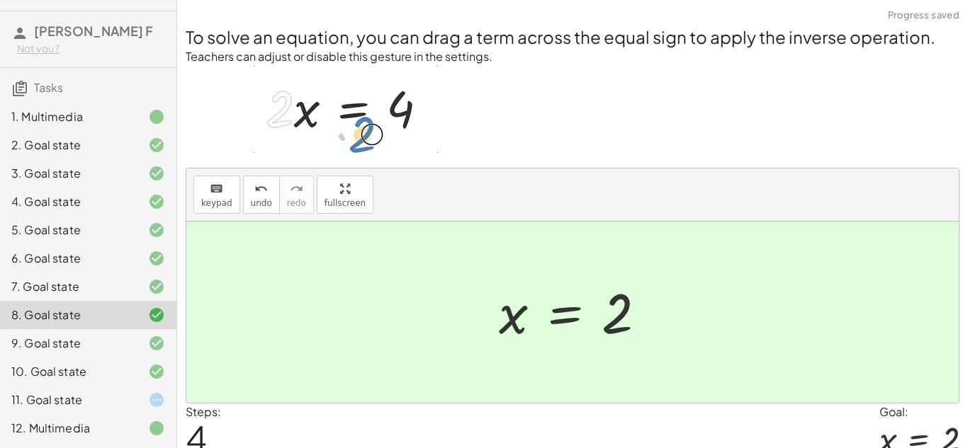
scroll to position [61, 0]
click at [137, 394] on div at bounding box center [145, 400] width 40 height 17
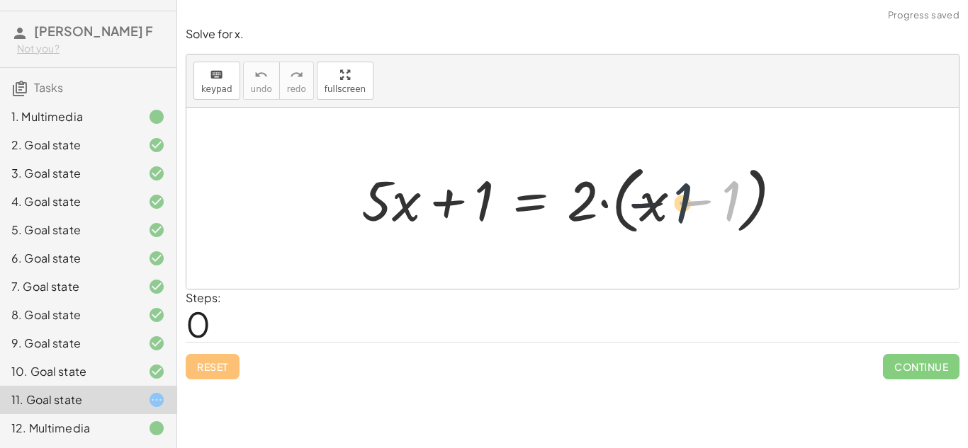
drag, startPoint x: 738, startPoint y: 199, endPoint x: 660, endPoint y: 205, distance: 78.1
click at [660, 205] on div at bounding box center [577, 198] width 447 height 81
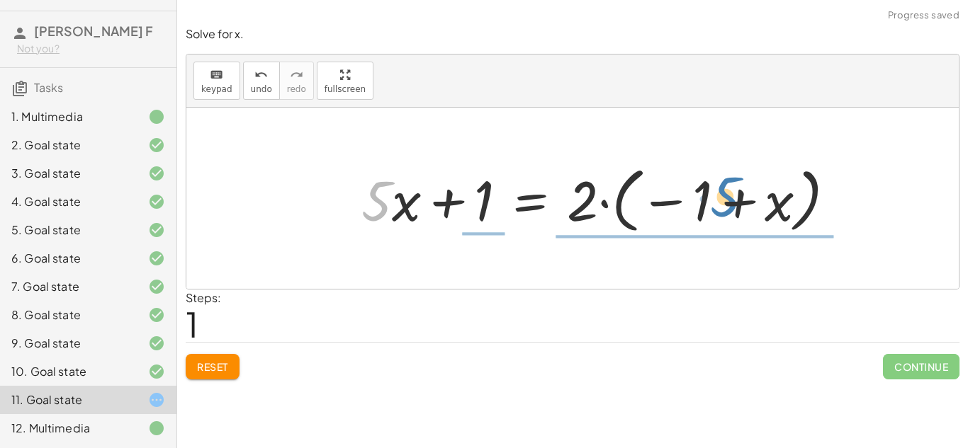
drag, startPoint x: 382, startPoint y: 205, endPoint x: 733, endPoint y: 200, distance: 350.7
click at [733, 200] on div at bounding box center [603, 198] width 499 height 79
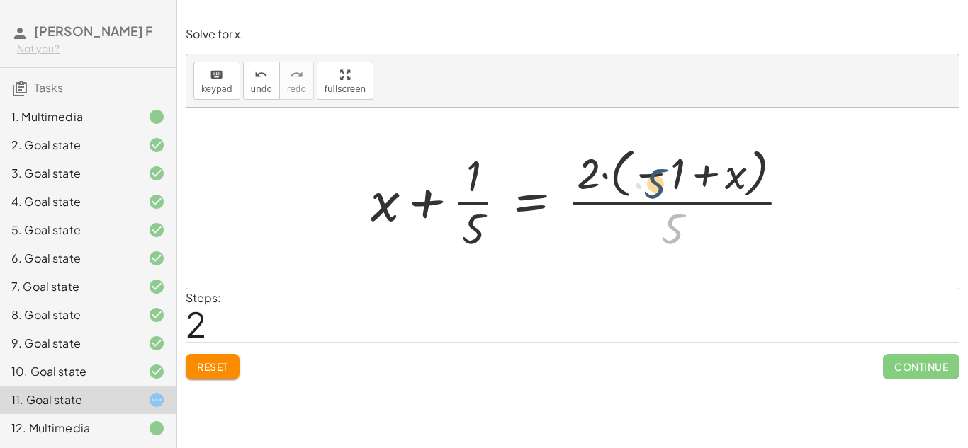
drag, startPoint x: 680, startPoint y: 227, endPoint x: 662, endPoint y: 181, distance: 50.3
click at [662, 181] on div at bounding box center [586, 198] width 446 height 113
drag, startPoint x: 589, startPoint y: 175, endPoint x: 674, endPoint y: 235, distance: 104.2
click at [674, 235] on div at bounding box center [586, 198] width 446 height 113
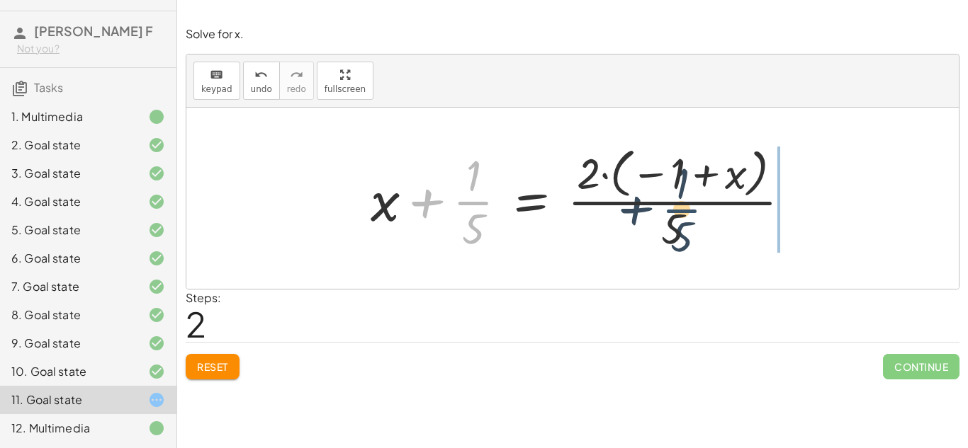
drag, startPoint x: 475, startPoint y: 215, endPoint x: 727, endPoint y: 224, distance: 252.3
click at [727, 224] on div at bounding box center [586, 198] width 446 height 113
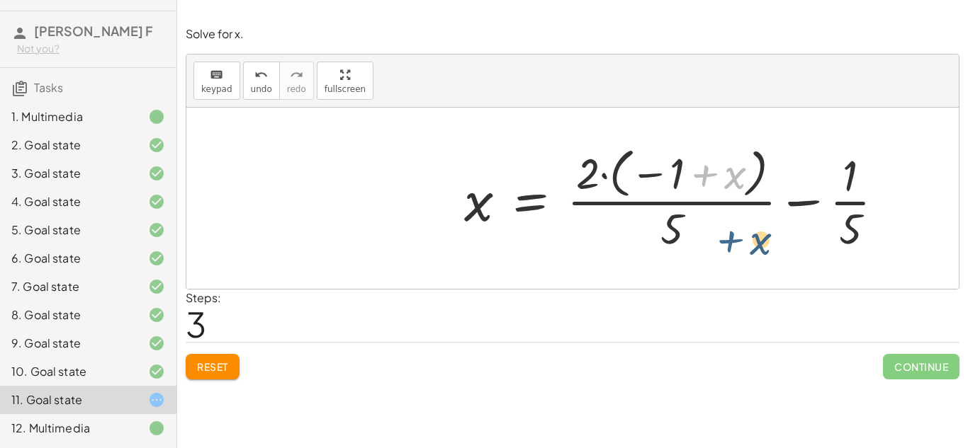
drag, startPoint x: 698, startPoint y: 186, endPoint x: 725, endPoint y: 249, distance: 68.6
click at [725, 249] on div at bounding box center [680, 198] width 446 height 113
drag, startPoint x: 594, startPoint y: 174, endPoint x: 680, endPoint y: 227, distance: 100.9
click at [680, 227] on div at bounding box center [680, 198] width 446 height 113
drag, startPoint x: 675, startPoint y: 230, endPoint x: 665, endPoint y: 184, distance: 46.6
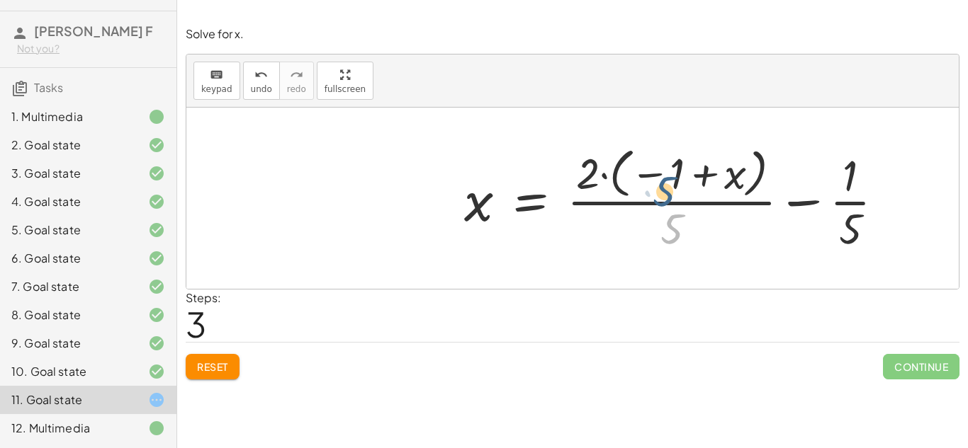
click at [665, 184] on div at bounding box center [680, 198] width 446 height 113
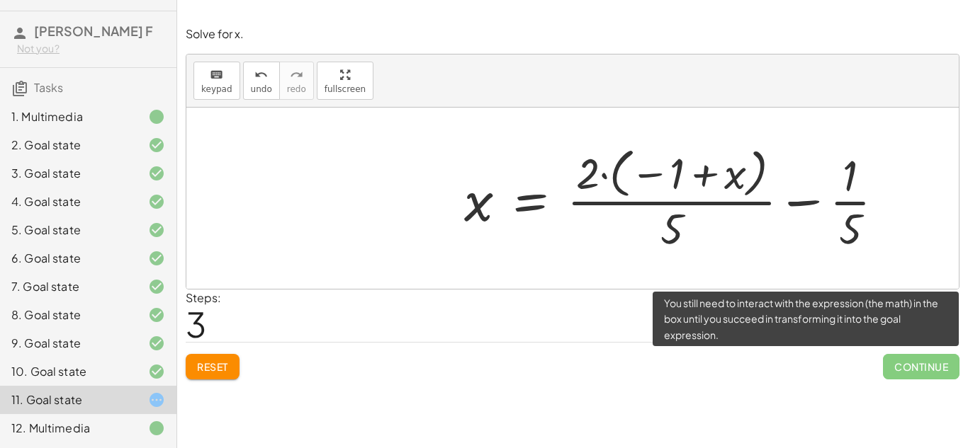
click at [898, 361] on span "Continue" at bounding box center [921, 367] width 77 height 26
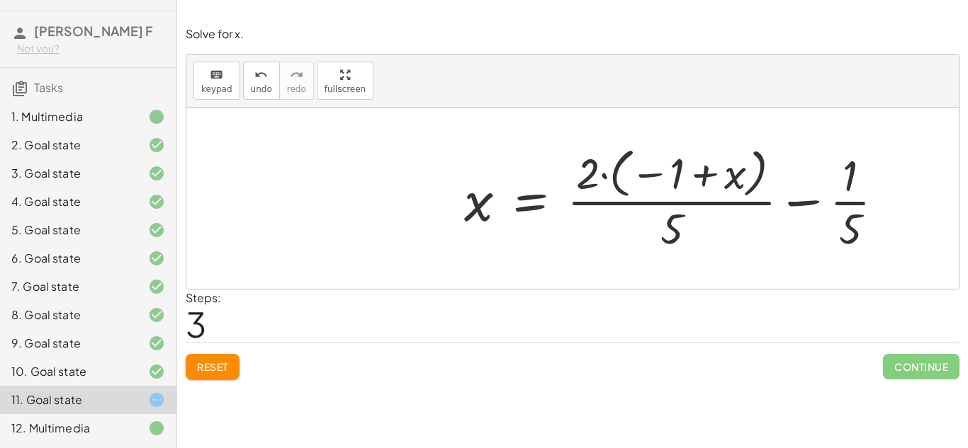
click at [81, 422] on div "12. Multimedia" at bounding box center [68, 428] width 114 height 17
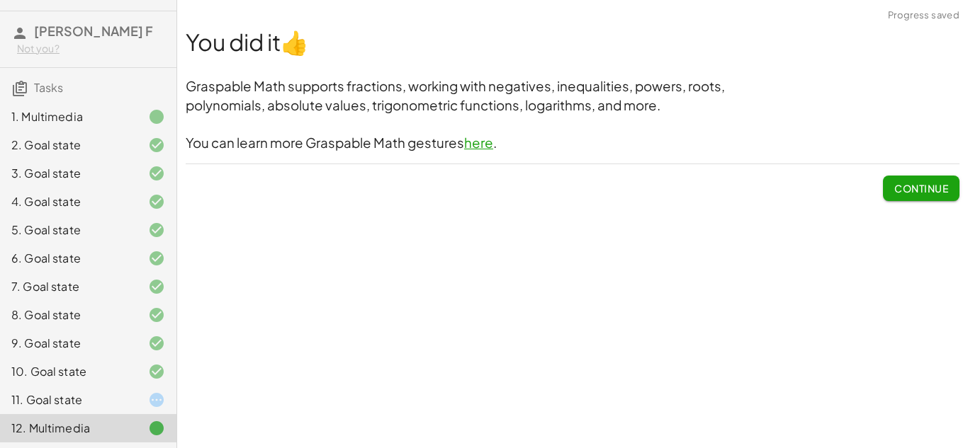
click at [906, 193] on span "Continue" at bounding box center [921, 188] width 54 height 13
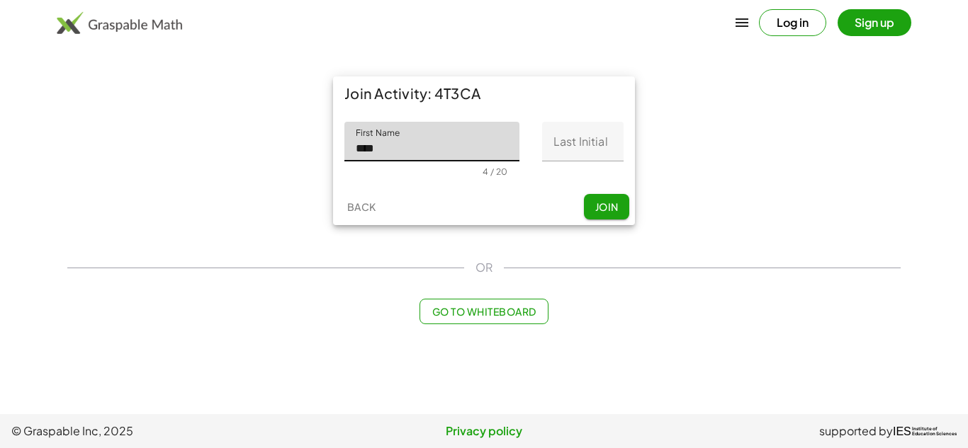
type input "*****"
type input "*******"
click at [582, 151] on input "Last Initial" at bounding box center [582, 142] width 81 height 40
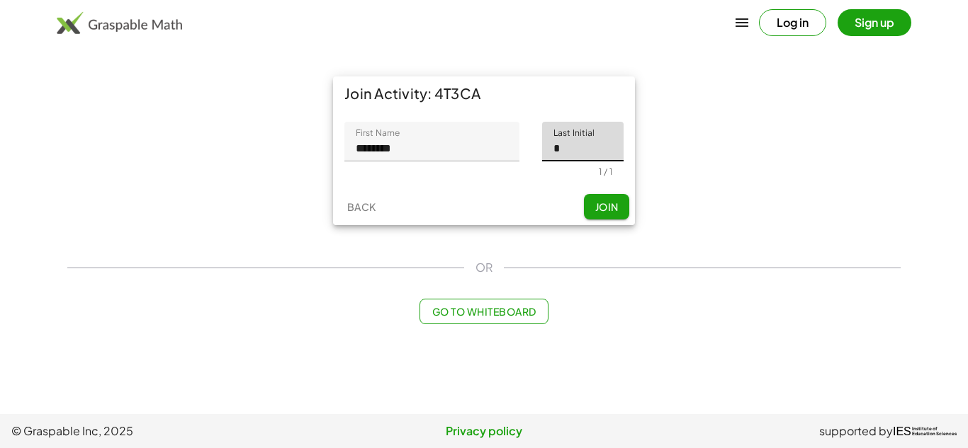
type input "*"
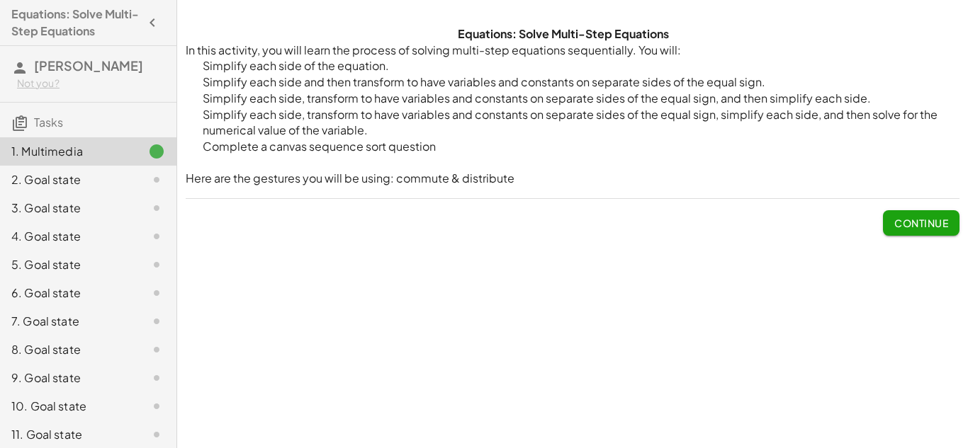
click at [936, 214] on button "Continue" at bounding box center [921, 223] width 77 height 26
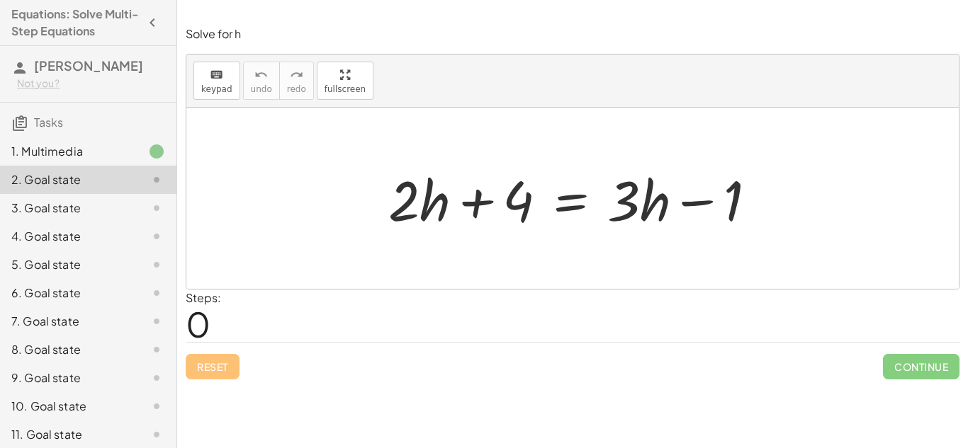
click at [94, 254] on div "5. Goal state" at bounding box center [88, 265] width 176 height 28
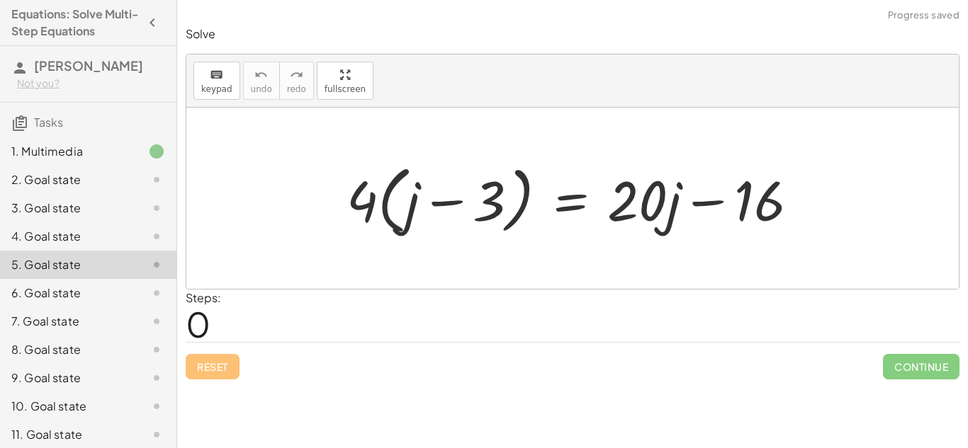
click at [84, 295] on div "6. Goal state" at bounding box center [68, 293] width 114 height 17
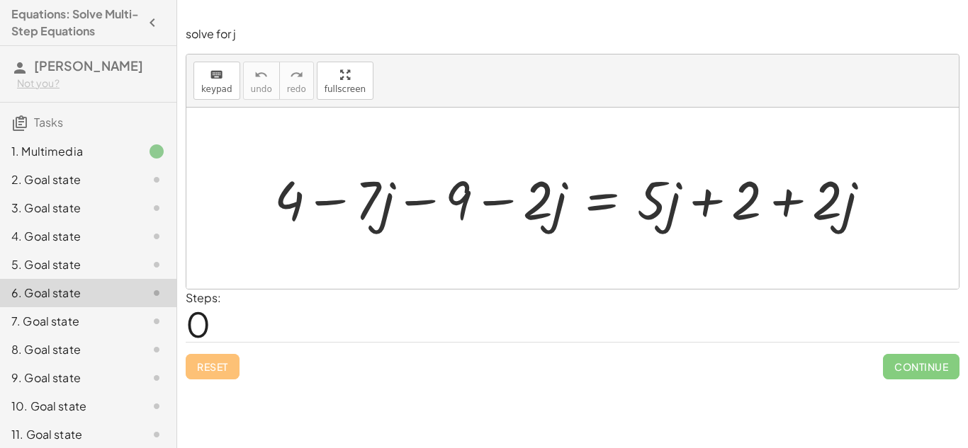
click at [392, 255] on div at bounding box center [572, 198] width 772 height 181
drag, startPoint x: 368, startPoint y: 208, endPoint x: 298, endPoint y: 215, distance: 70.5
click at [298, 215] on div at bounding box center [577, 198] width 621 height 70
drag, startPoint x: 292, startPoint y: 206, endPoint x: 385, endPoint y: 201, distance: 93.6
click at [385, 201] on div at bounding box center [577, 198] width 621 height 70
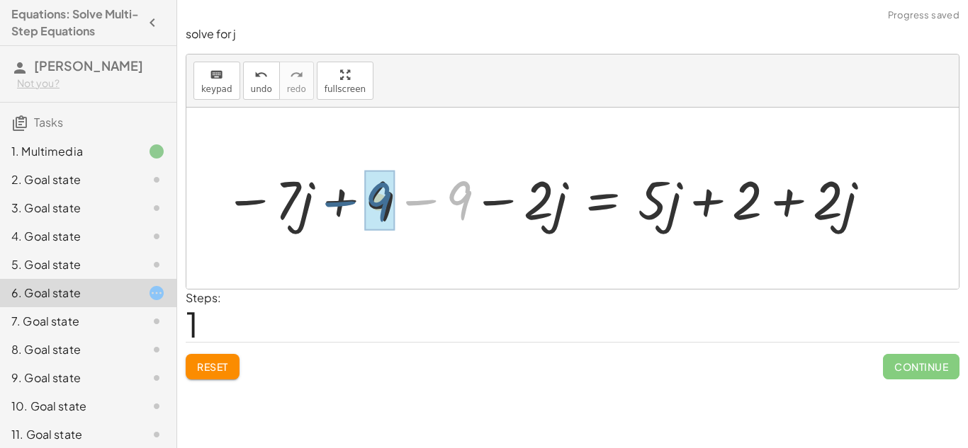
drag, startPoint x: 468, startPoint y: 200, endPoint x: 382, endPoint y: 202, distance: 86.4
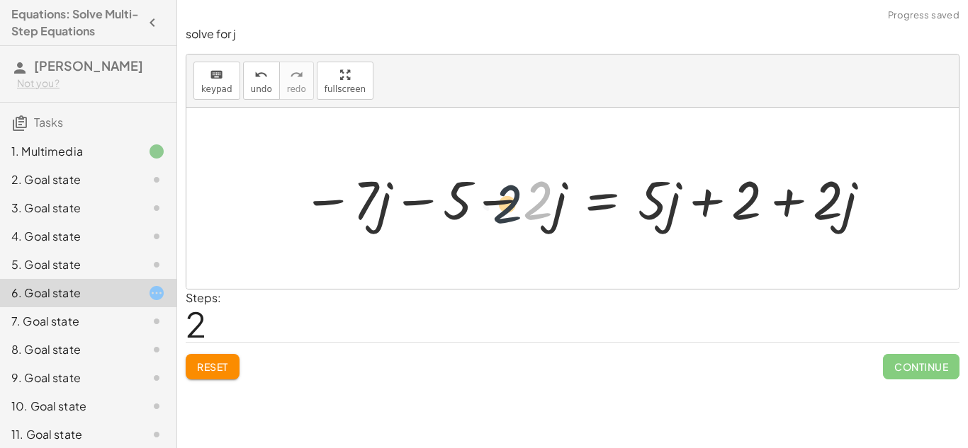
drag, startPoint x: 541, startPoint y: 193, endPoint x: 450, endPoint y: 203, distance: 91.3
click at [450, 203] on div at bounding box center [587, 198] width 584 height 70
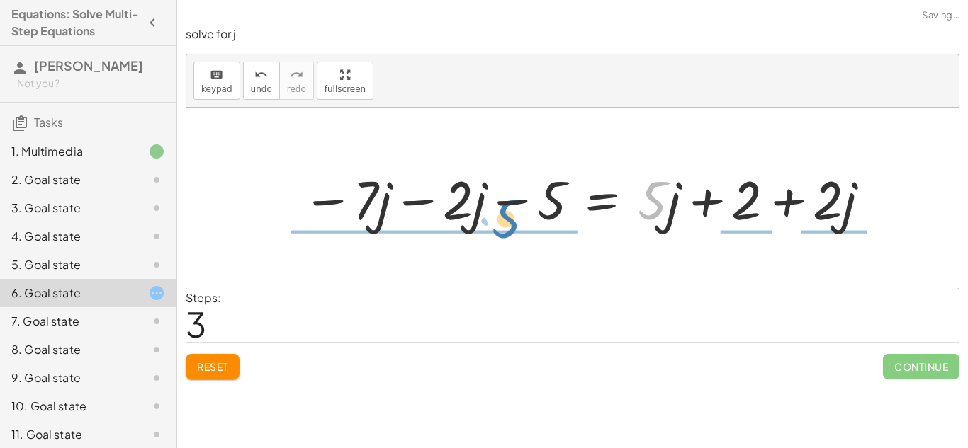
drag, startPoint x: 653, startPoint y: 201, endPoint x: 506, endPoint y: 220, distance: 148.5
click at [506, 220] on div at bounding box center [587, 198] width 584 height 70
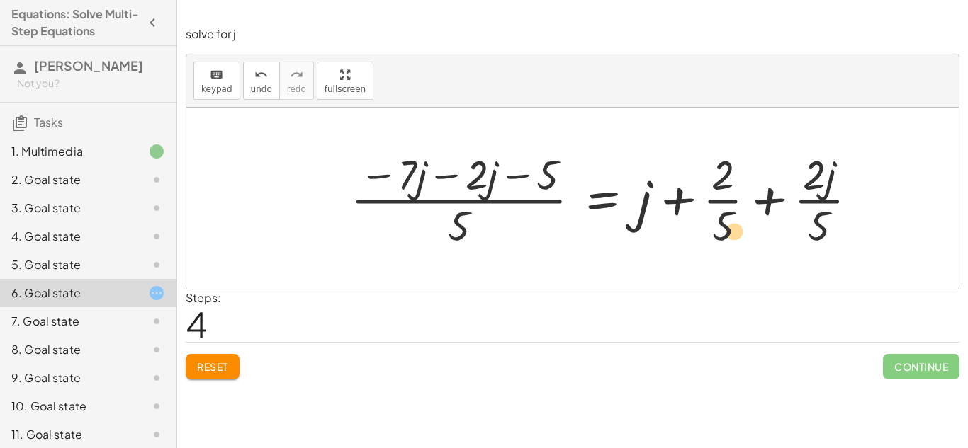
drag, startPoint x: 724, startPoint y: 165, endPoint x: 724, endPoint y: 222, distance: 56.7
click at [724, 222] on div at bounding box center [610, 199] width 533 height 106
drag, startPoint x: 810, startPoint y: 175, endPoint x: 820, endPoint y: 227, distance: 53.2
click at [820, 227] on div at bounding box center [610, 199] width 533 height 106
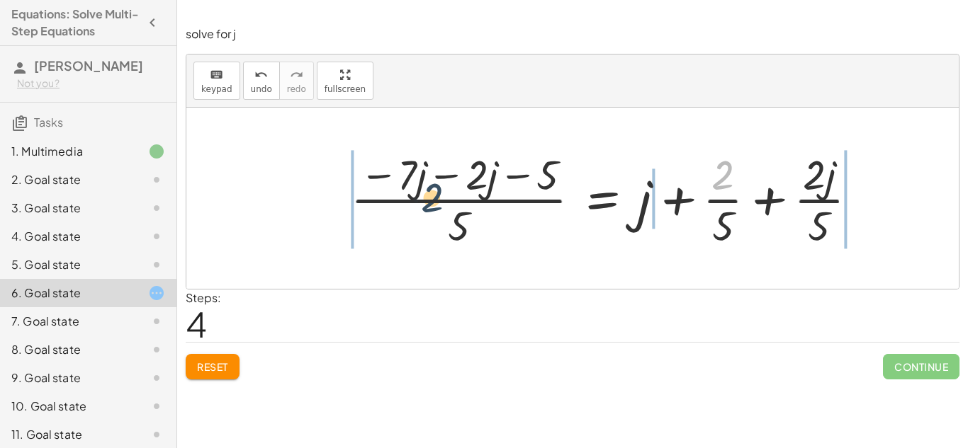
drag, startPoint x: 718, startPoint y: 179, endPoint x: 421, endPoint y: 202, distance: 297.8
click at [421, 202] on div at bounding box center [610, 199] width 533 height 106
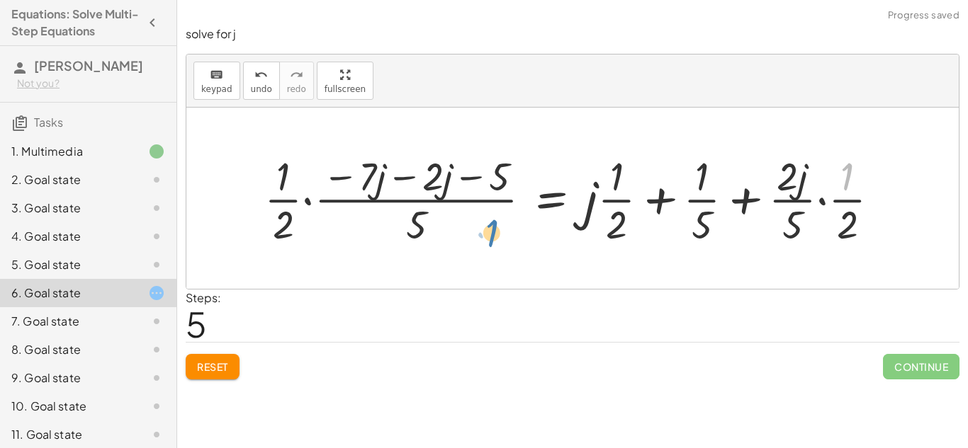
drag, startPoint x: 850, startPoint y: 177, endPoint x: 493, endPoint y: 234, distance: 361.5
click at [493, 234] on div at bounding box center [577, 199] width 640 height 100
